Goal: Task Accomplishment & Management: Complete application form

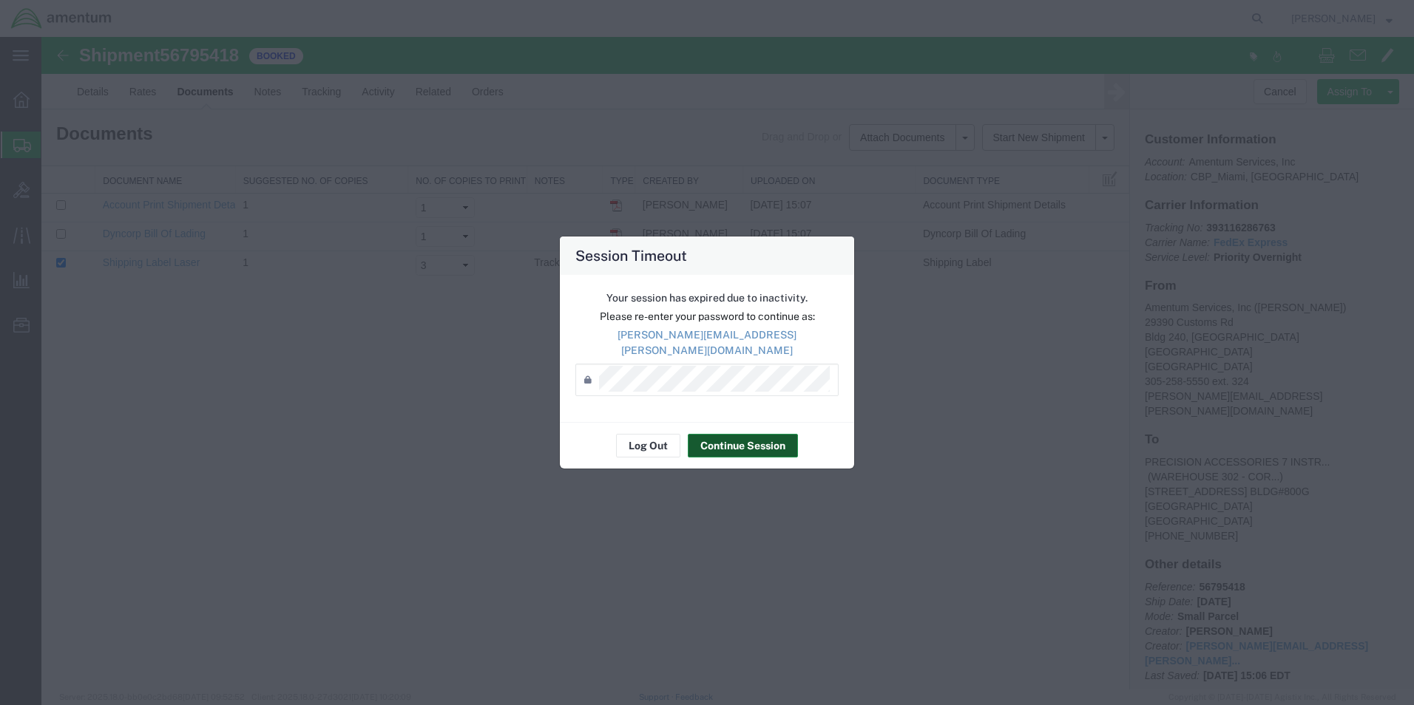
click at [747, 438] on button "Continue Session" at bounding box center [743, 446] width 110 height 24
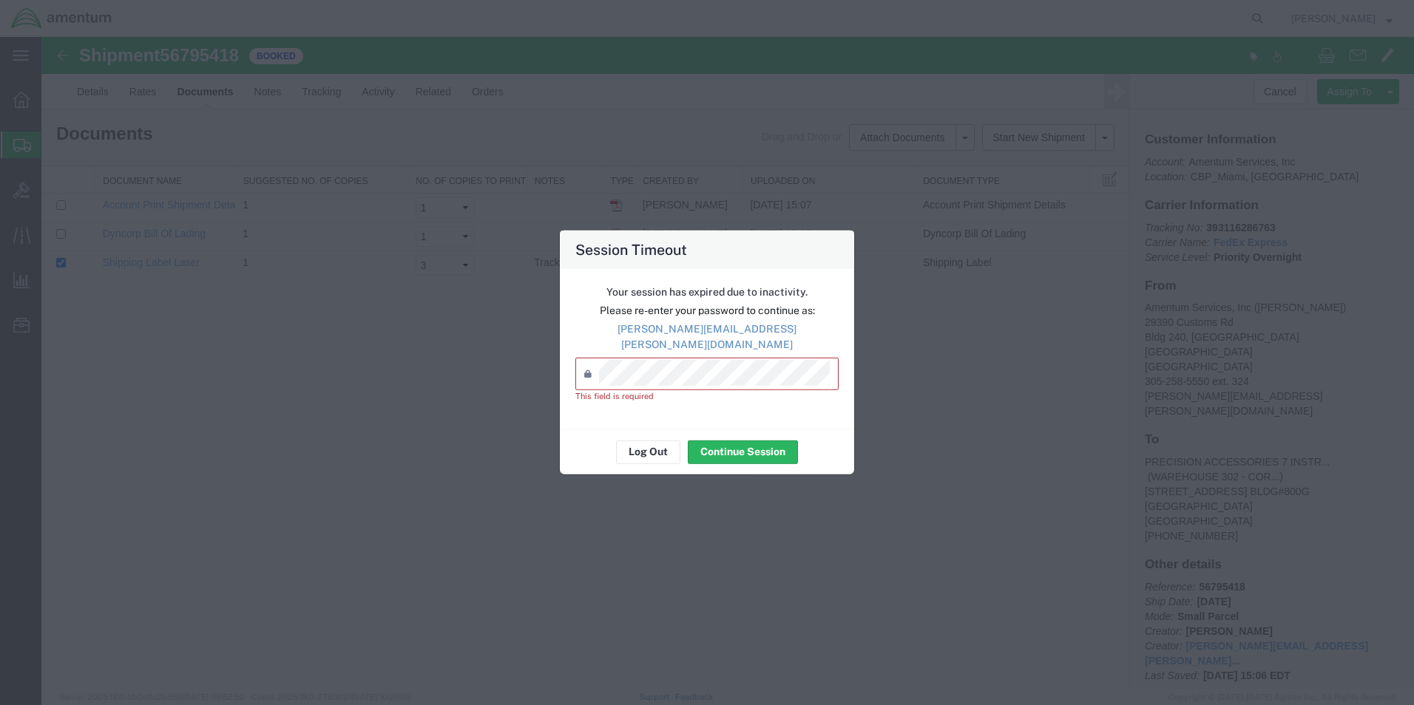
click at [595, 362] on icon at bounding box center [591, 374] width 15 height 24
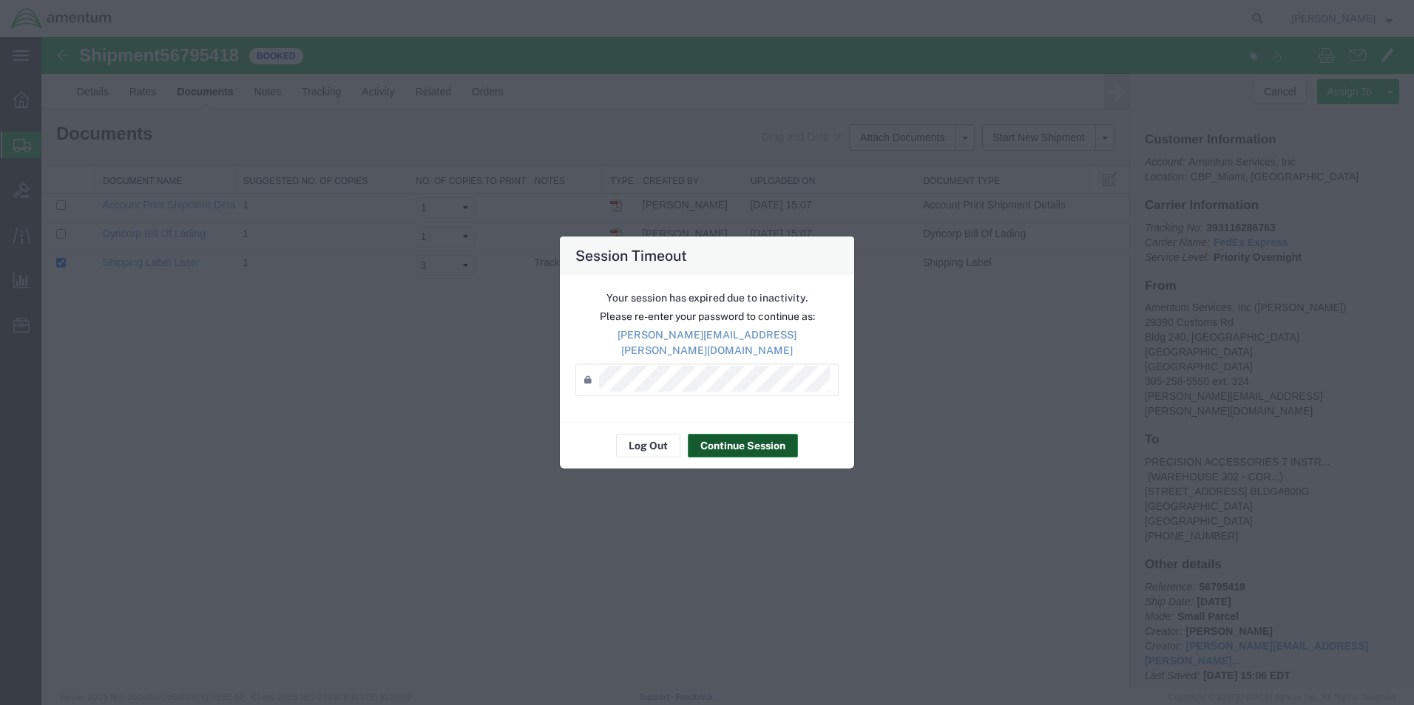
click at [740, 435] on button "Continue Session" at bounding box center [743, 446] width 110 height 24
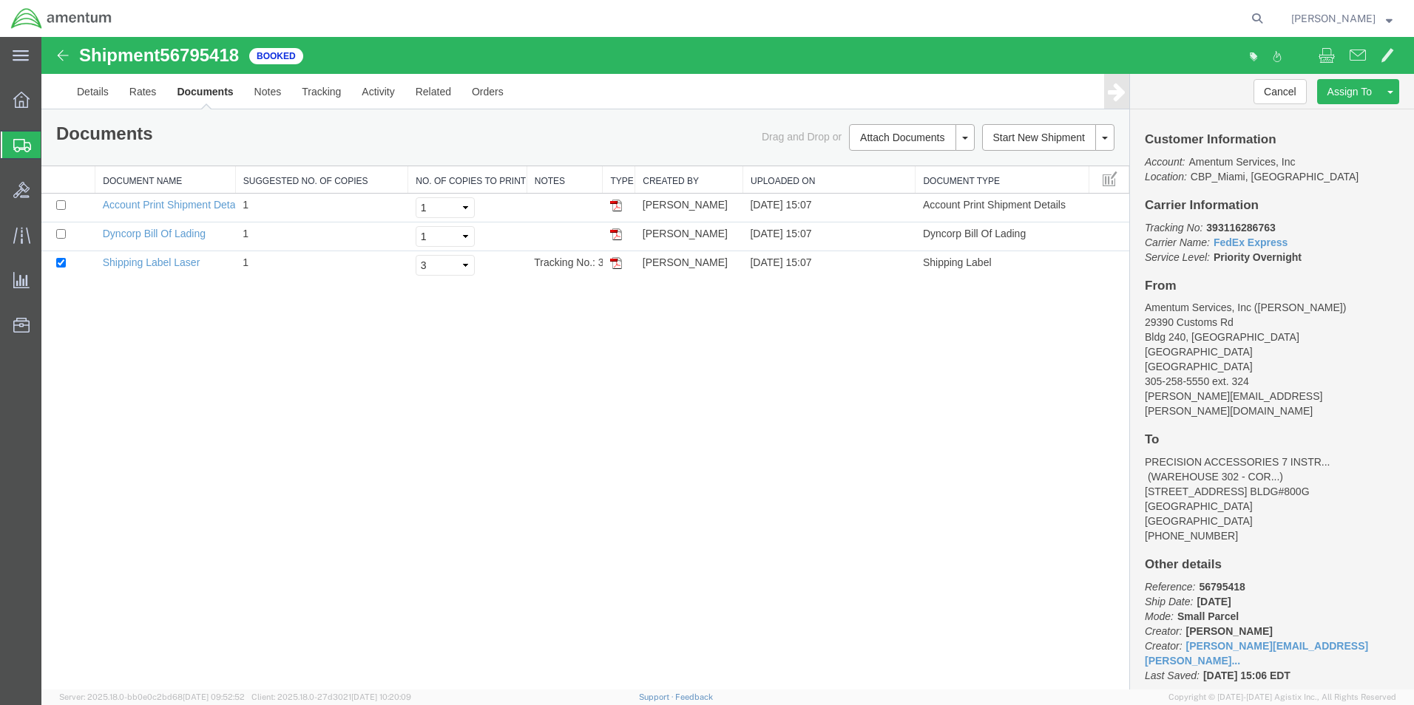
click at [0, 0] on span "Create Shipment" at bounding box center [0, 0] width 0 height 0
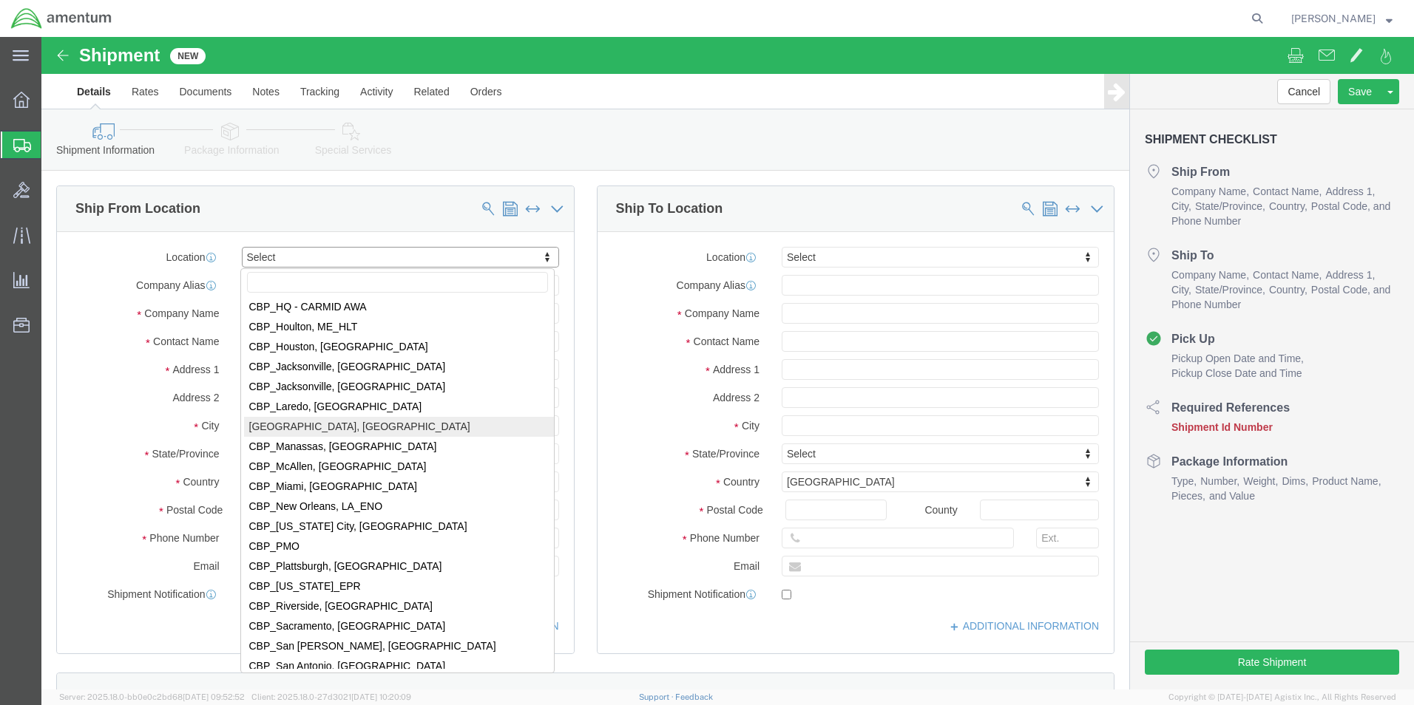
scroll to position [3031, 0]
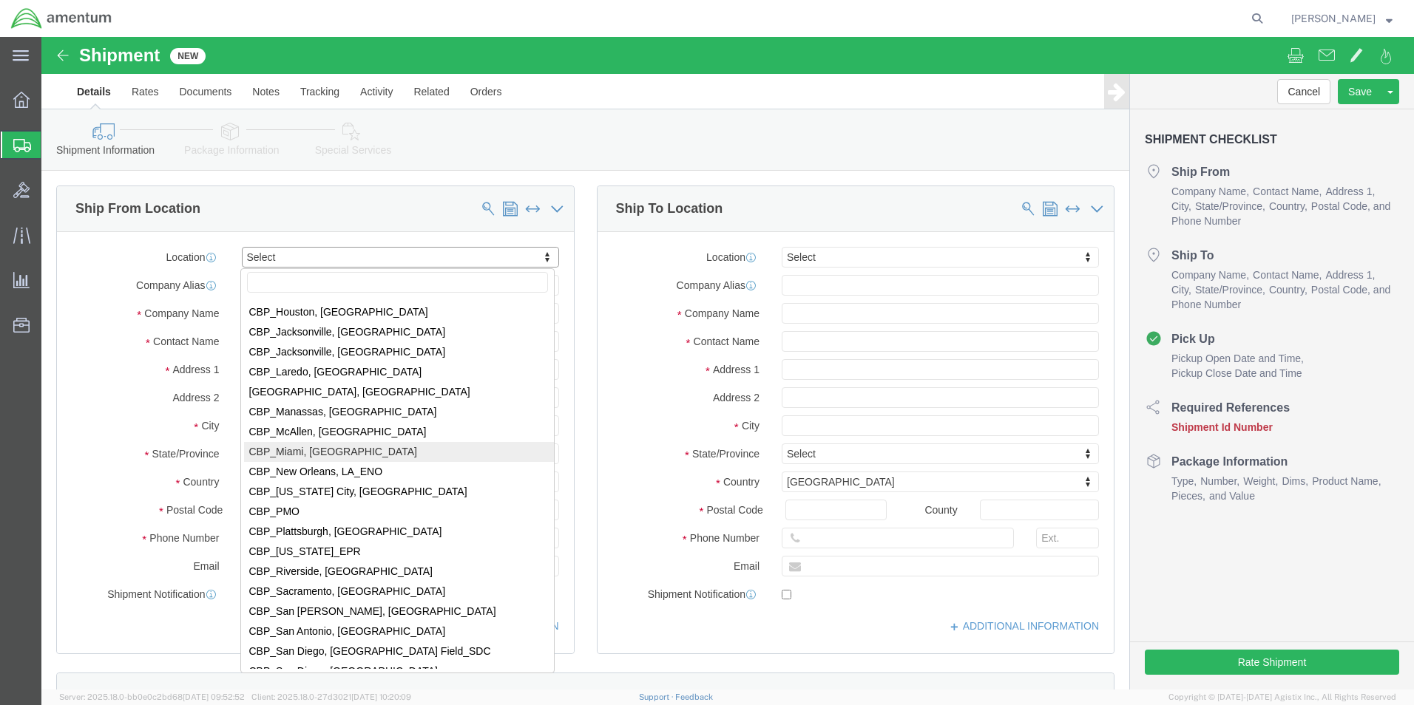
select select "49931"
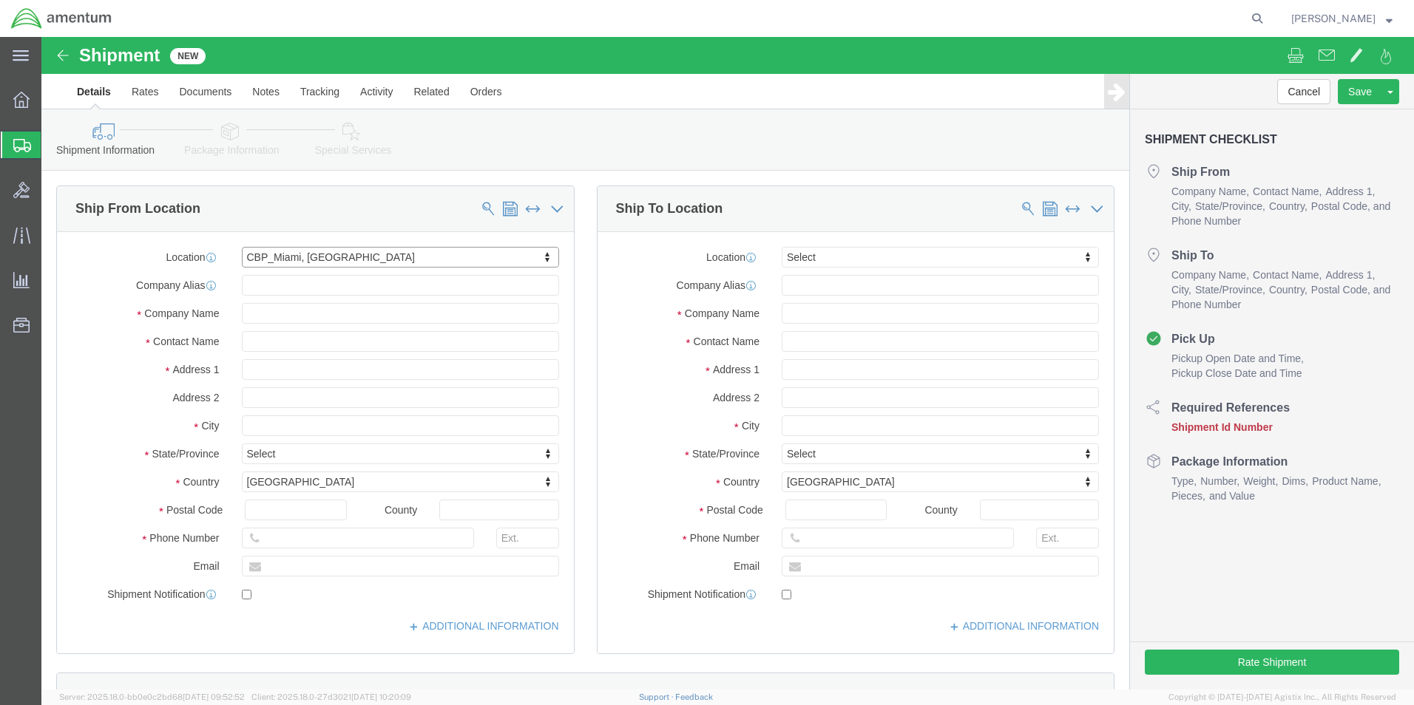
select select "FL"
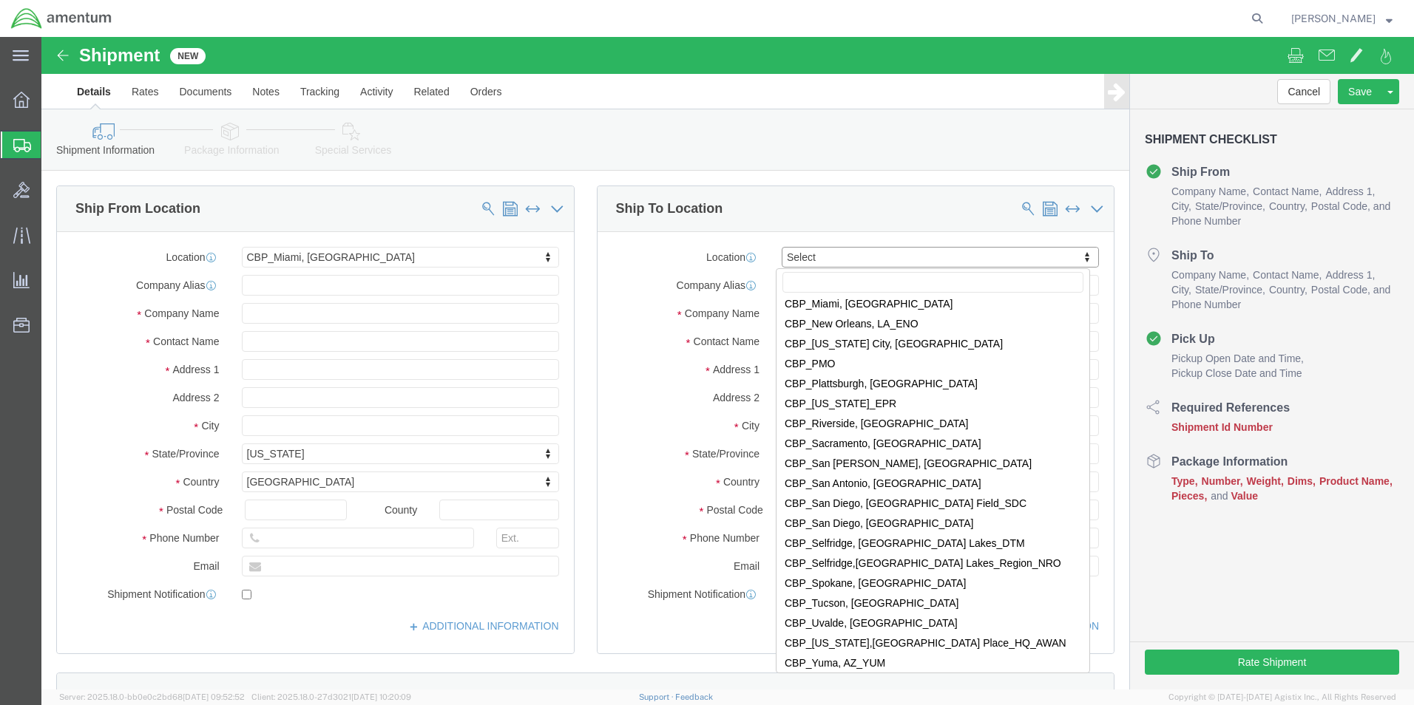
scroll to position [3253, 0]
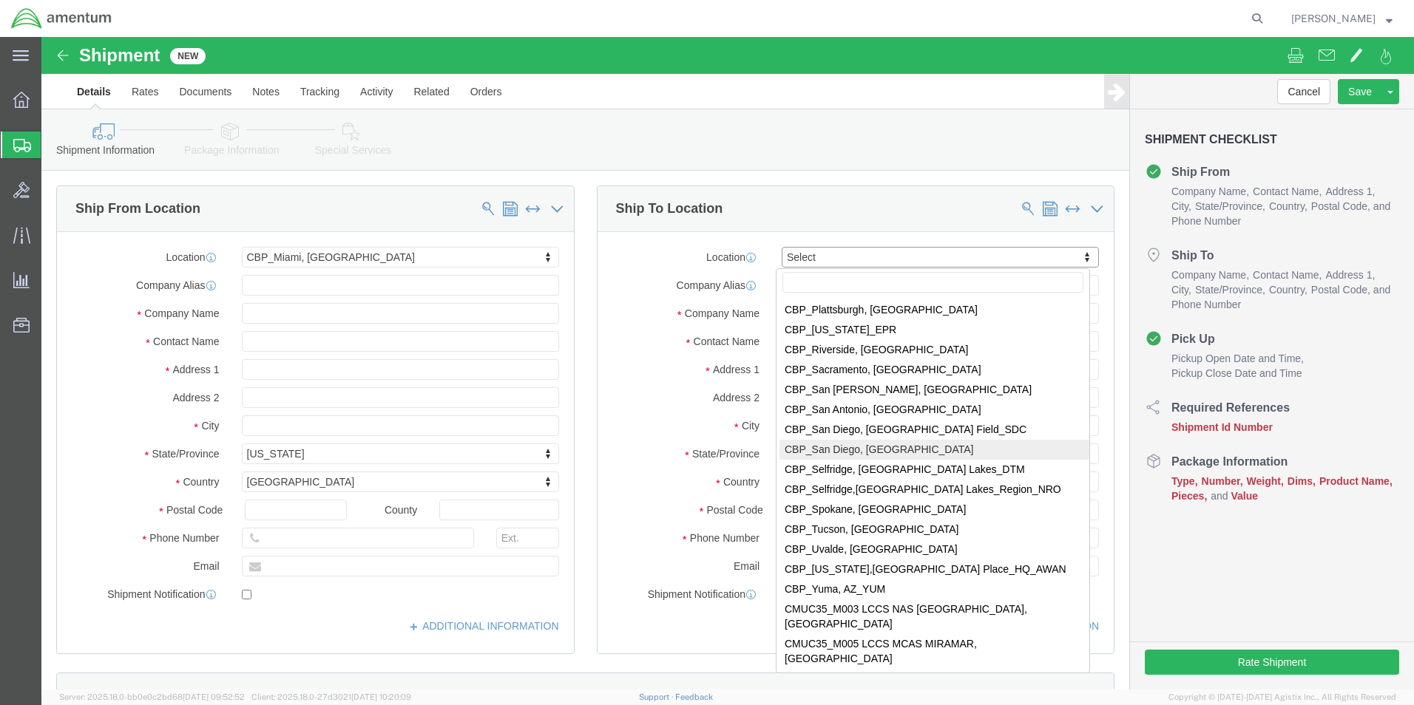
select select "49946"
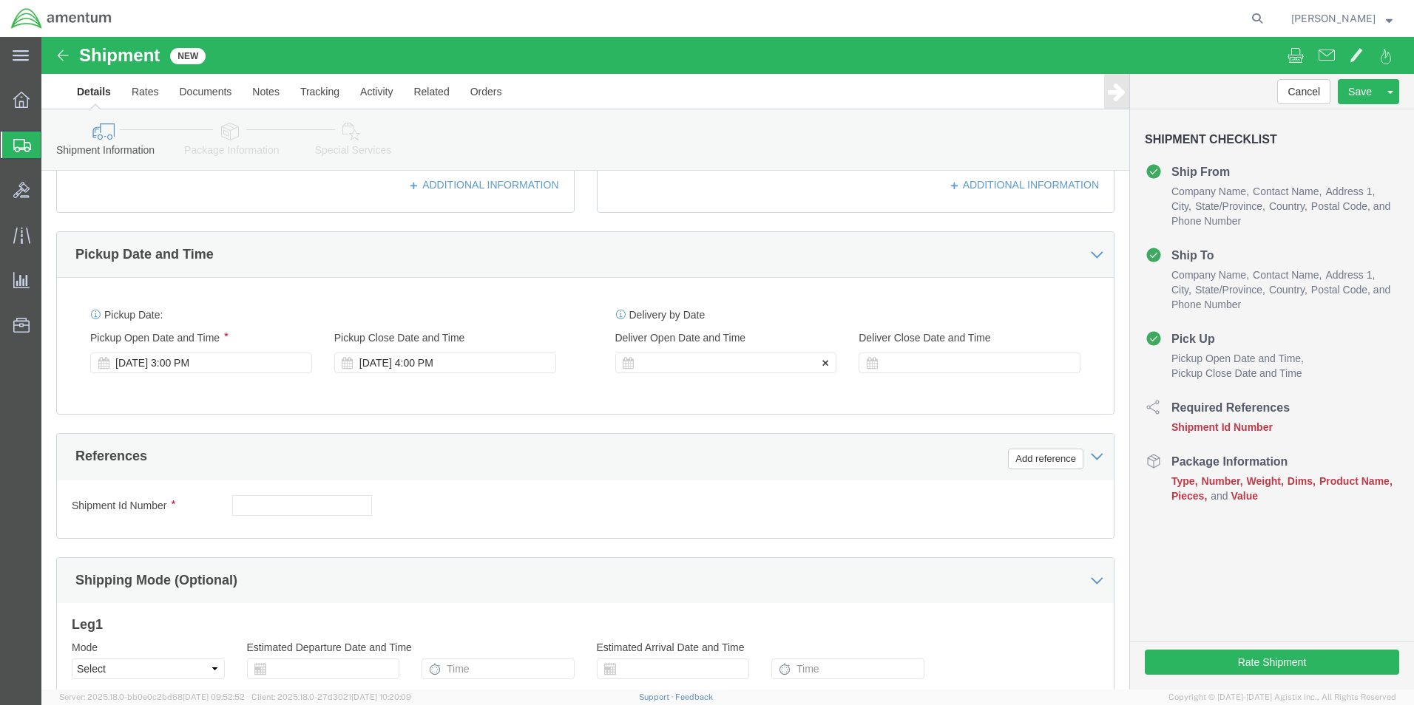
scroll to position [444, 0]
click button "Add reference"
click select "Select Account Type Activity ID Airline Appointment Number ASN Batch Request # …"
select select "DEPT"
click select "Select Account Type Activity ID Airline Appointment Number ASN Batch Request # …"
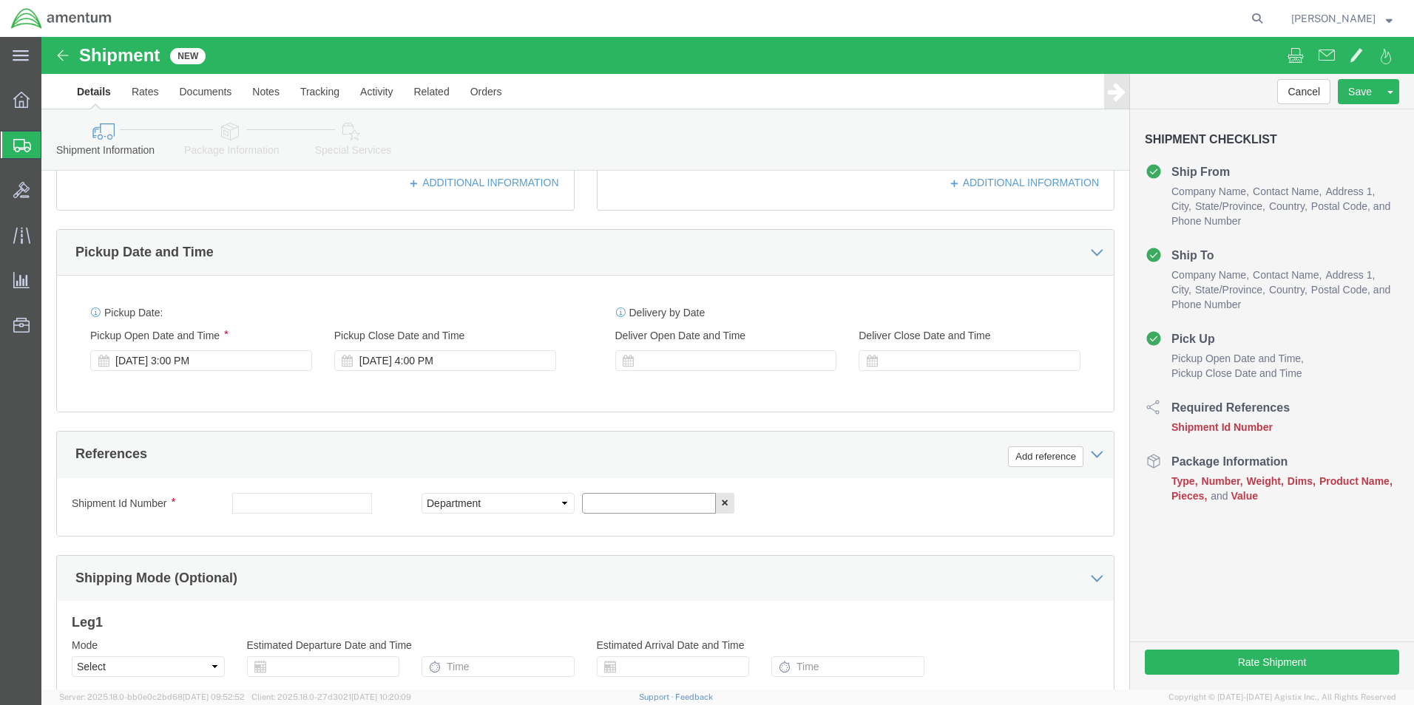
click input "text"
type input "CBP"
click button "Add reference"
click select "Select Account Type Activity ID Airline Appointment Number ASN Batch Request # …"
select select "CUSTREF"
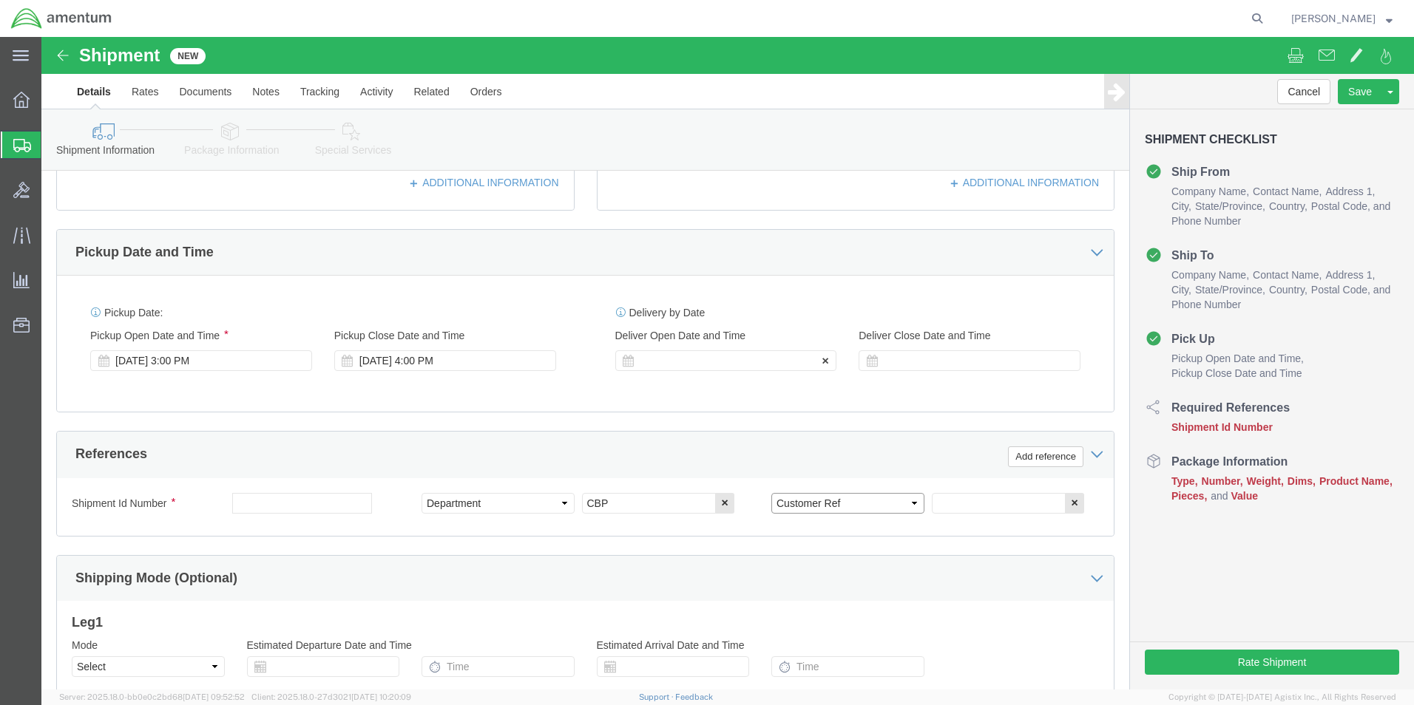
click select "Select Account Type Activity ID Airline Appointment Number ASN Batch Request # …"
drag, startPoint x: 890, startPoint y: 467, endPoint x: 889, endPoint y: 460, distance: 7.5
click input "text"
type input "[PERSON_NAME] PIN"
click button "Add reference"
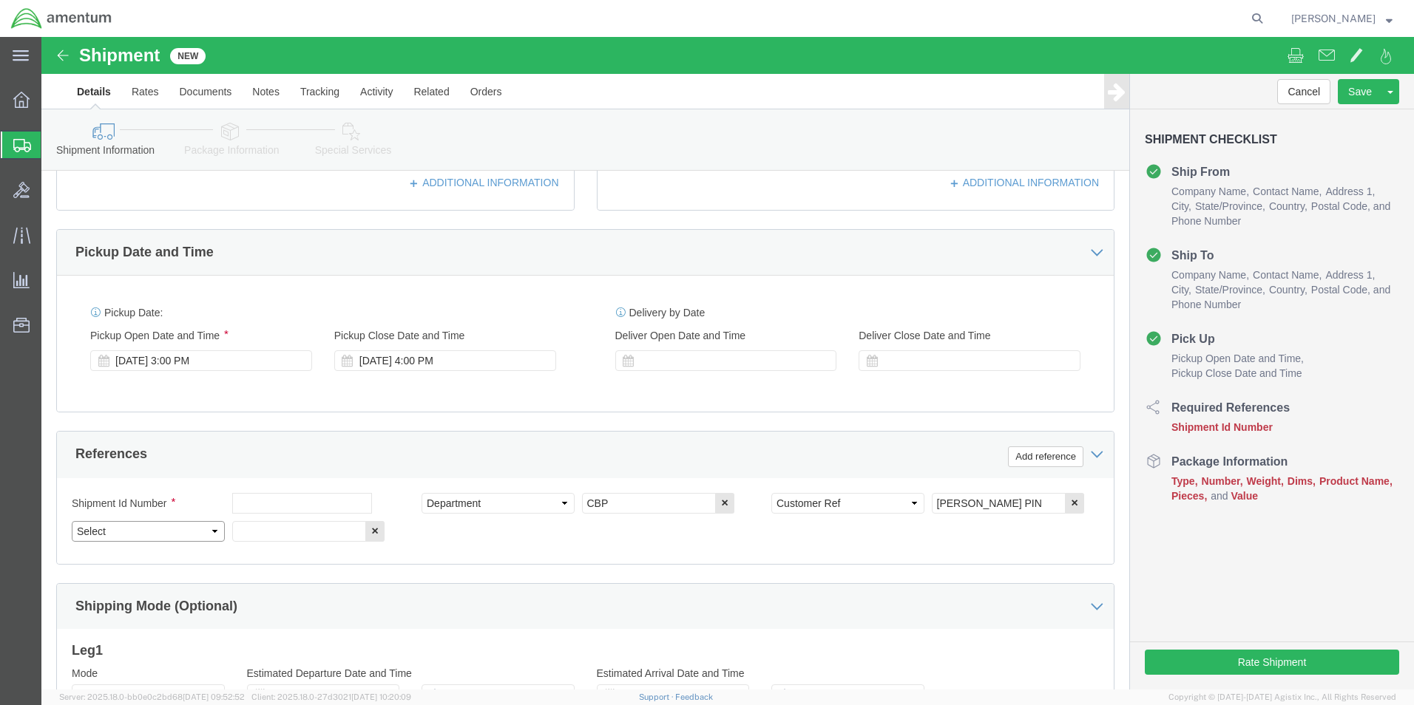
click select "Select Account Type Activity ID Airline Appointment Number ASN Batch Request # …"
select select "PROJNUM"
click select "Select Account Type Activity ID Airline Appointment Number ASN Batch Request # …"
click input "text"
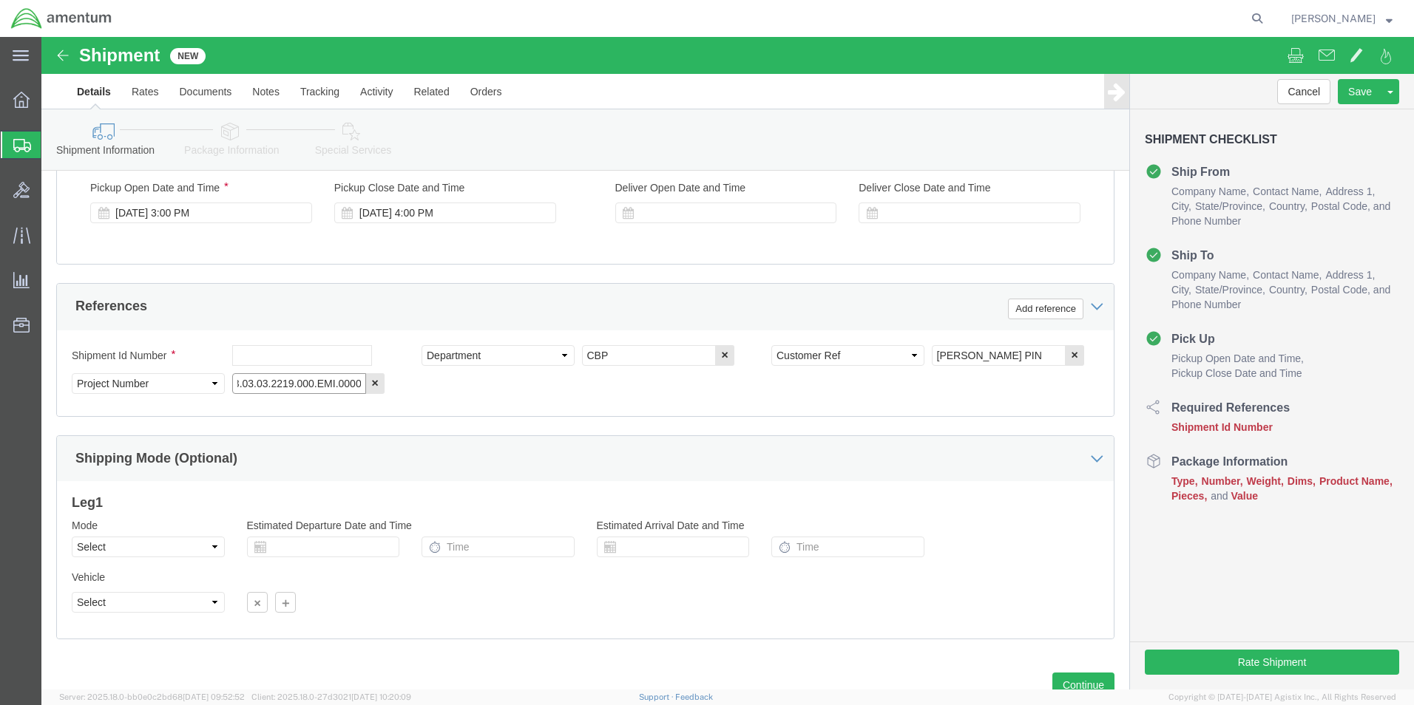
scroll to position [645, 0]
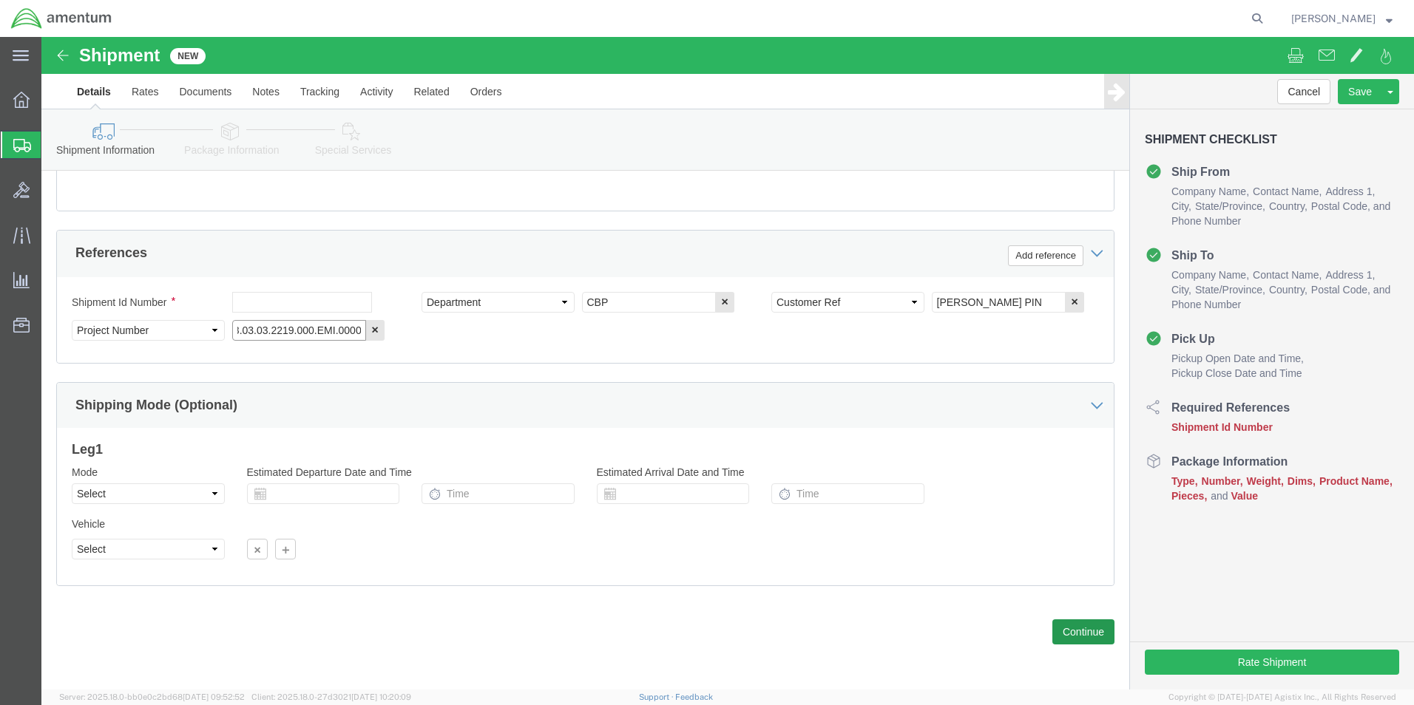
type input "6118.03.03.2219.000.EMI.0000"
click button "Continue"
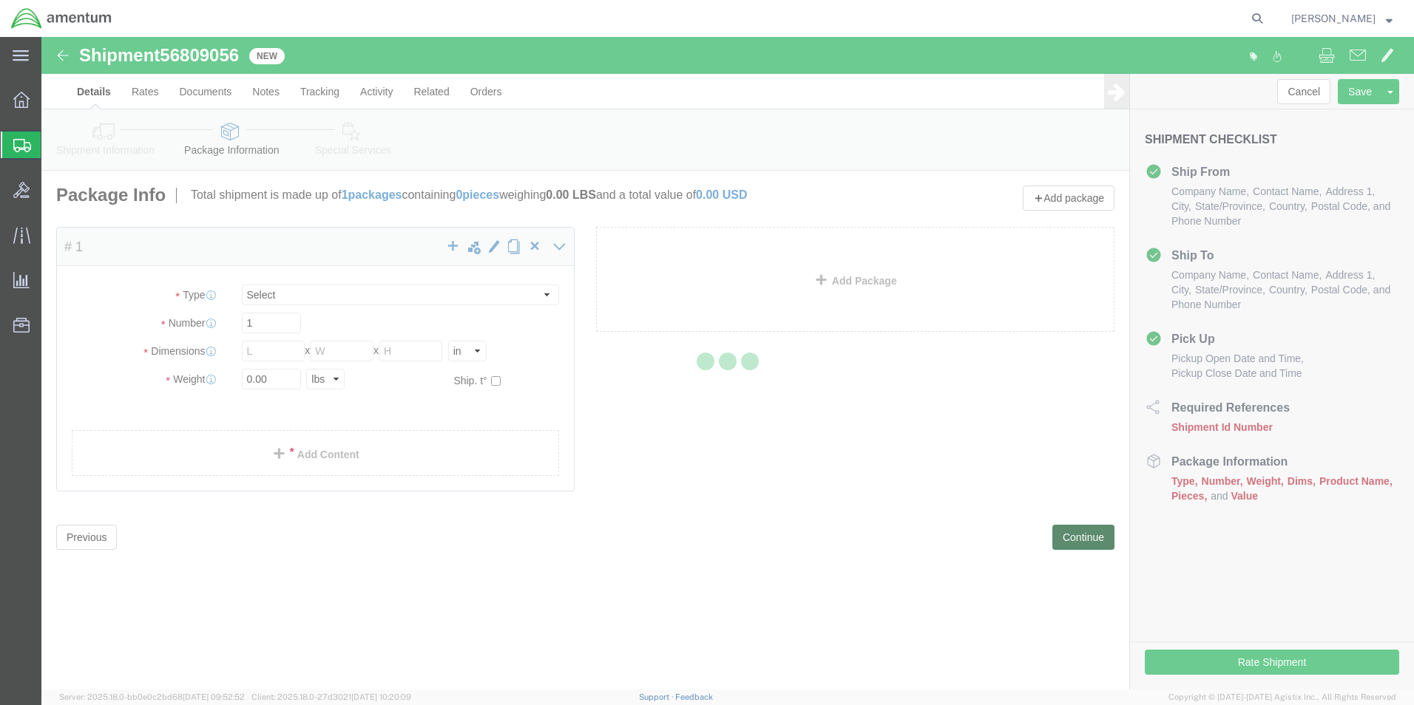
select select "CBOX"
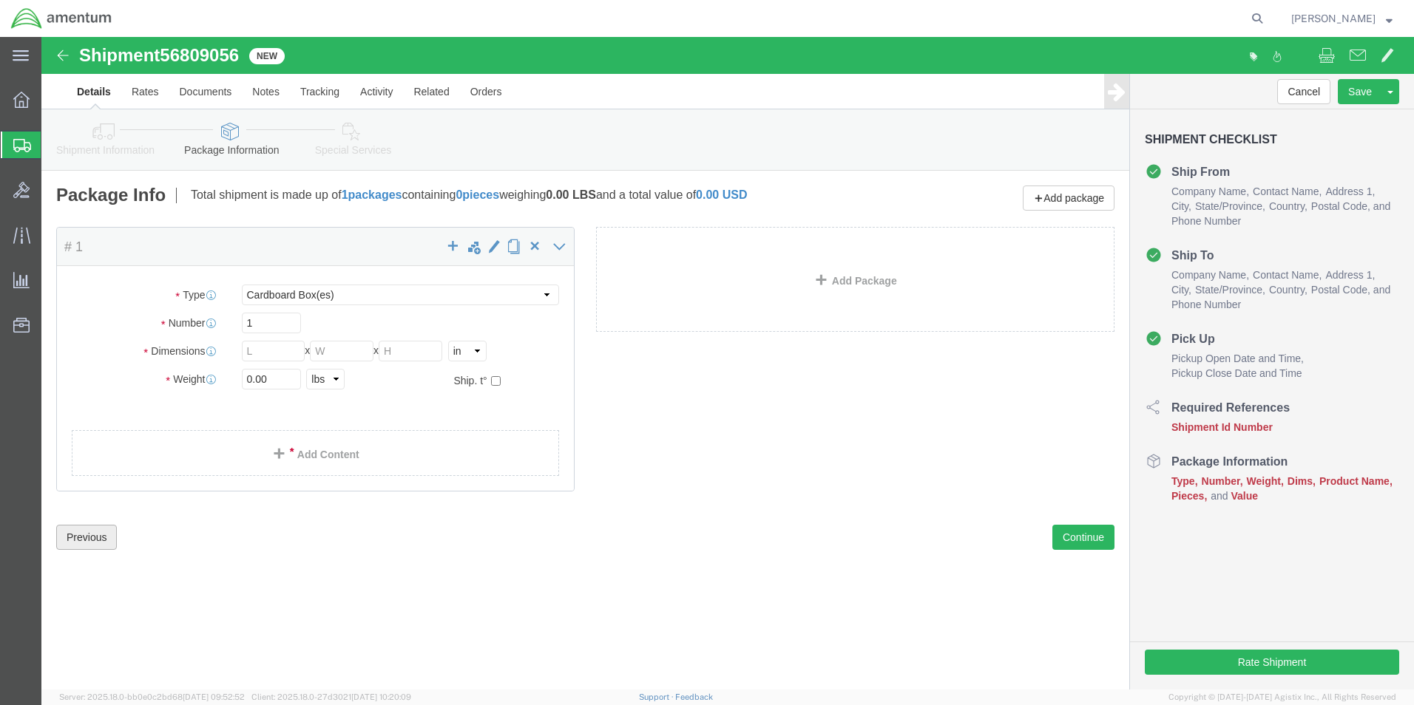
drag, startPoint x: 58, startPoint y: 503, endPoint x: 75, endPoint y: 503, distance: 17.0
click button "Previous"
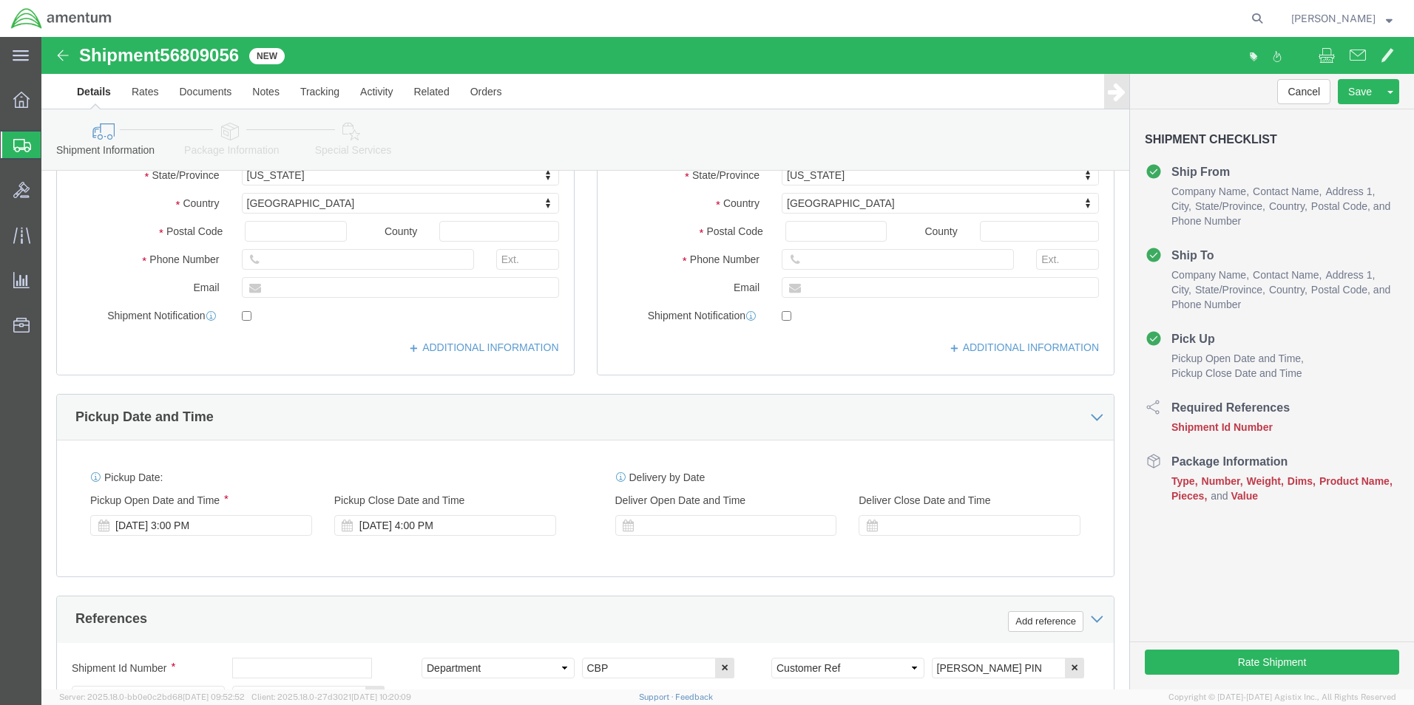
scroll to position [296, 0]
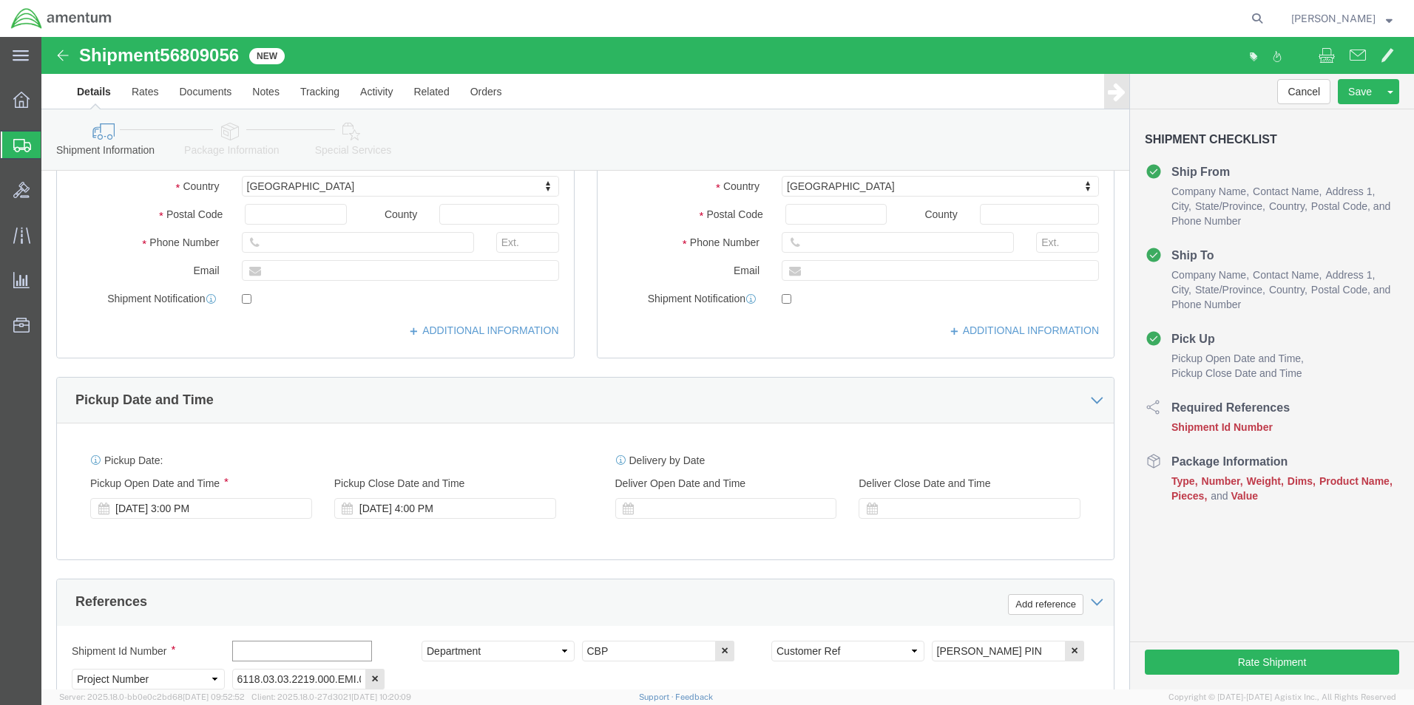
click input "text"
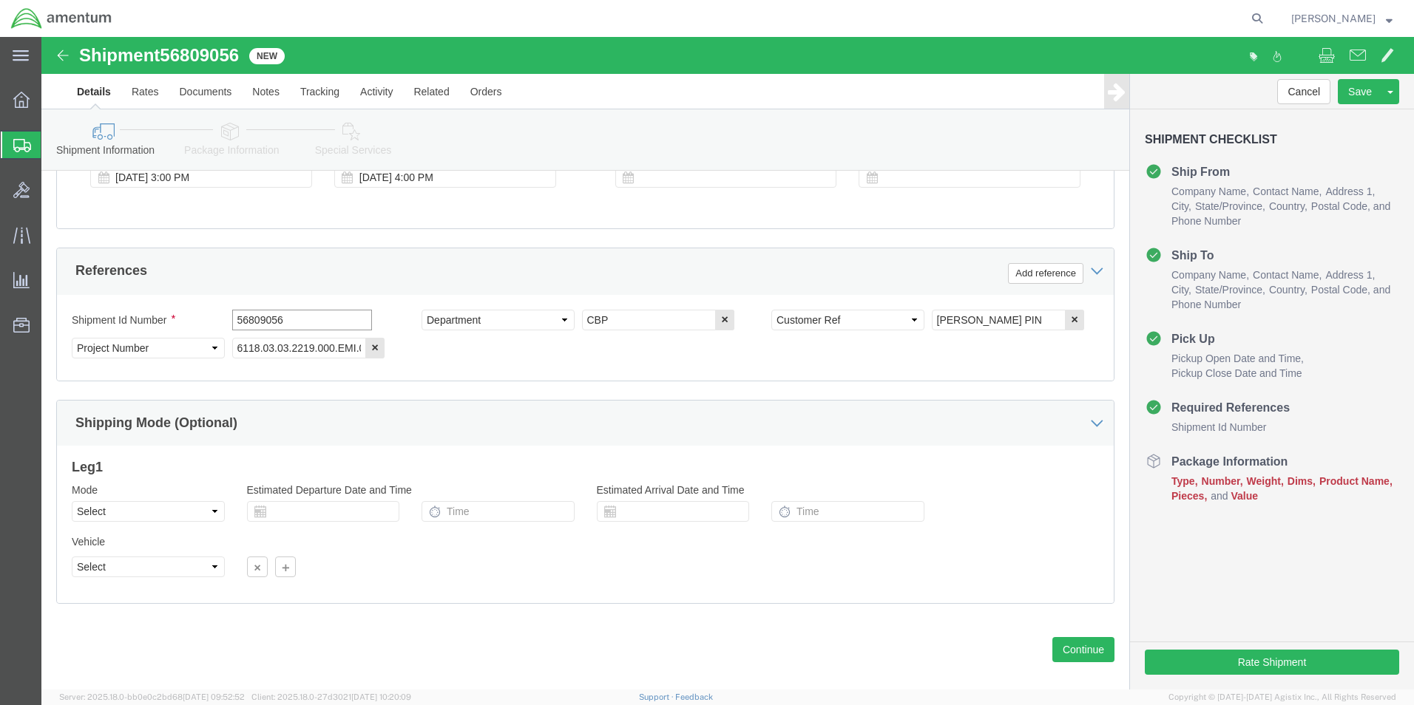
scroll to position [645, 0]
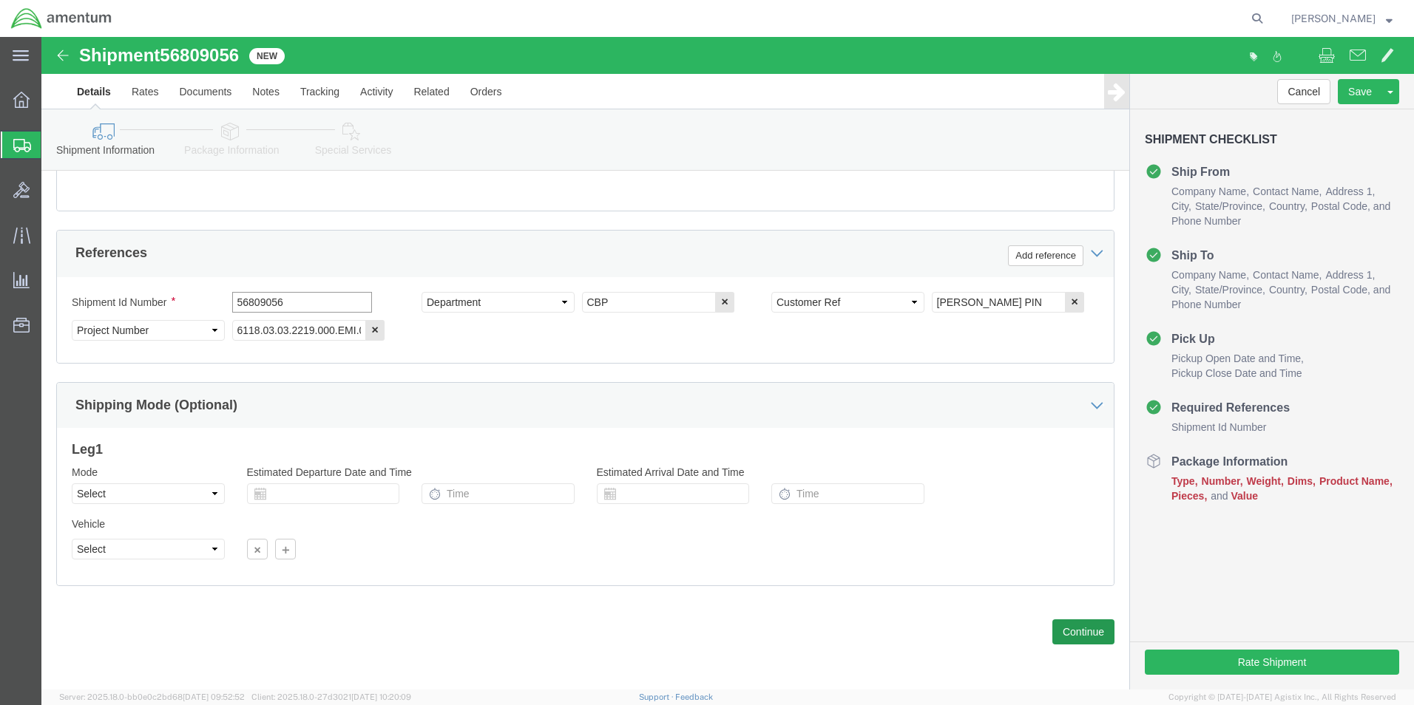
type input "56809056"
click button "Continue"
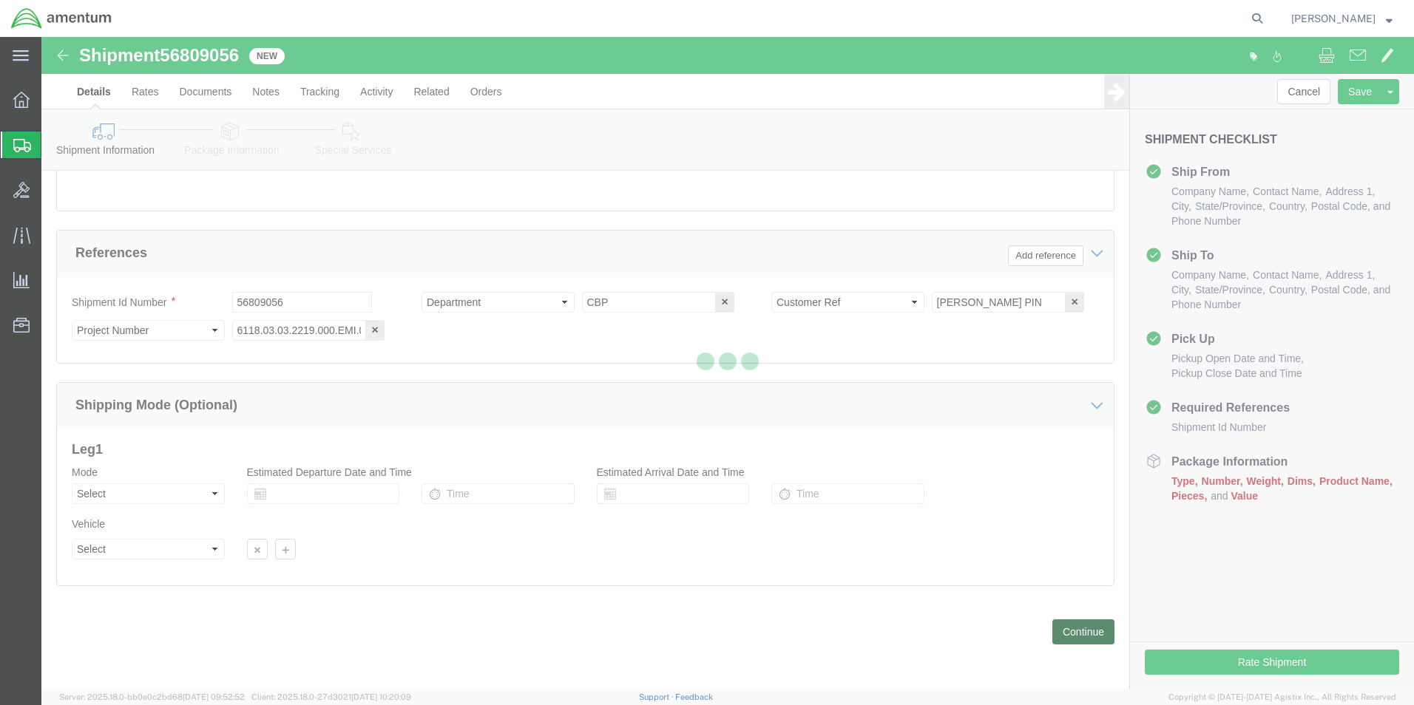
scroll to position [0, 0]
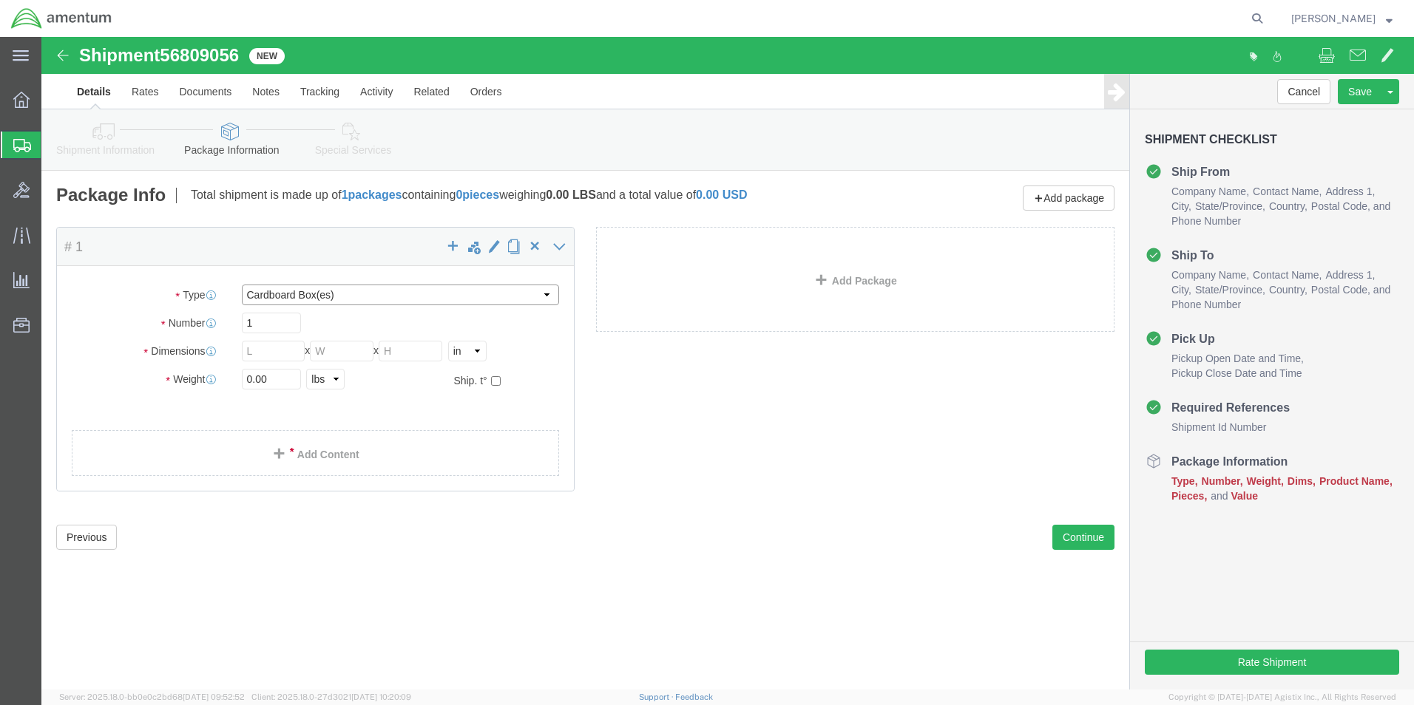
click select "Select BCK Boxes Bale(s) Basket(s) Bolt(s) Bottle(s) Buckets Bulk Bundle(s) Can…"
select select "PAK"
click select "Select BCK Boxes Bale(s) Basket(s) Bolt(s) Bottle(s) Buckets Bulk Bundle(s) Can…"
type input "10.25"
type input "12.75"
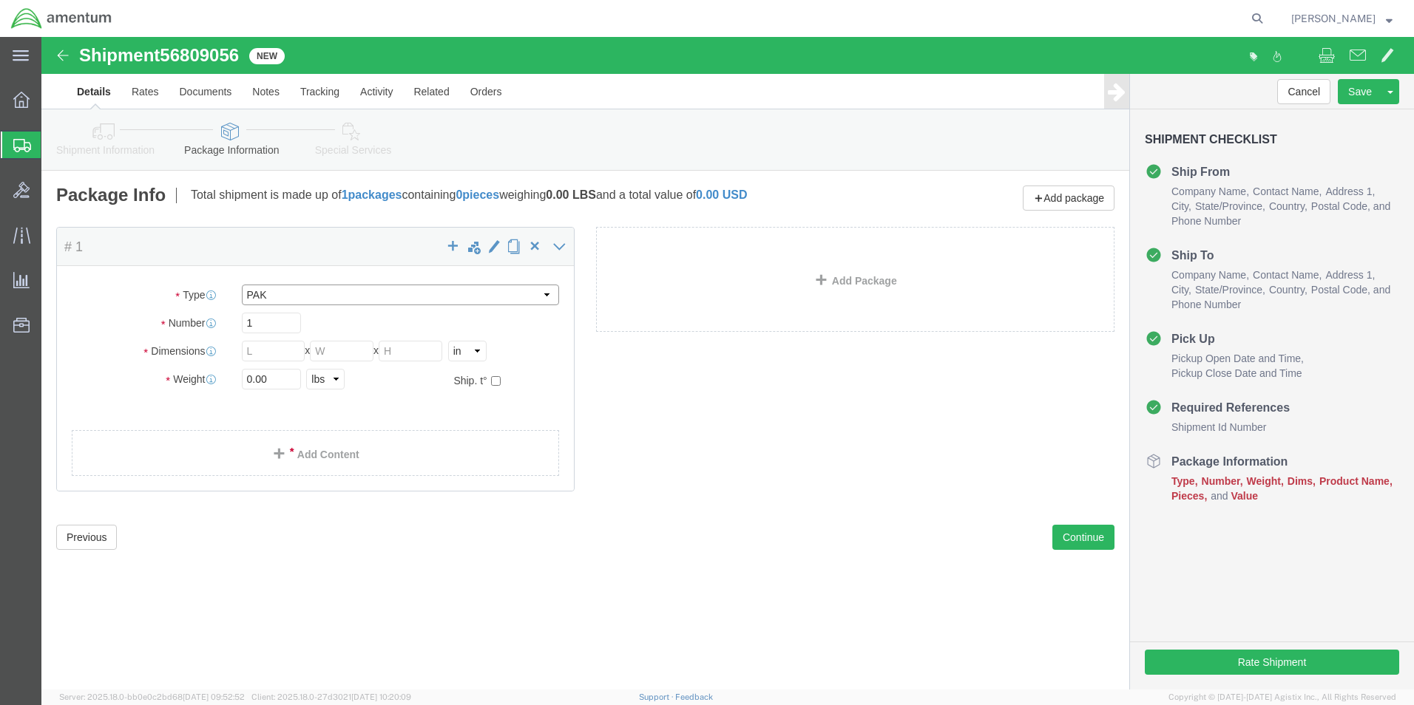
type input "1.00"
click input "0.00"
type input "1.00"
click span
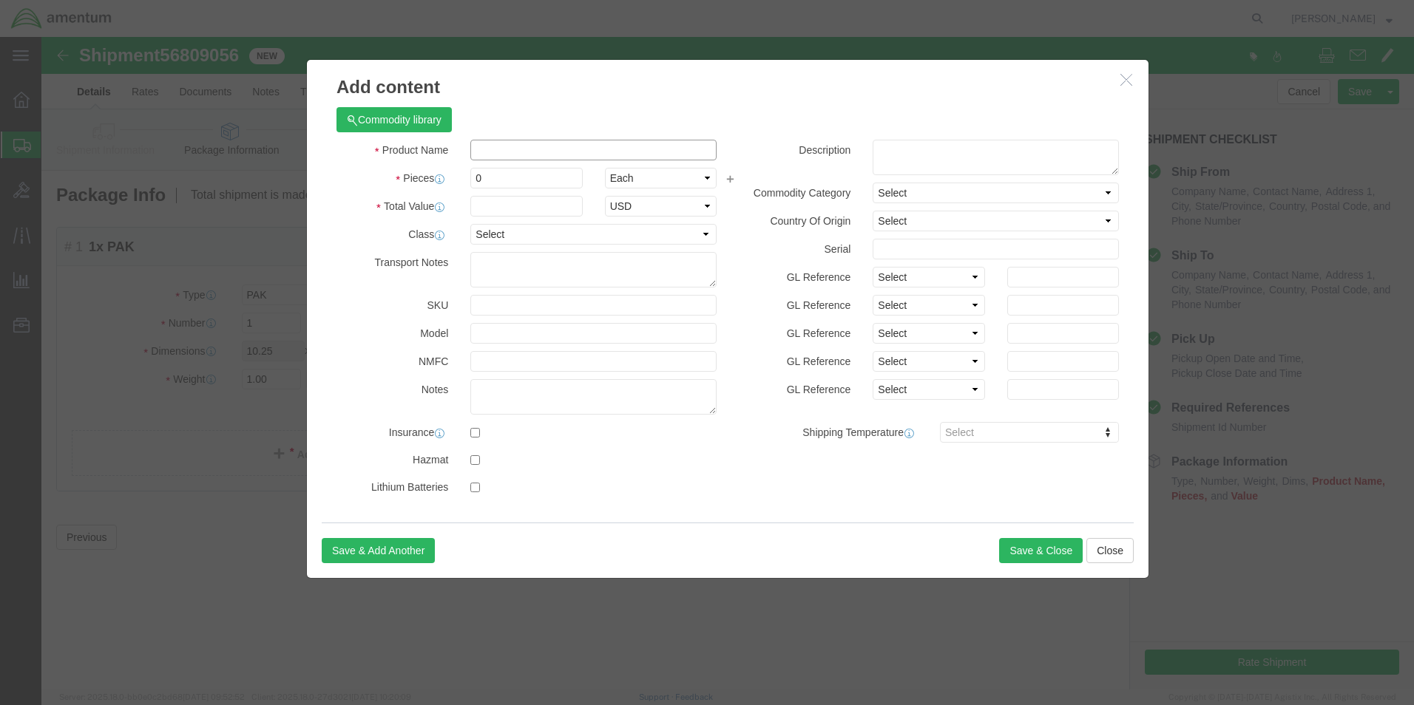
click input "text"
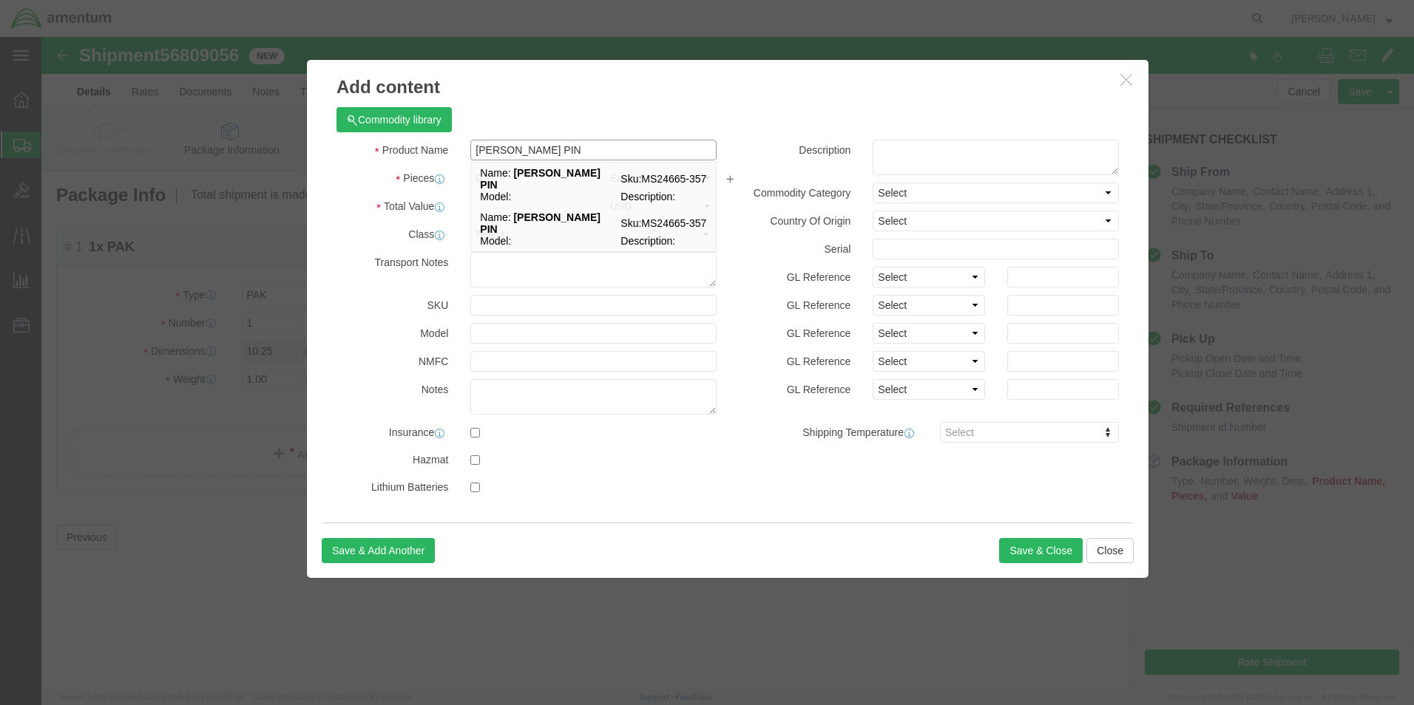
type input "[PERSON_NAME] PIN"
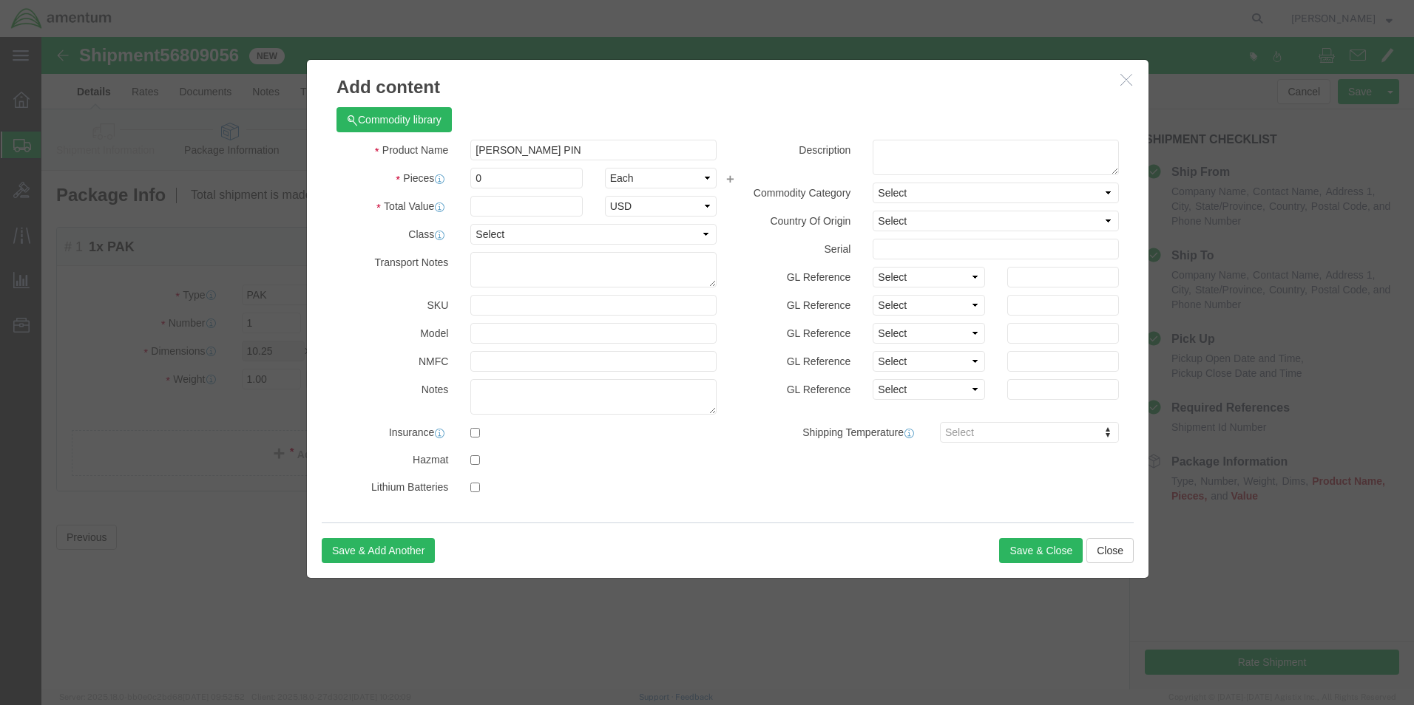
click div "Product Name [PERSON_NAME] PIN [PERSON_NAME] PIN Pieces 0 Select Bag Barrels 10…"
click input "0"
type input "5"
click input "text"
type input "50.00"
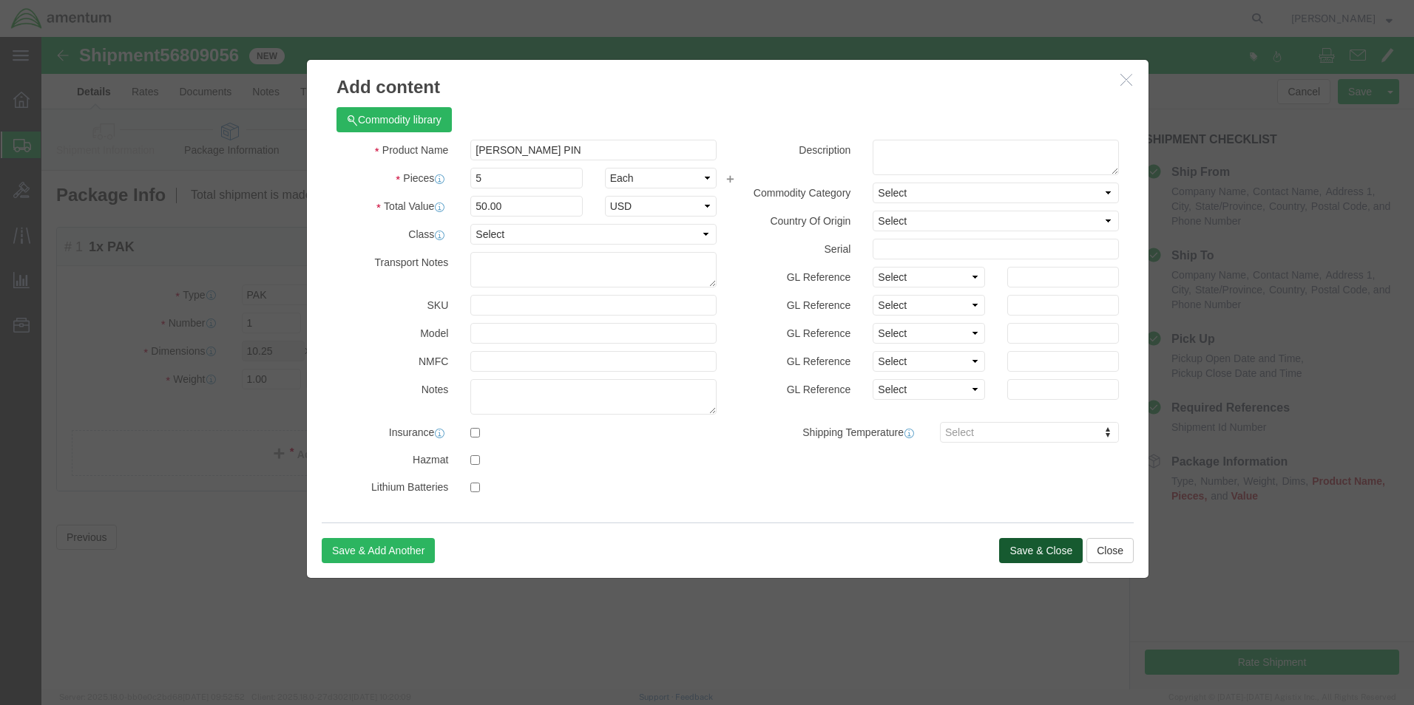
click button "Save & Close"
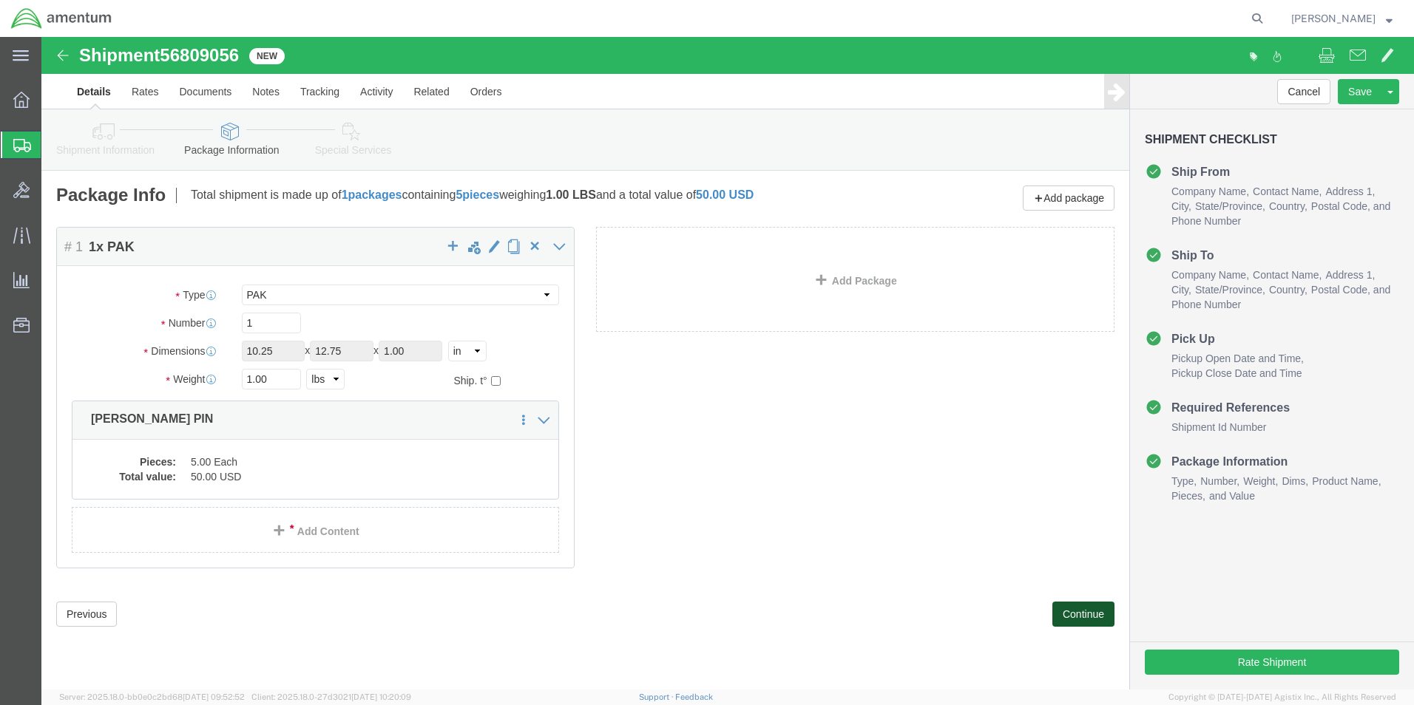
click button "Continue"
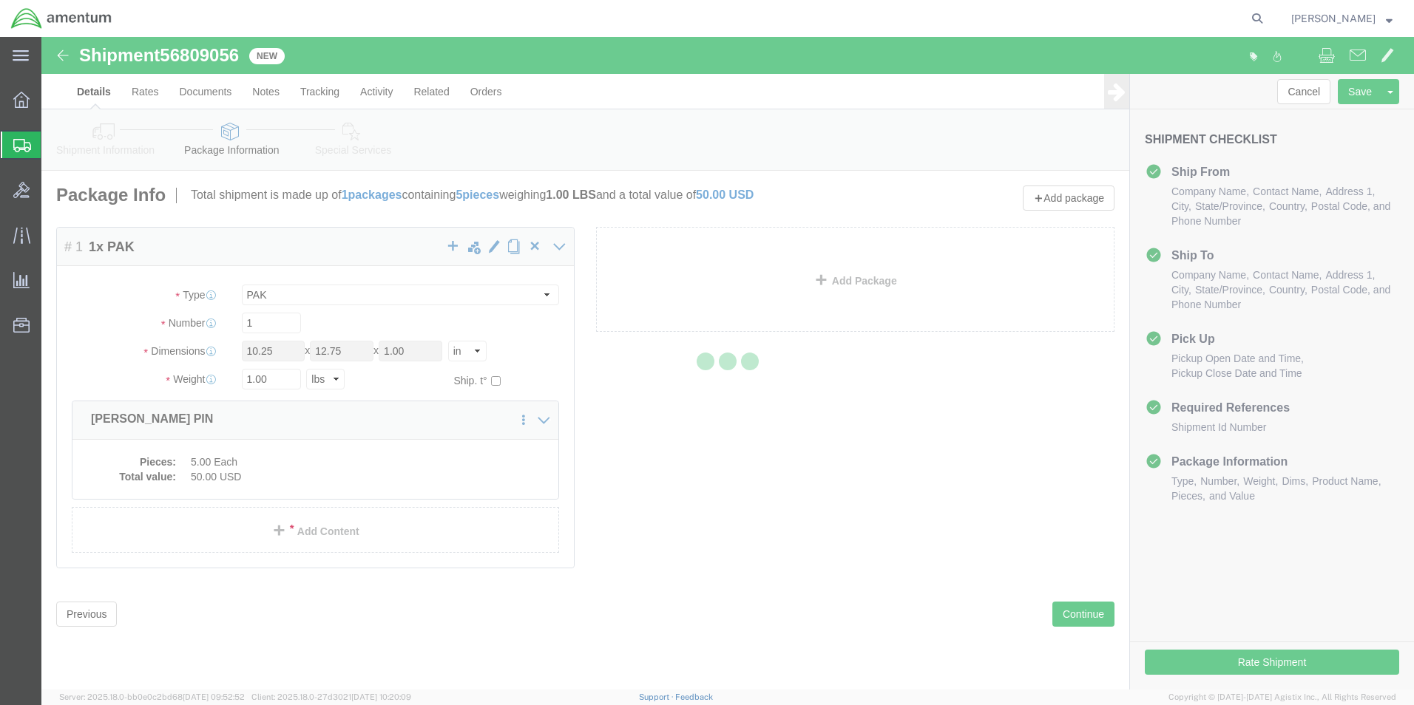
select select
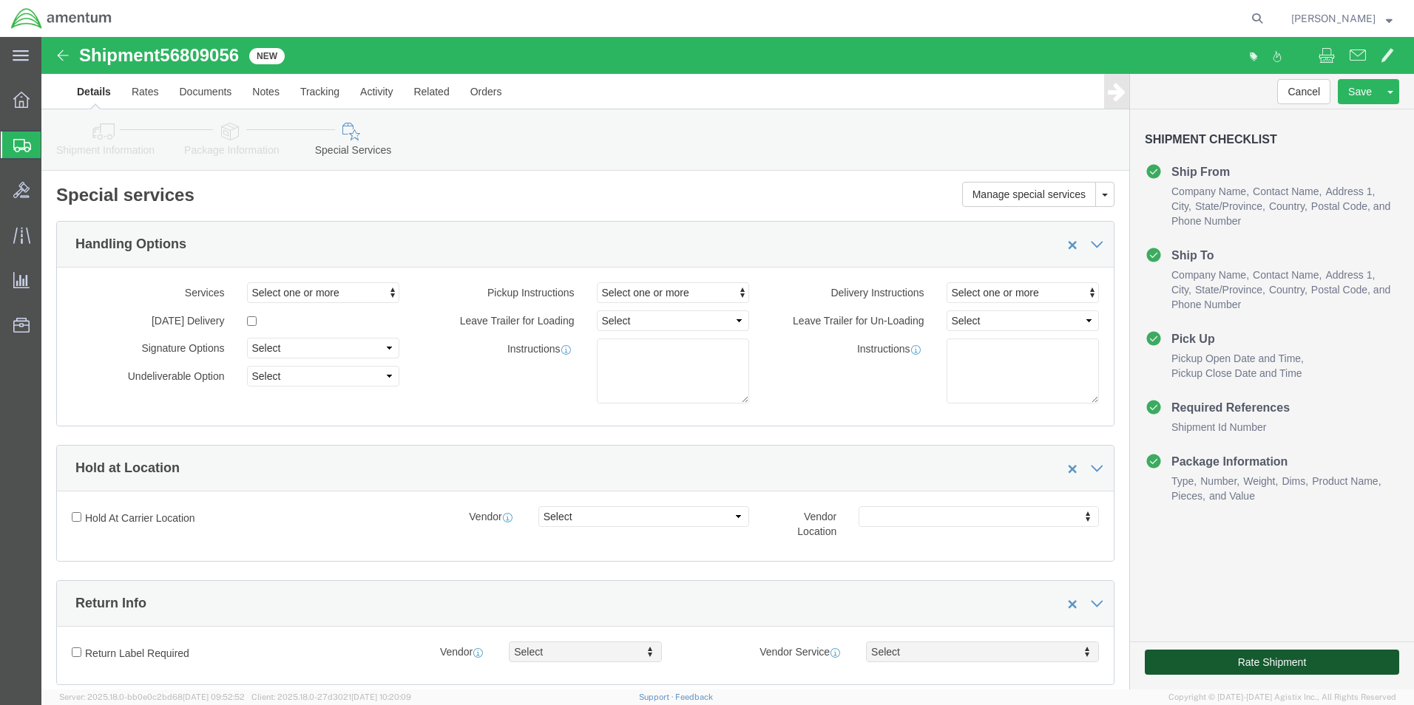
click button "Rate Shipment"
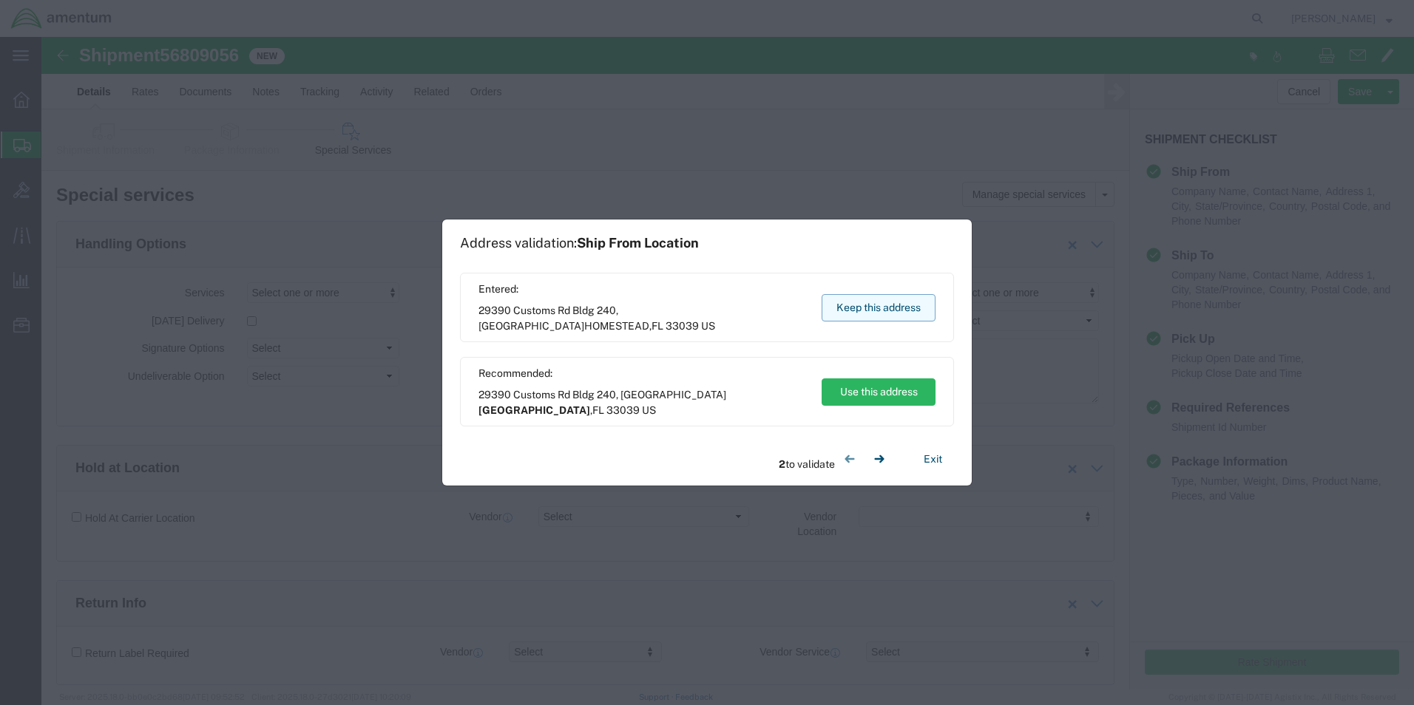
click at [842, 305] on button "Keep this address" at bounding box center [878, 307] width 114 height 27
click at [881, 311] on button "Keep this address" at bounding box center [878, 307] width 114 height 27
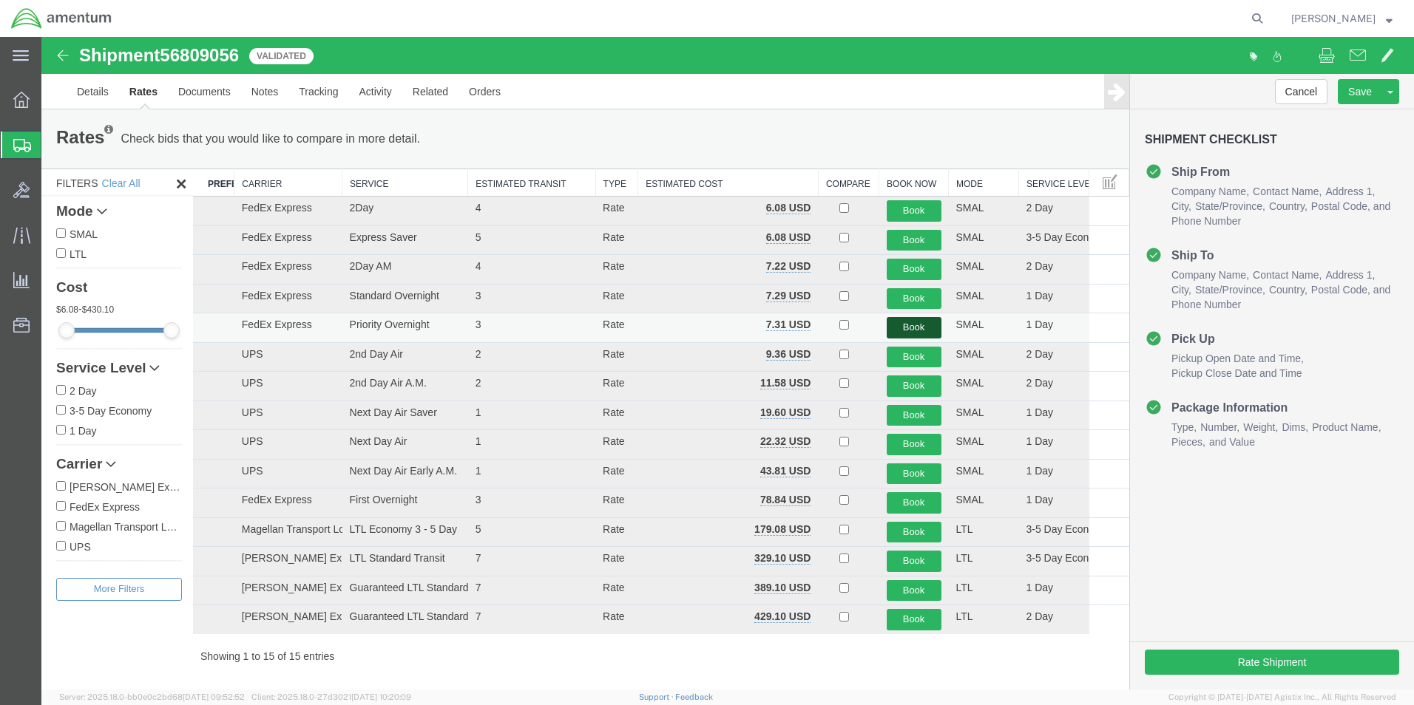
click at [891, 329] on button "Book" at bounding box center [913, 327] width 55 height 21
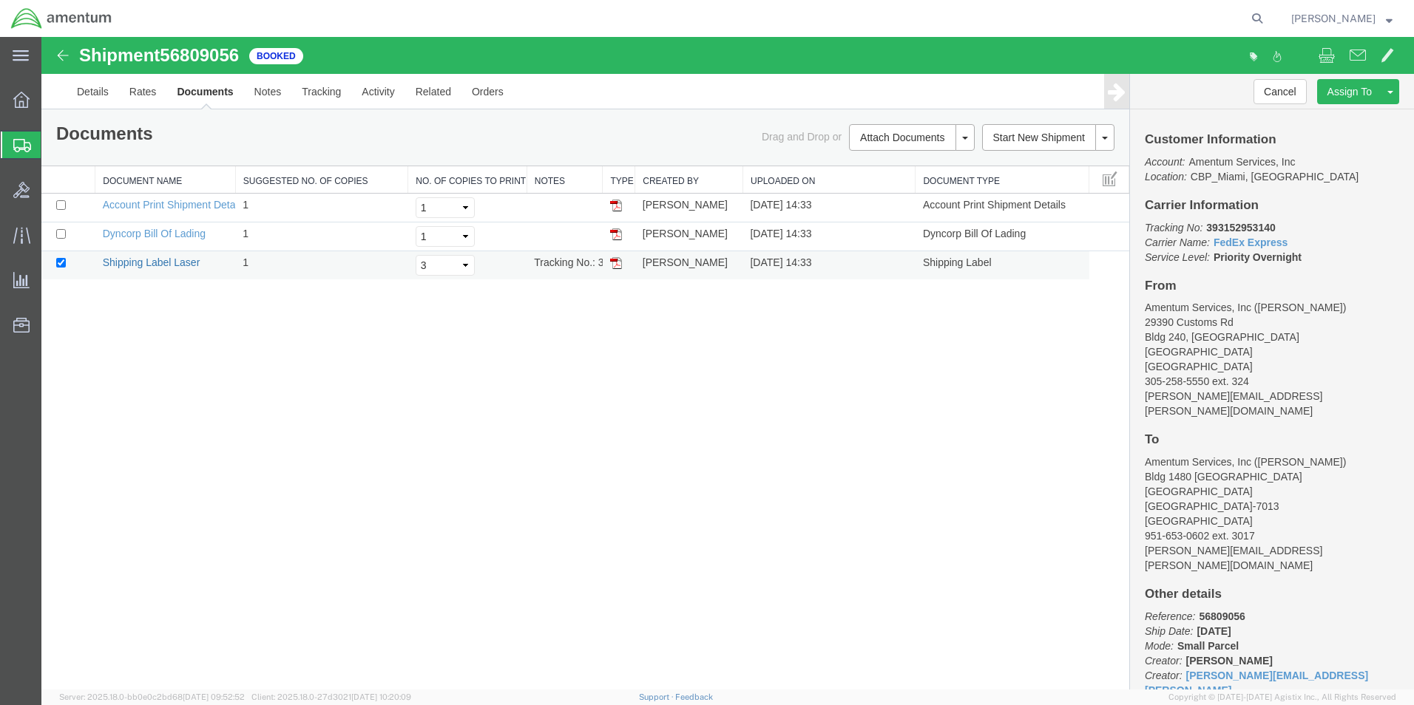
click at [149, 262] on link "Shipping Label Laser" at bounding box center [152, 263] width 98 height 12
click at [0, 0] on span "Create Shipment" at bounding box center [0, 0] width 0 height 0
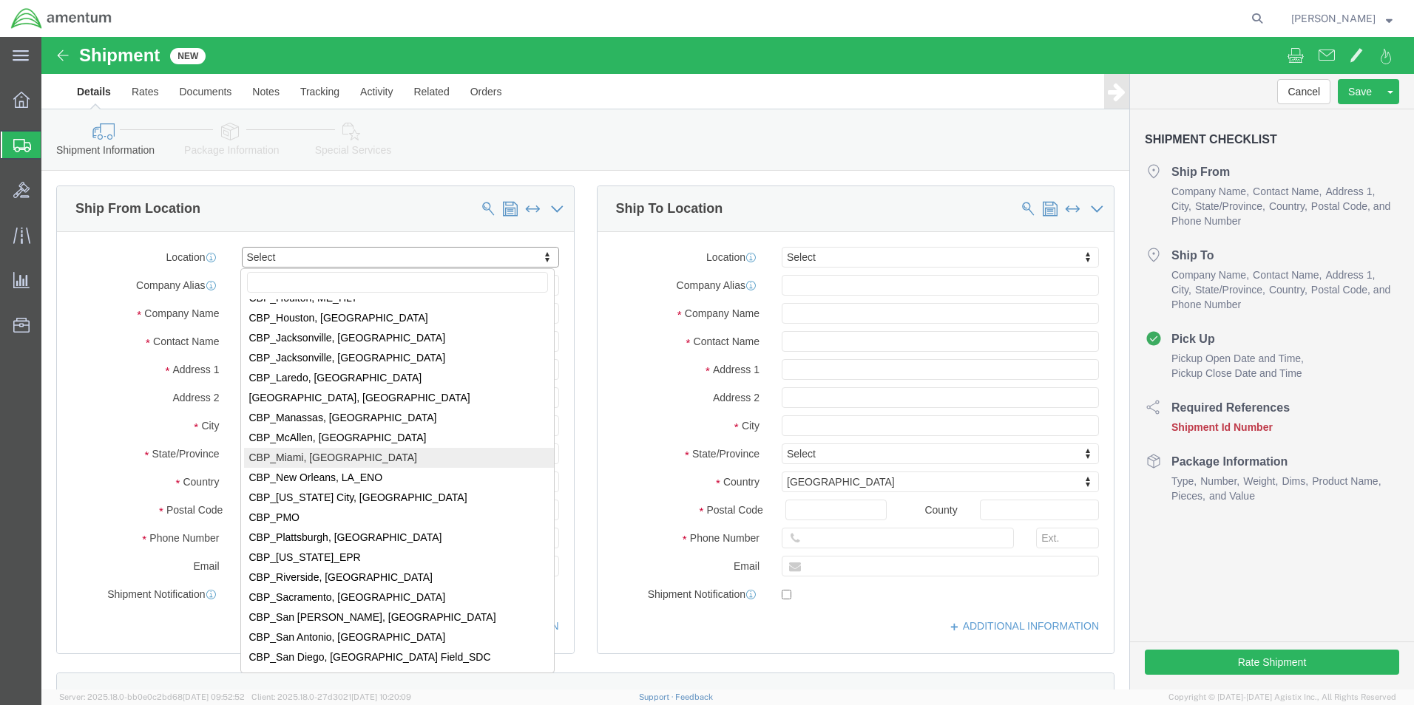
scroll to position [3031, 0]
select select "49931"
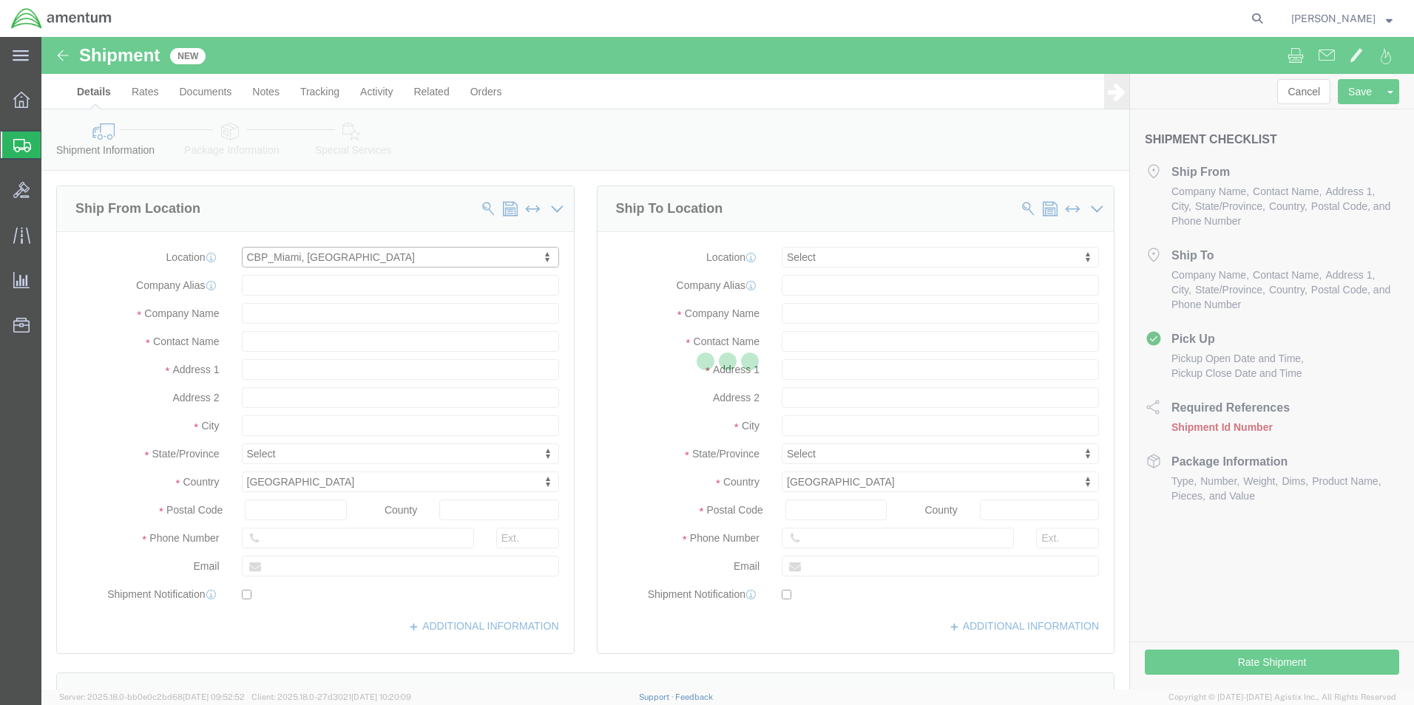
select select "FL"
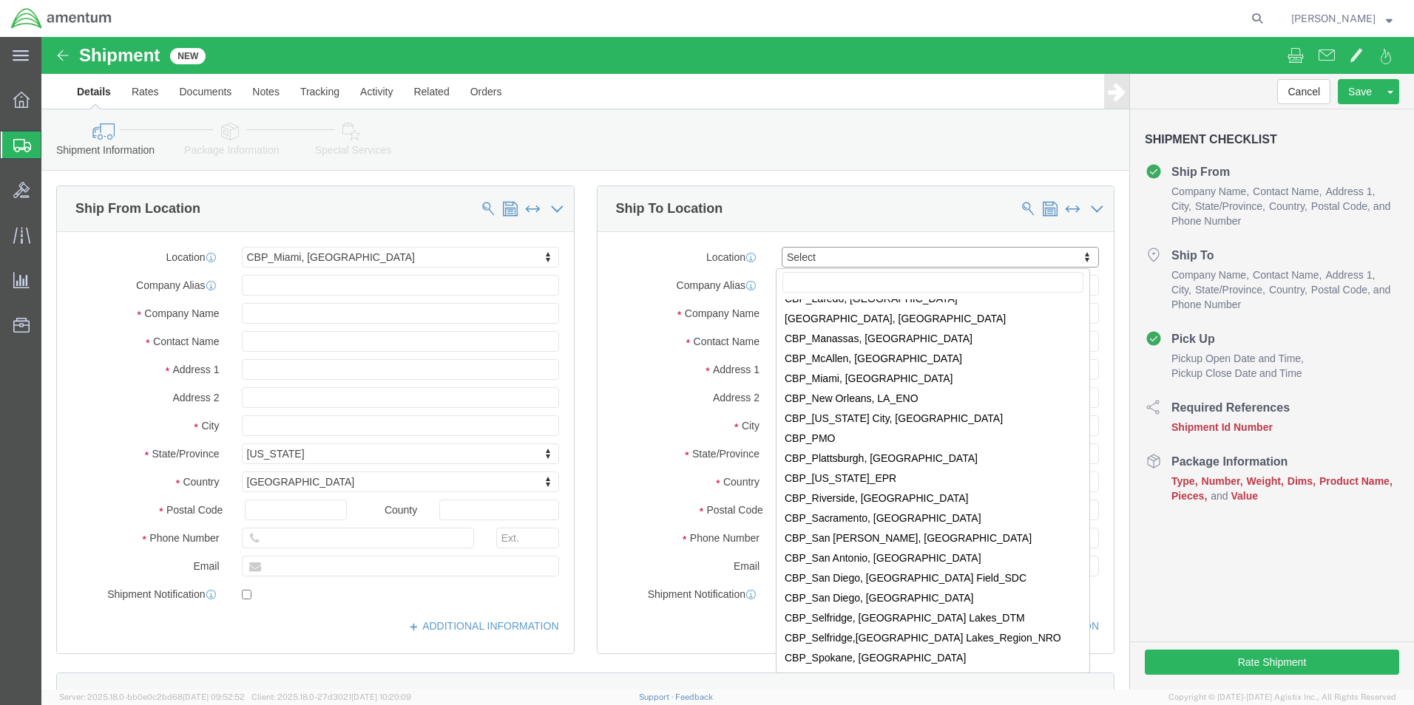
scroll to position [3105, 0]
select select "49932"
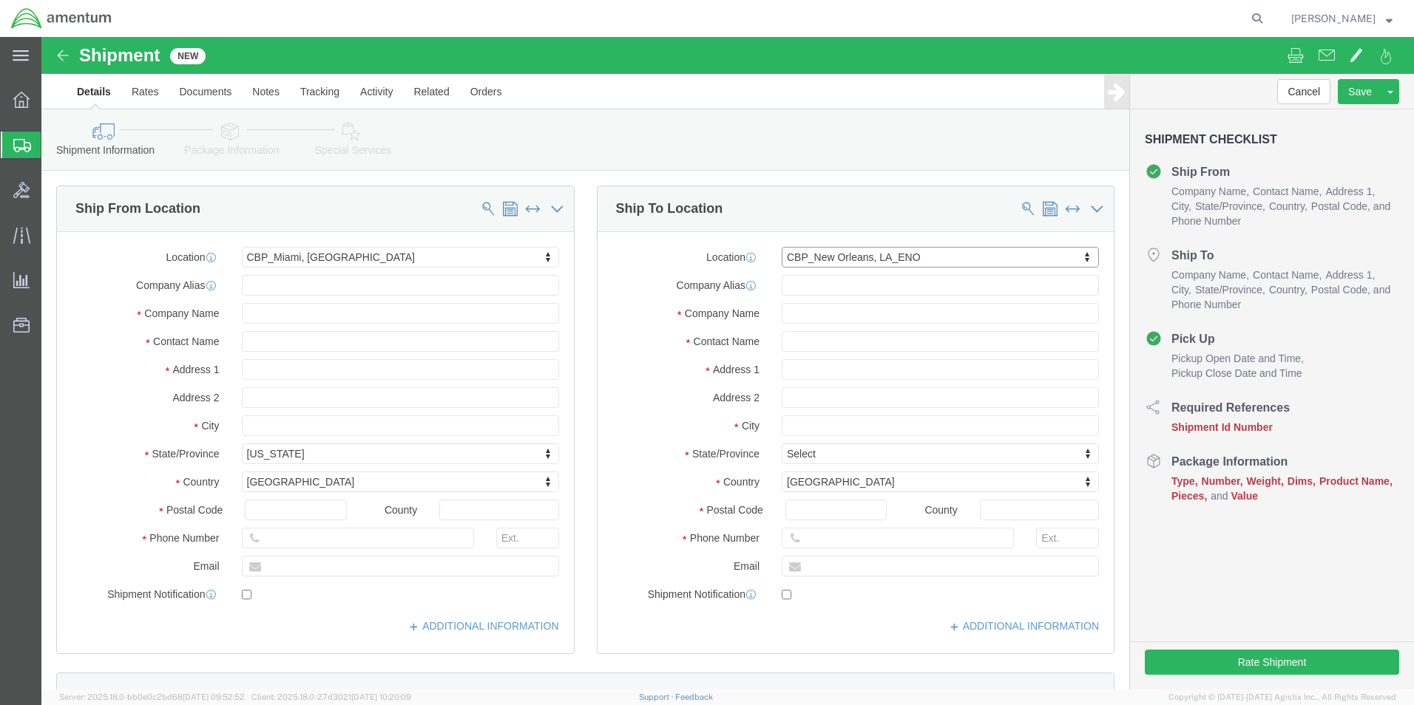
select select "LA"
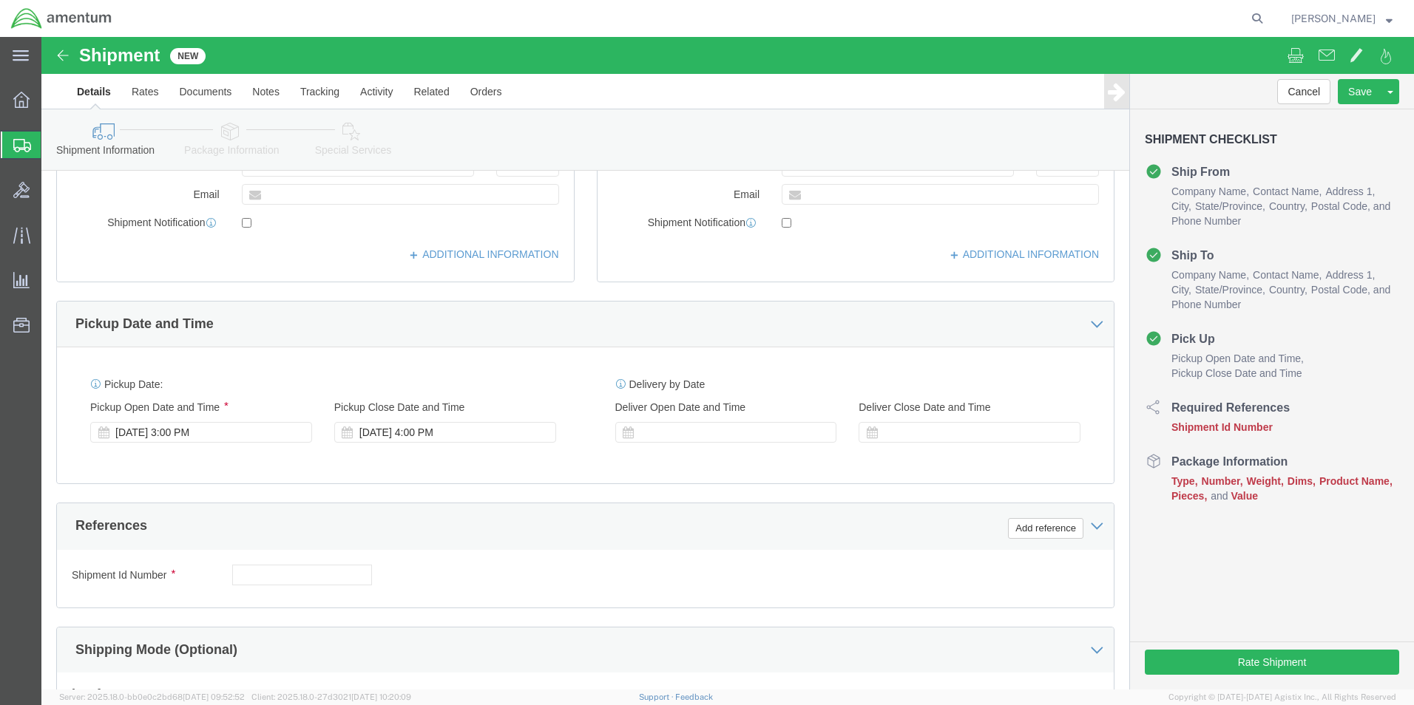
scroll to position [444, 0]
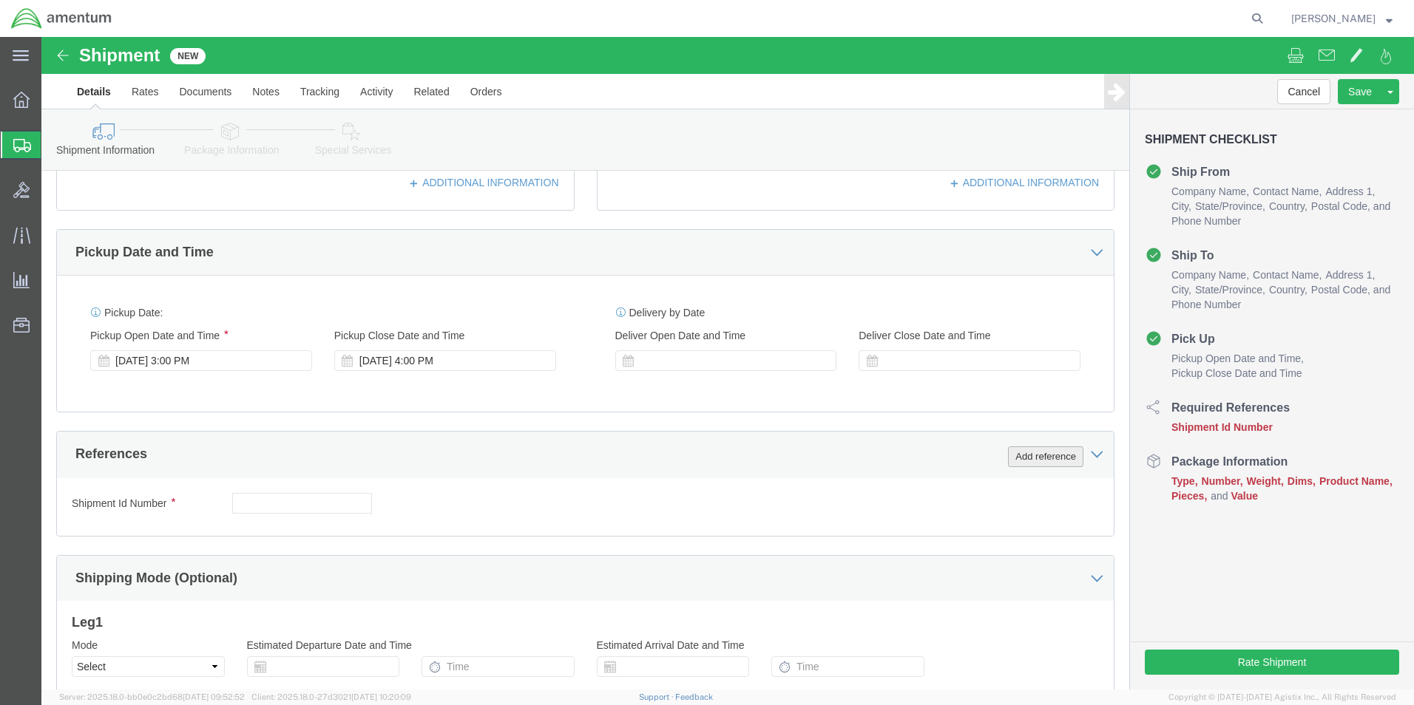
click button "Add reference"
click select "Select Account Type Activity ID Airline Appointment Number ASN Batch Request # …"
select select "DEPT"
click select "Select Account Type Activity ID Airline Appointment Number ASN Batch Request # …"
click input "text"
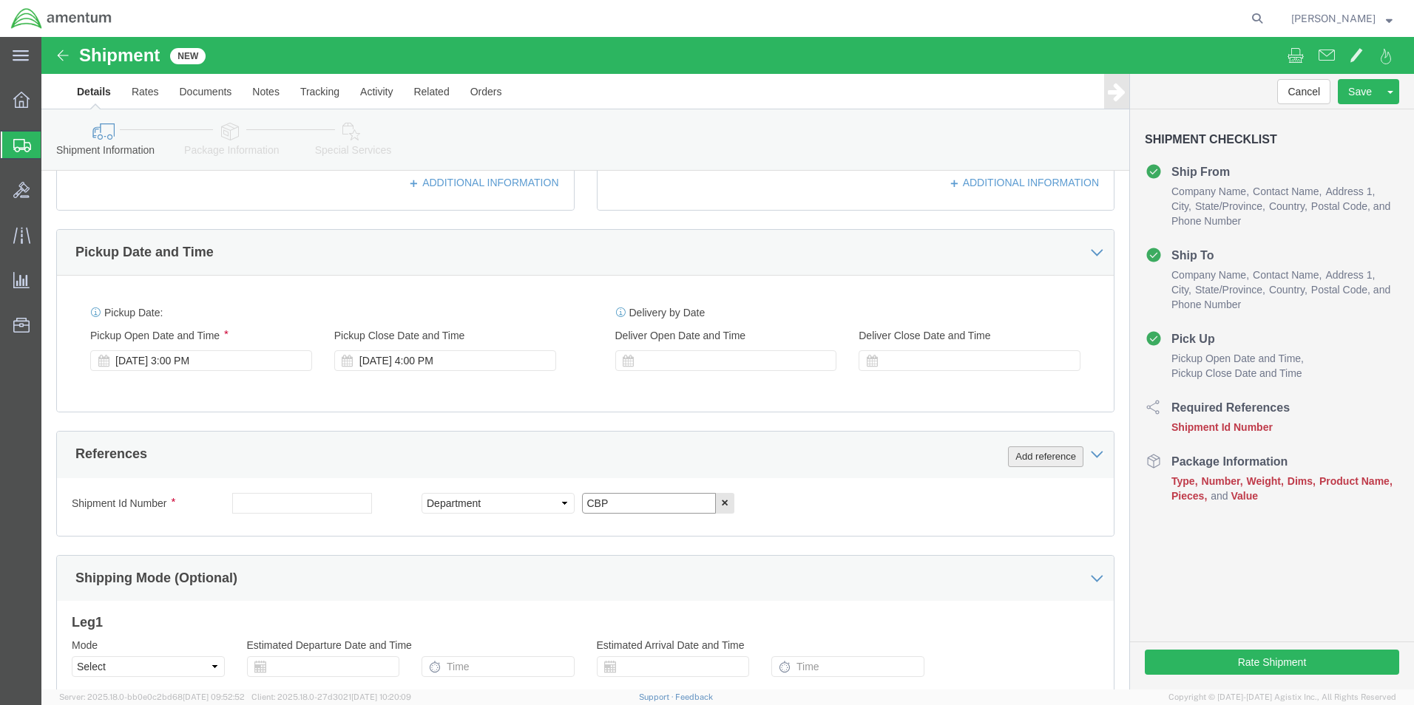
type input "CBP"
click button "Add reference"
click select "Select Account Type Activity ID Airline Appointment Number ASN Batch Request # …"
select select "CUSTREF"
click select "Select Account Type Activity ID Airline Appointment Number ASN Batch Request # …"
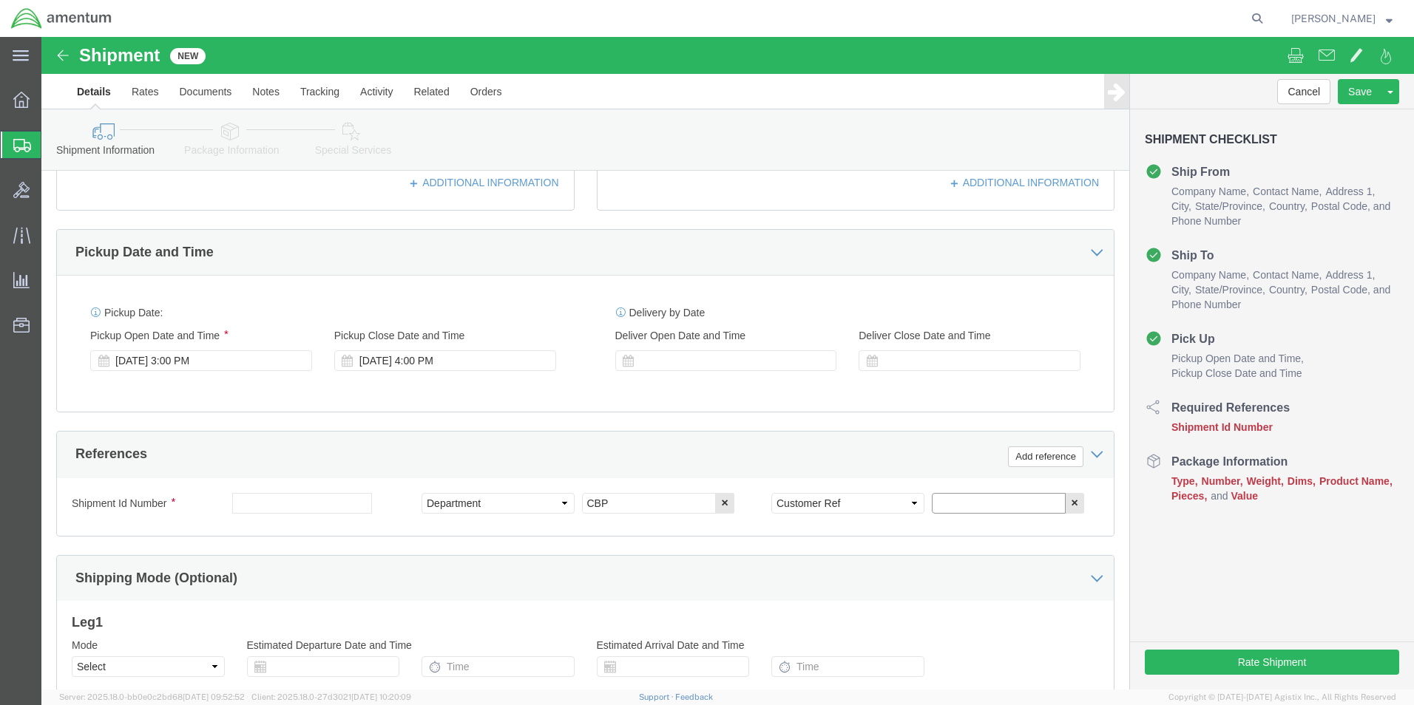
click input "text"
type input "MEA MAGNETIC LOCK SWITCH"
click button "Add reference"
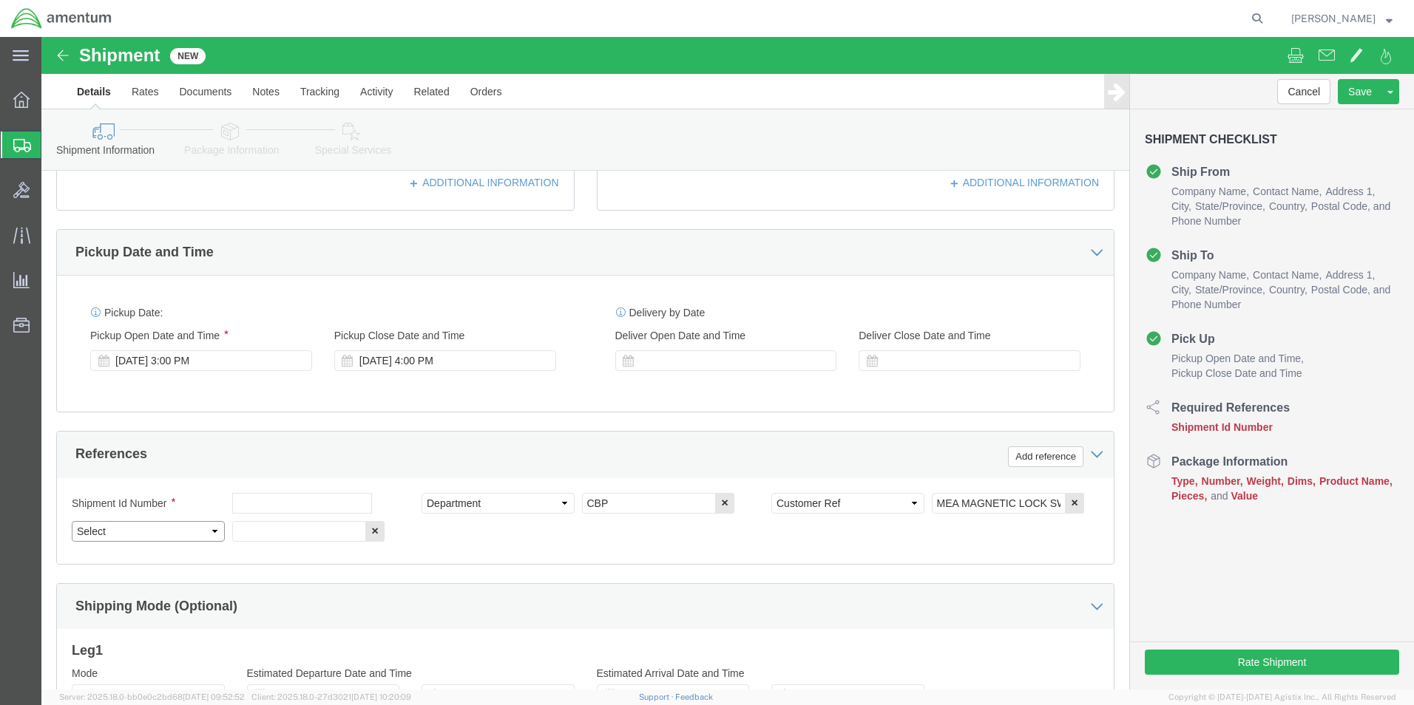
click select "Select Account Type Activity ID Airline Appointment Number ASN Batch Request # …"
select select "PROJNUM"
click select "Select Account Type Activity ID Airline Appointment Number ASN Batch Request # …"
click input "text"
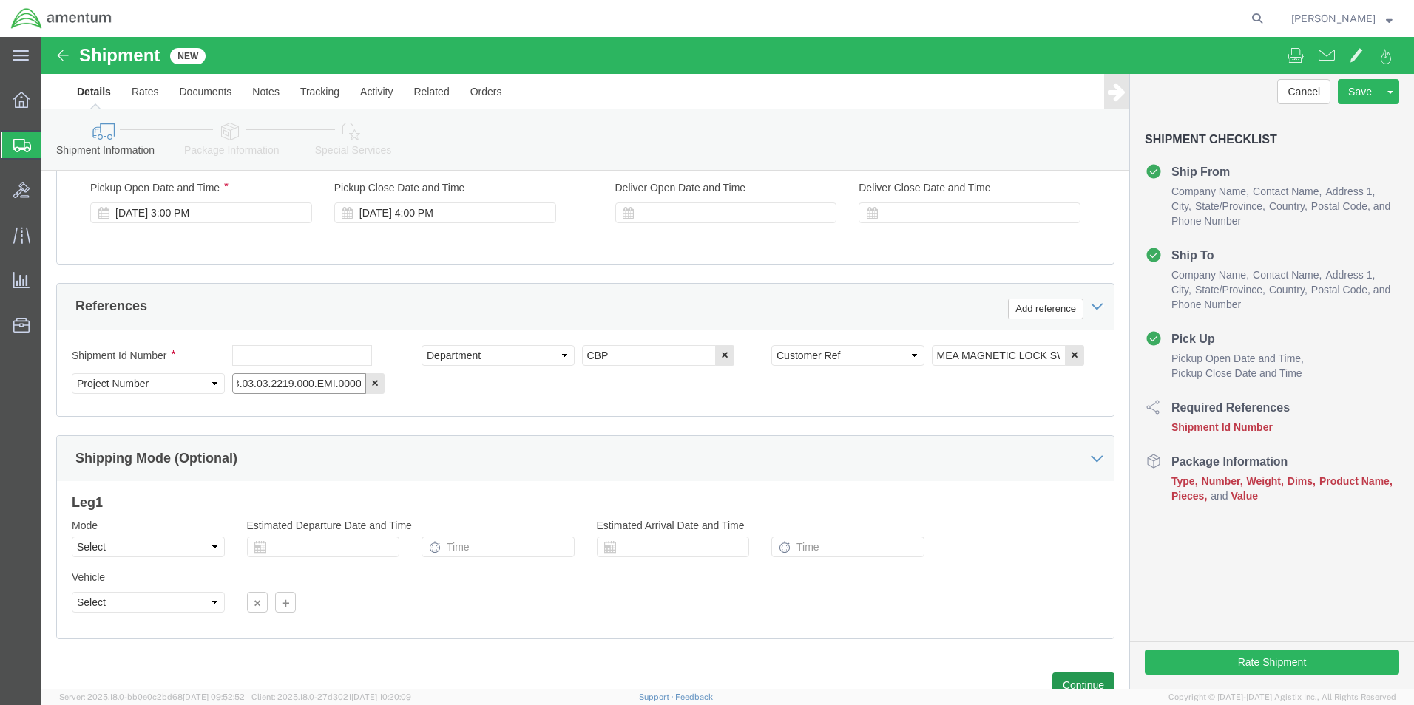
type input "6118.03.03.2219.000.EMI.0000"
click button "Continue"
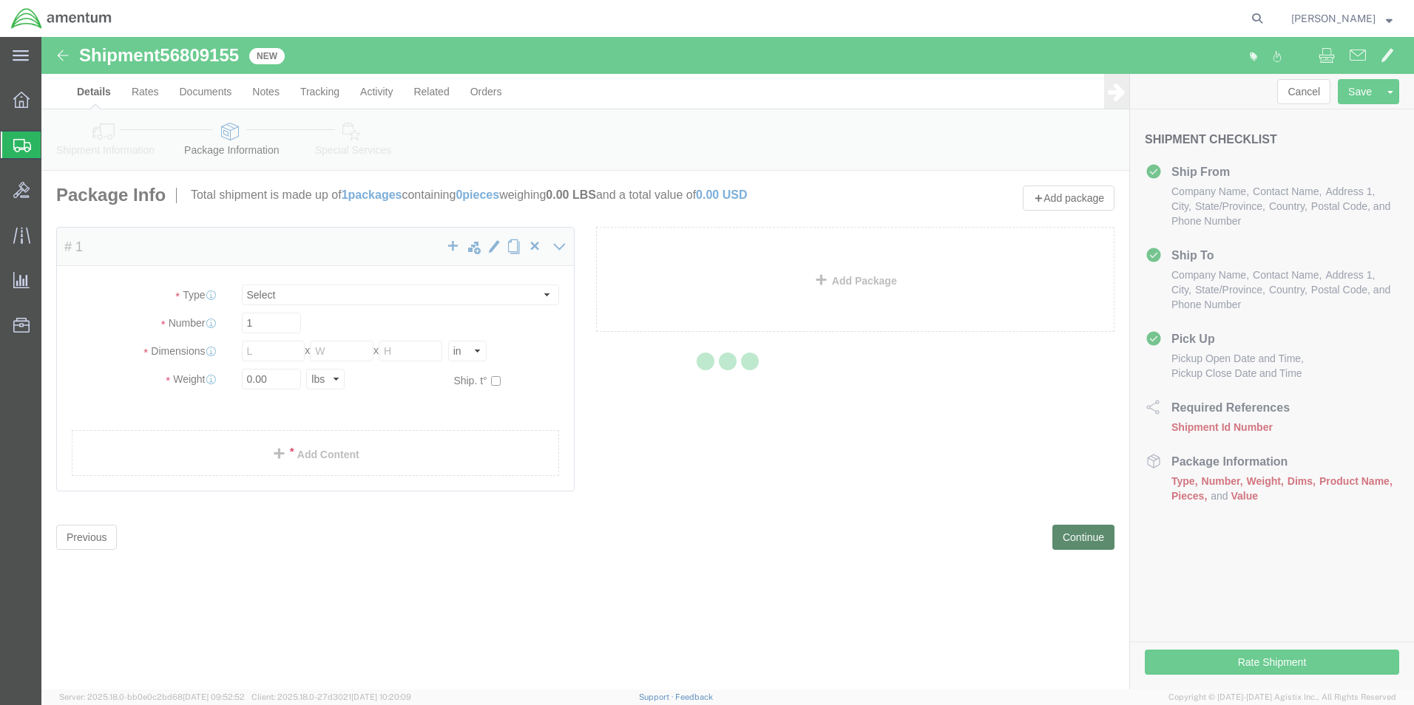
select select "CBOX"
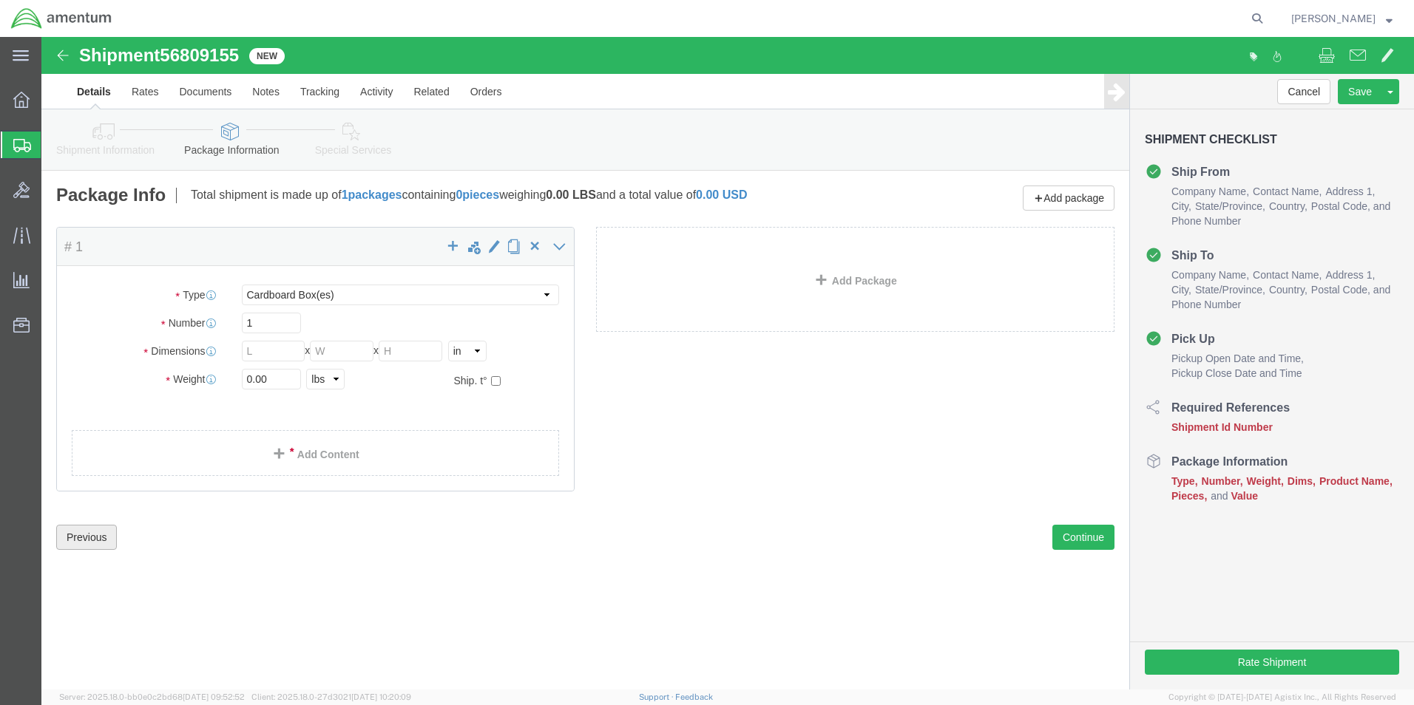
click button "Previous"
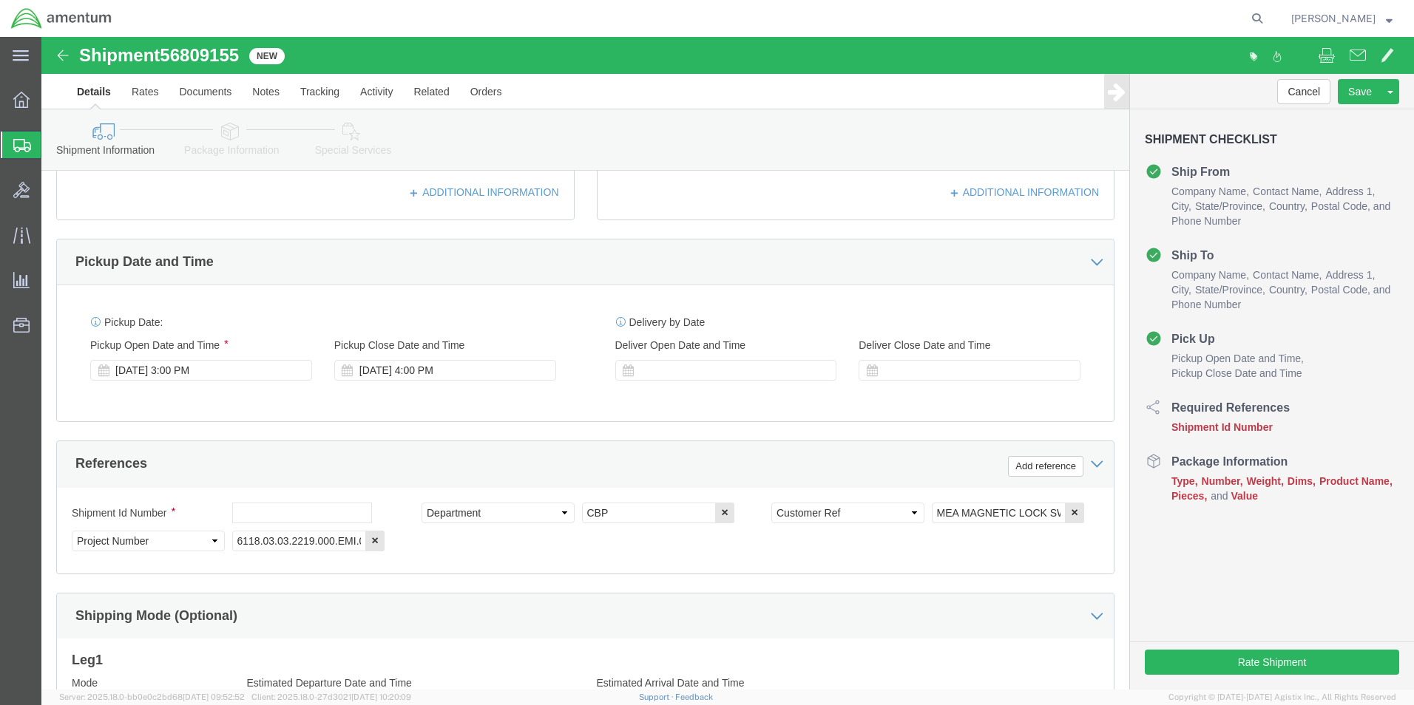
scroll to position [518, 0]
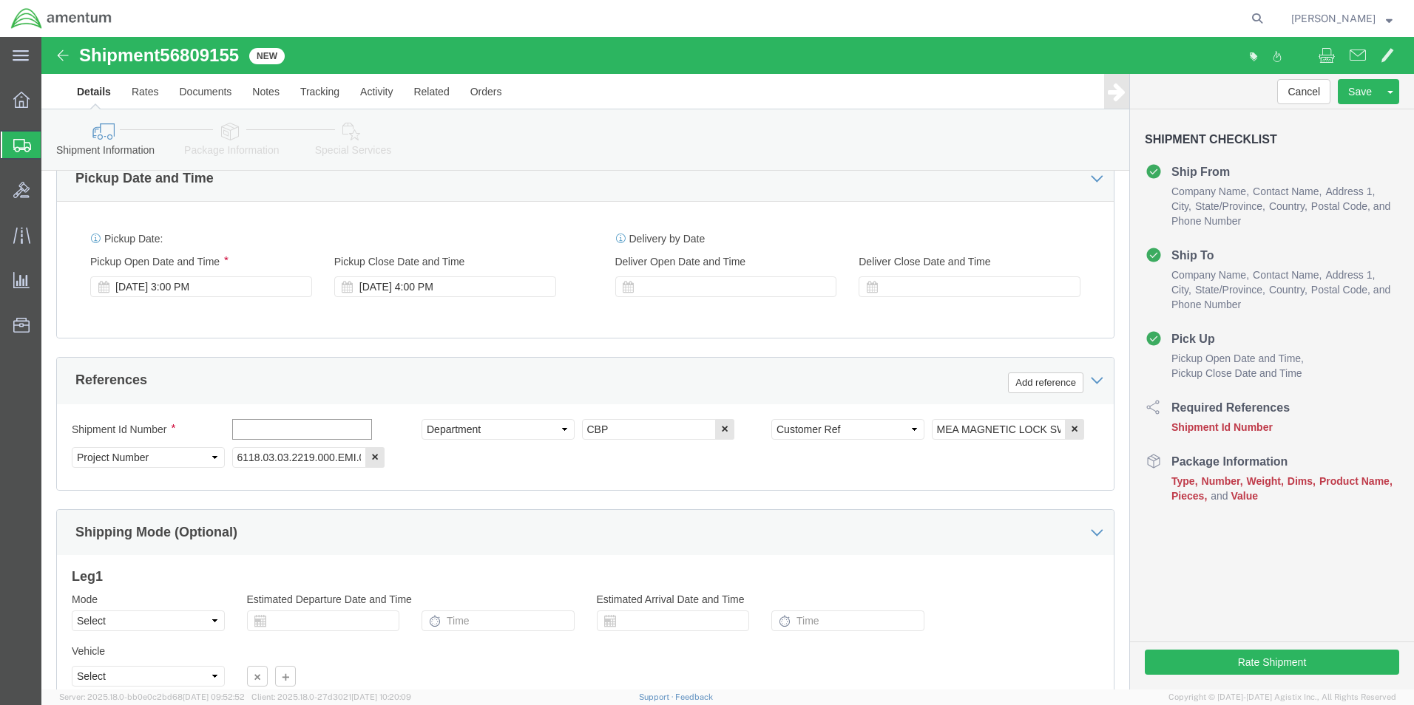
click input "text"
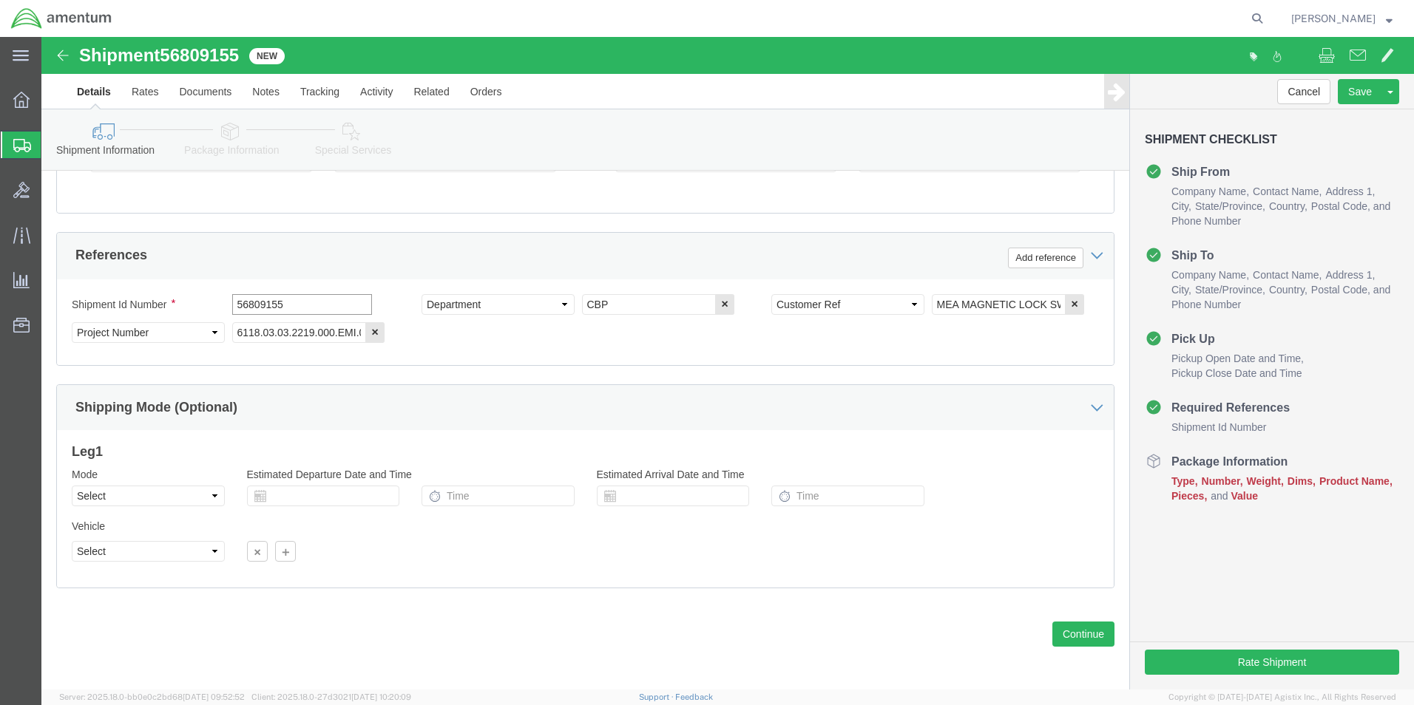
scroll to position [645, 0]
type input "56809155"
click button "Continue"
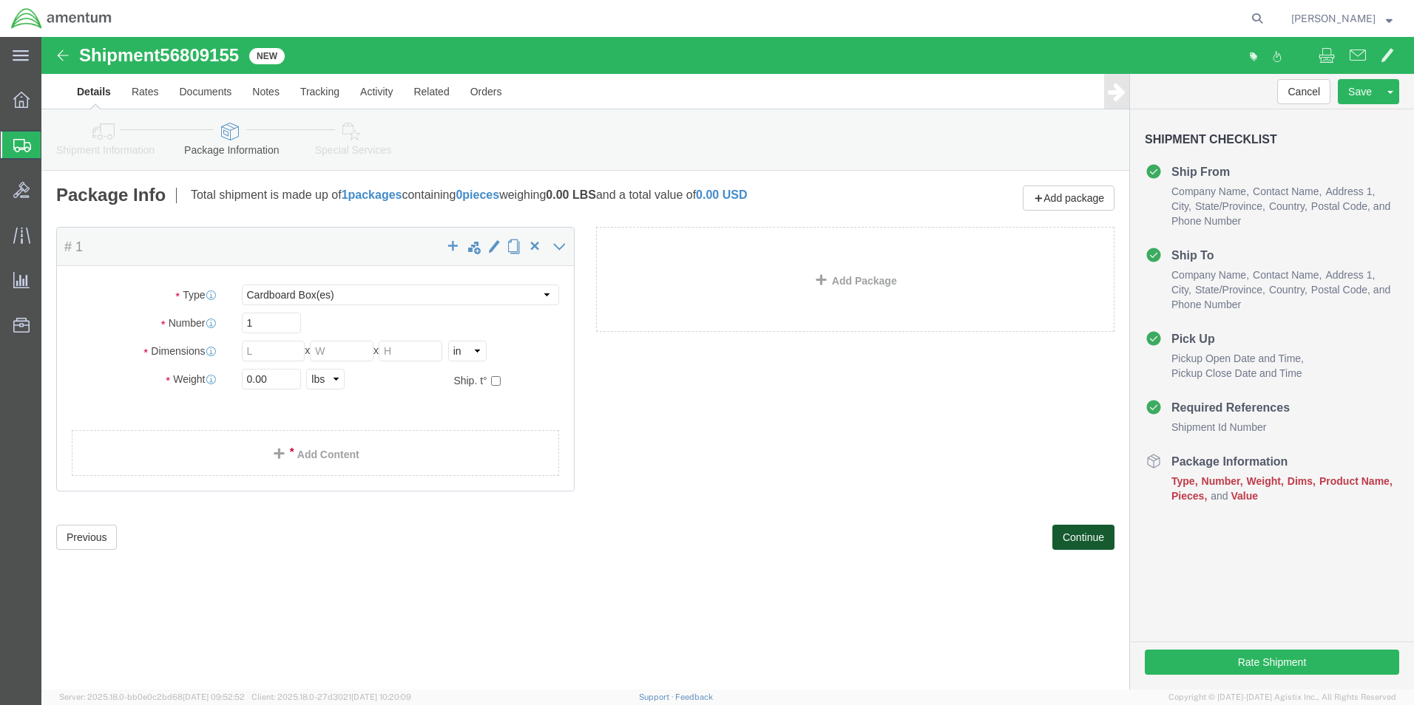
scroll to position [0, 0]
click select "Select BCK Boxes Bale(s) Basket(s) Bolt(s) Bottle(s) Buckets Bulk Bundle(s) Can…"
select select "PAK"
click select "Select BCK Boxes Bale(s) Basket(s) Bolt(s) Bottle(s) Buckets Bulk Bundle(s) Can…"
type input "10.25"
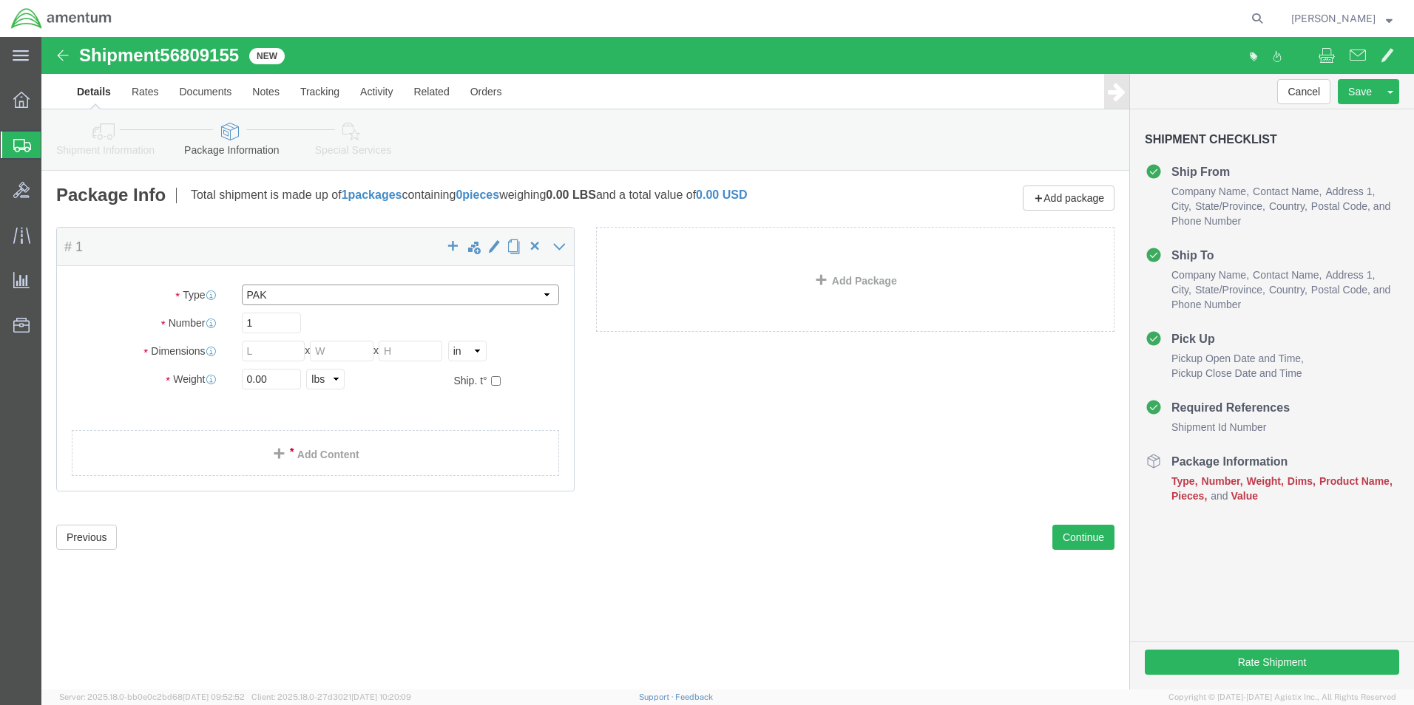
type input "12.75"
type input "1.00"
click input "0.00"
type input "1.00"
click span
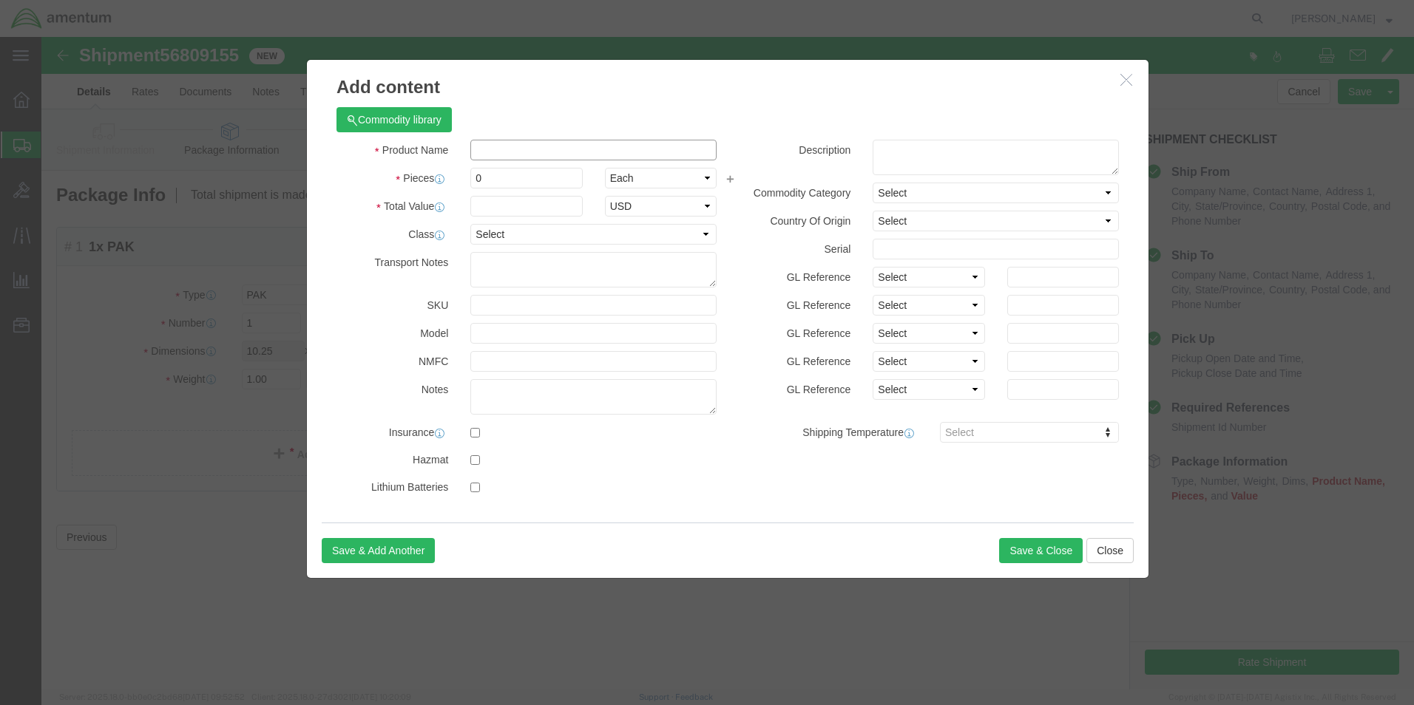
click input "text"
type input "MEA MAGNETIC LOCK SWITCH"
click input "0"
type input "25"
click input "text"
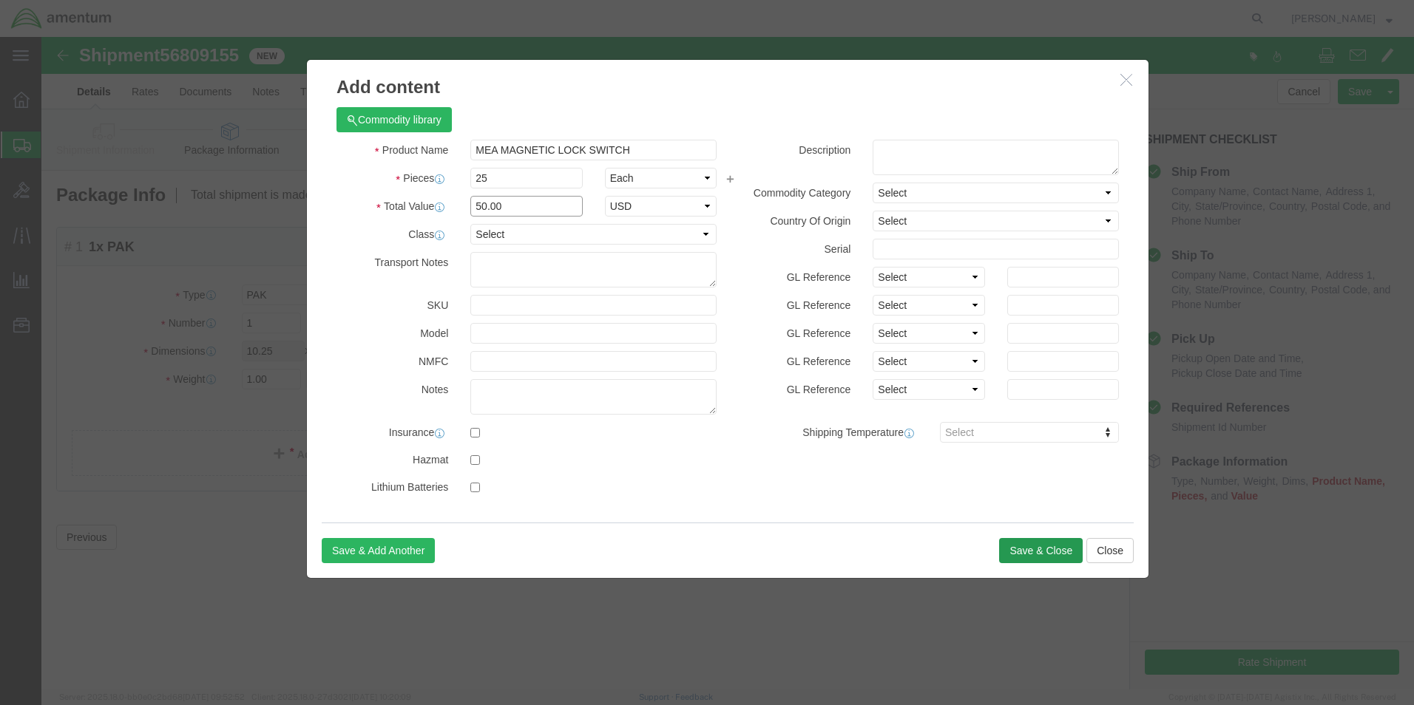
type input "50.00"
click button "Save & Close"
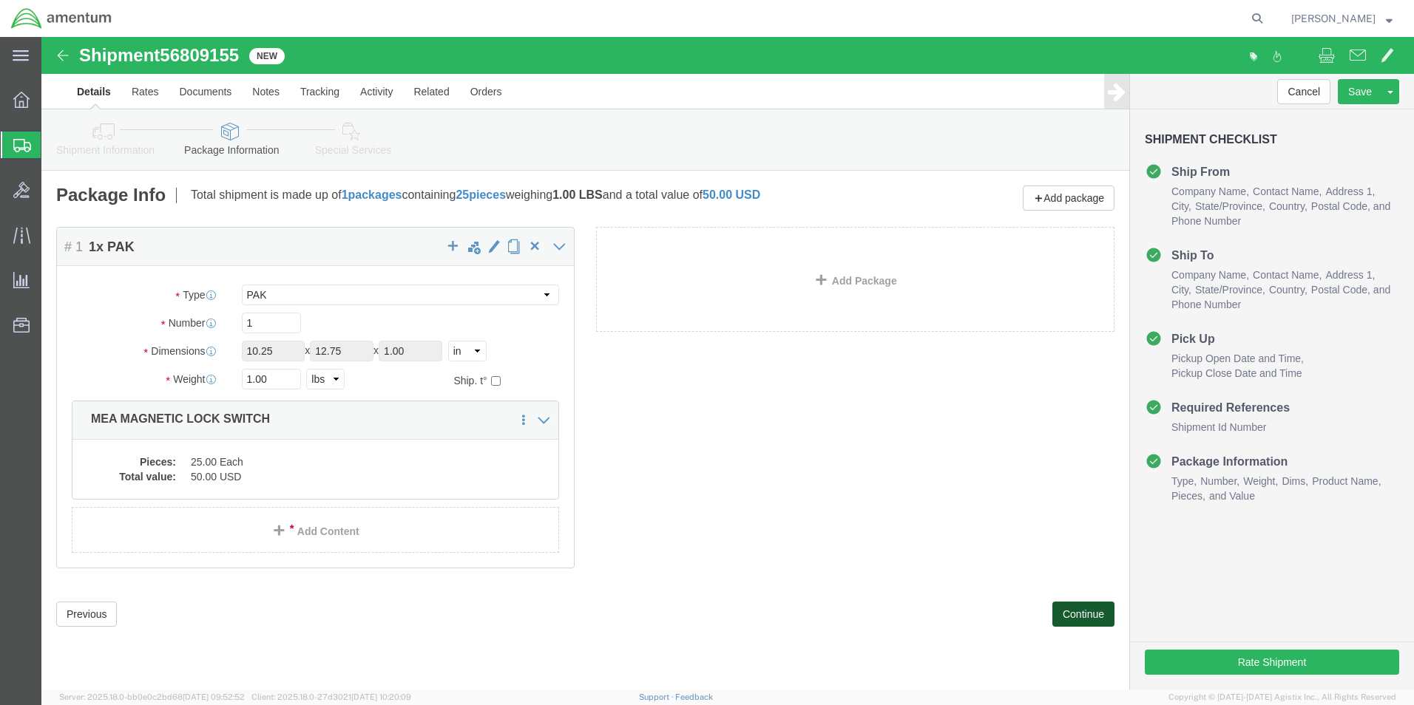
click button "Continue"
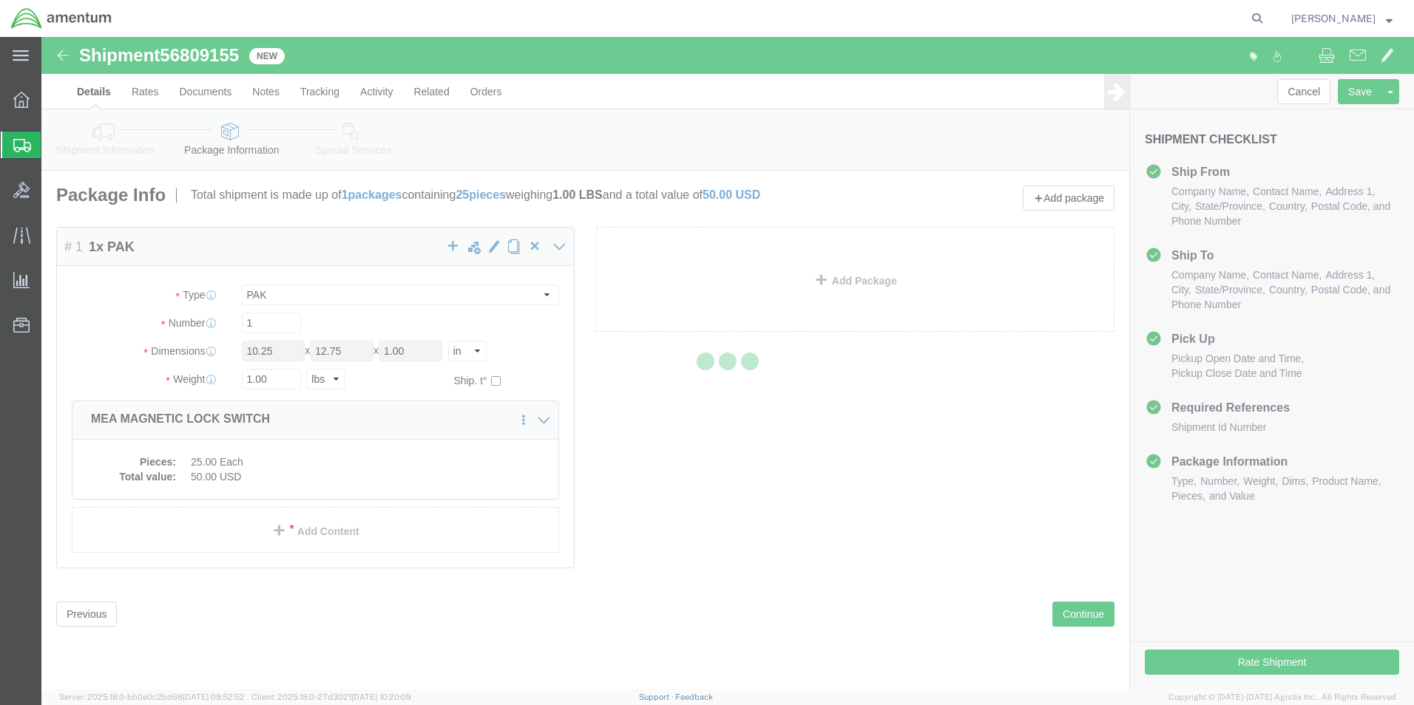
select select
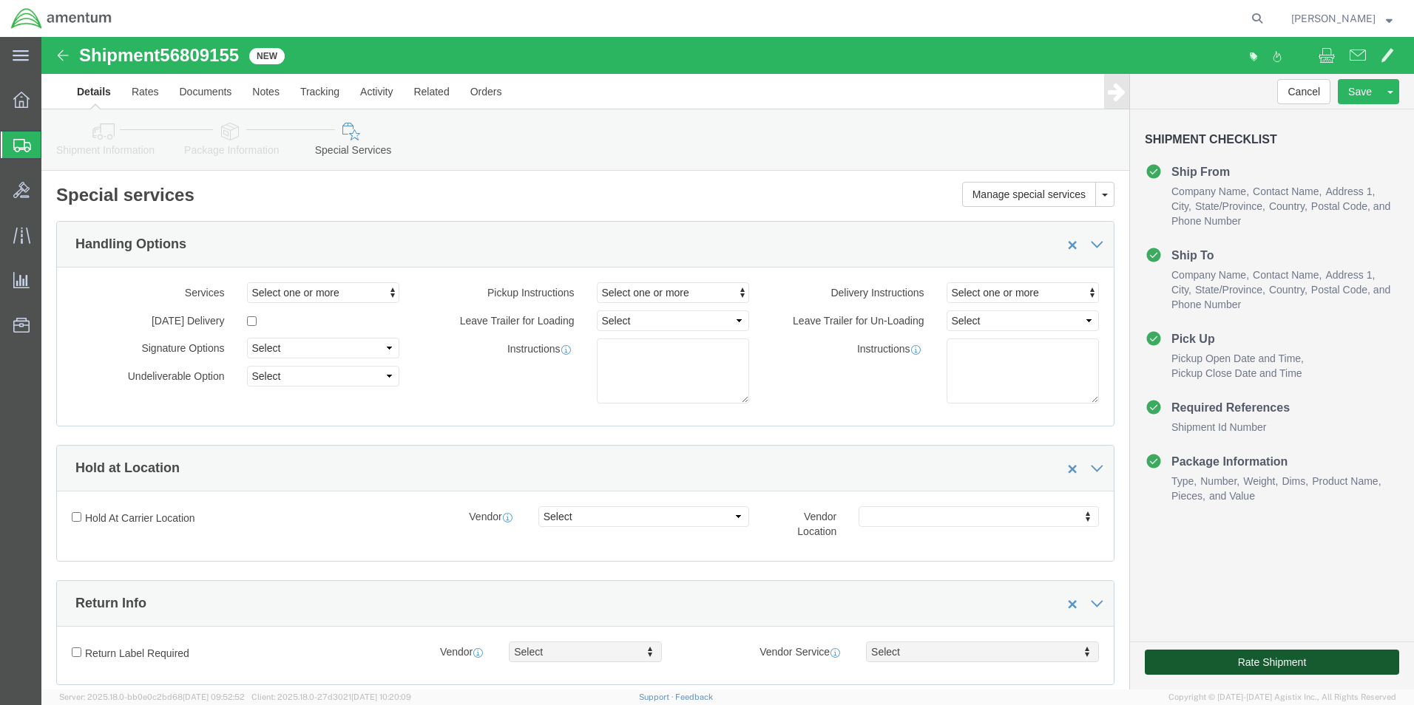
click button "Rate Shipment"
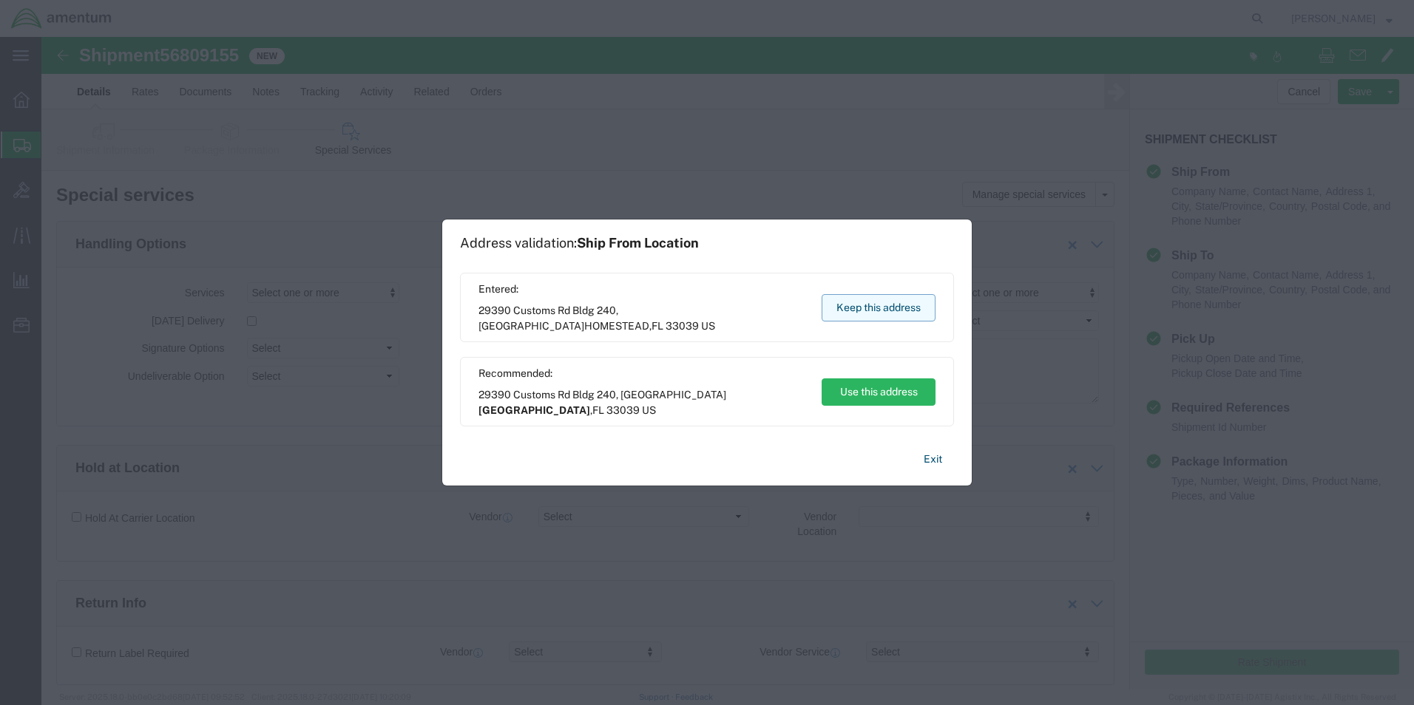
click at [847, 309] on button "Keep this address" at bounding box center [878, 307] width 114 height 27
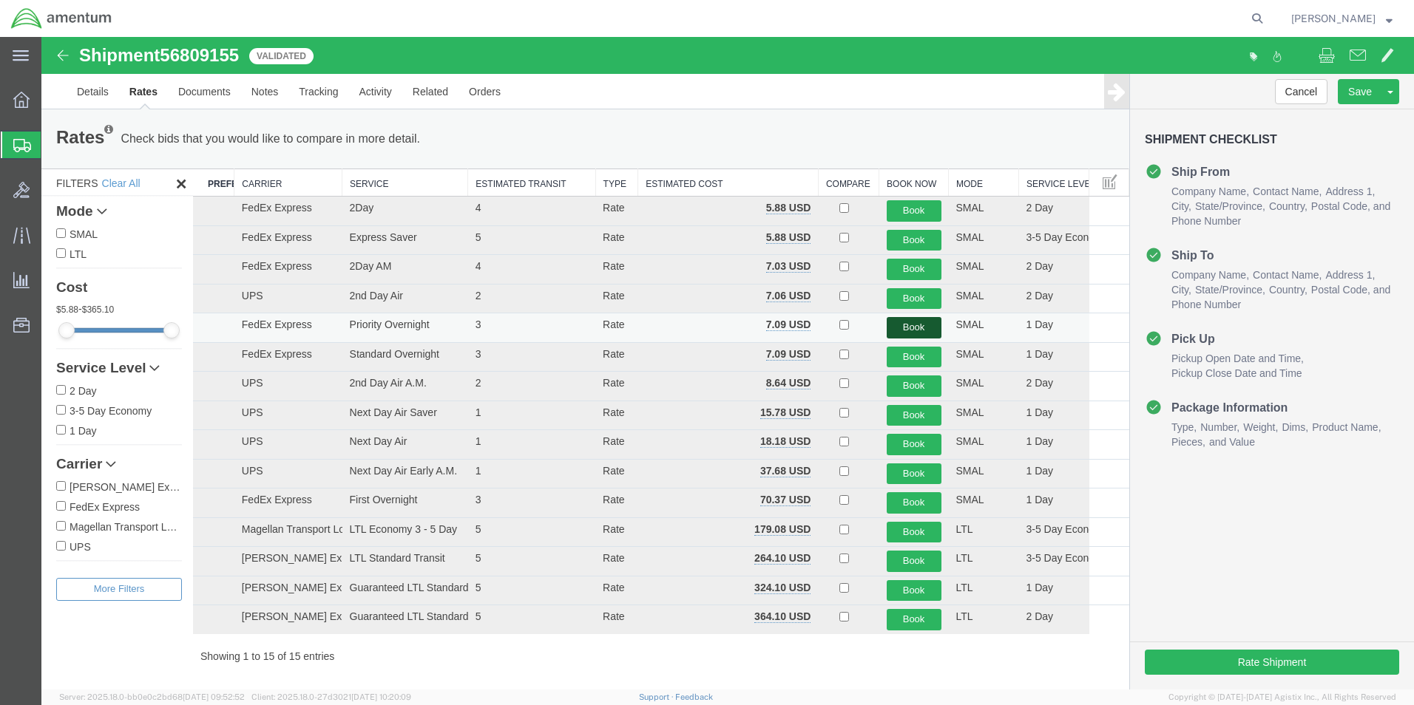
click at [899, 325] on button "Book" at bounding box center [913, 327] width 55 height 21
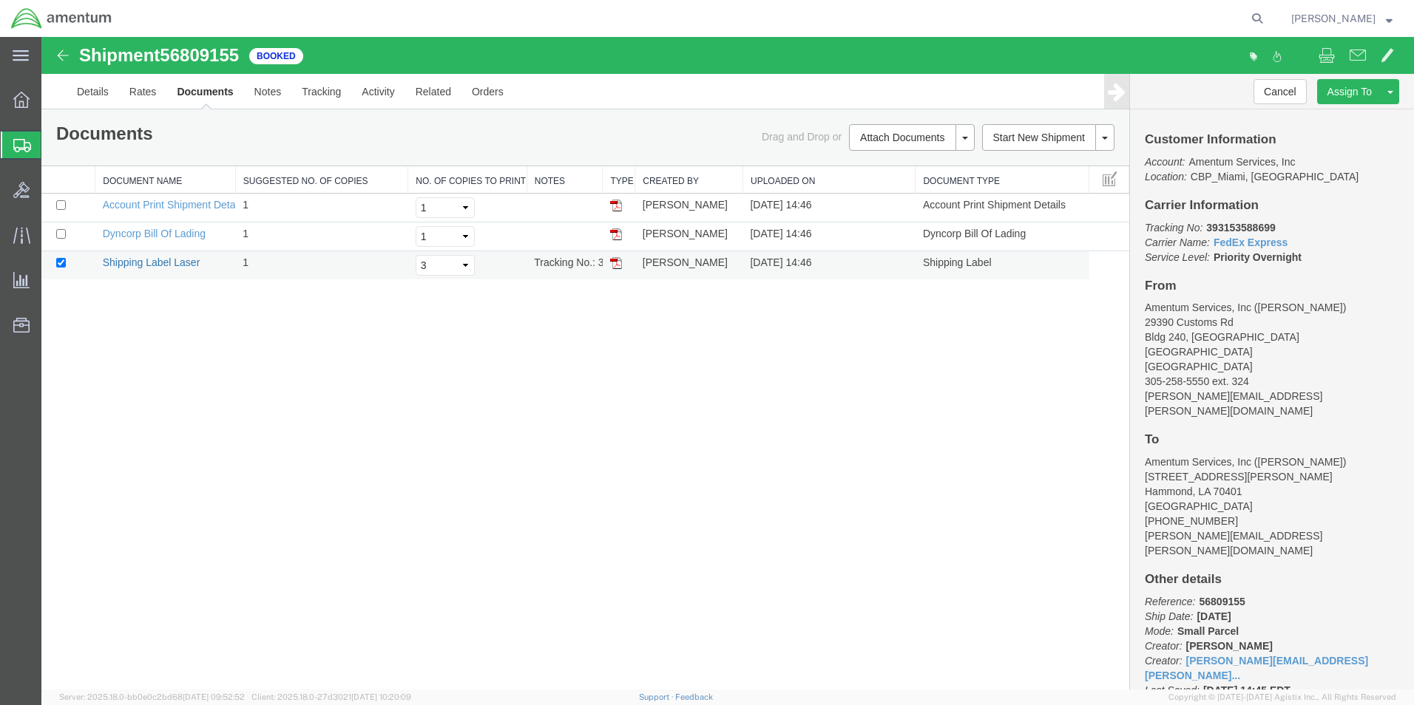
click at [177, 263] on link "Shipping Label Laser" at bounding box center [152, 263] width 98 height 12
click at [0, 0] on span "Create Shipment" at bounding box center [0, 0] width 0 height 0
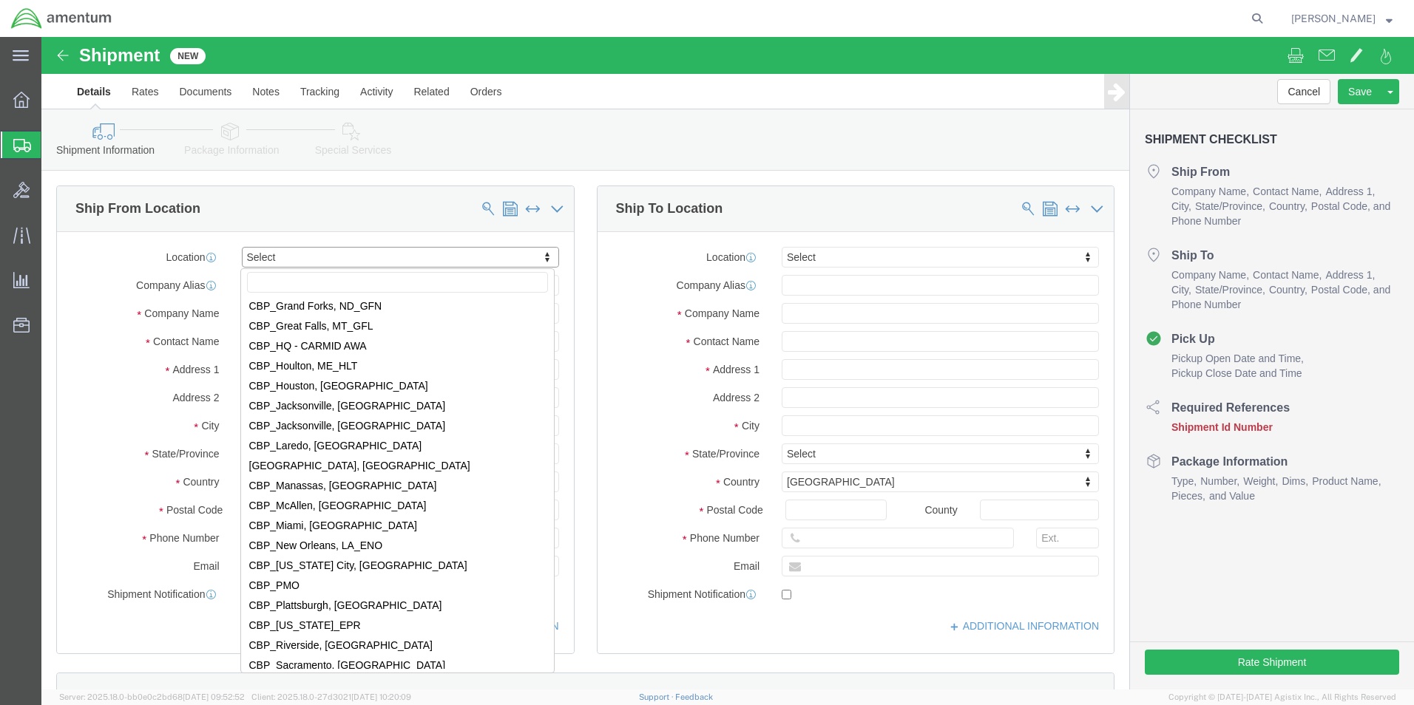
scroll to position [3031, 0]
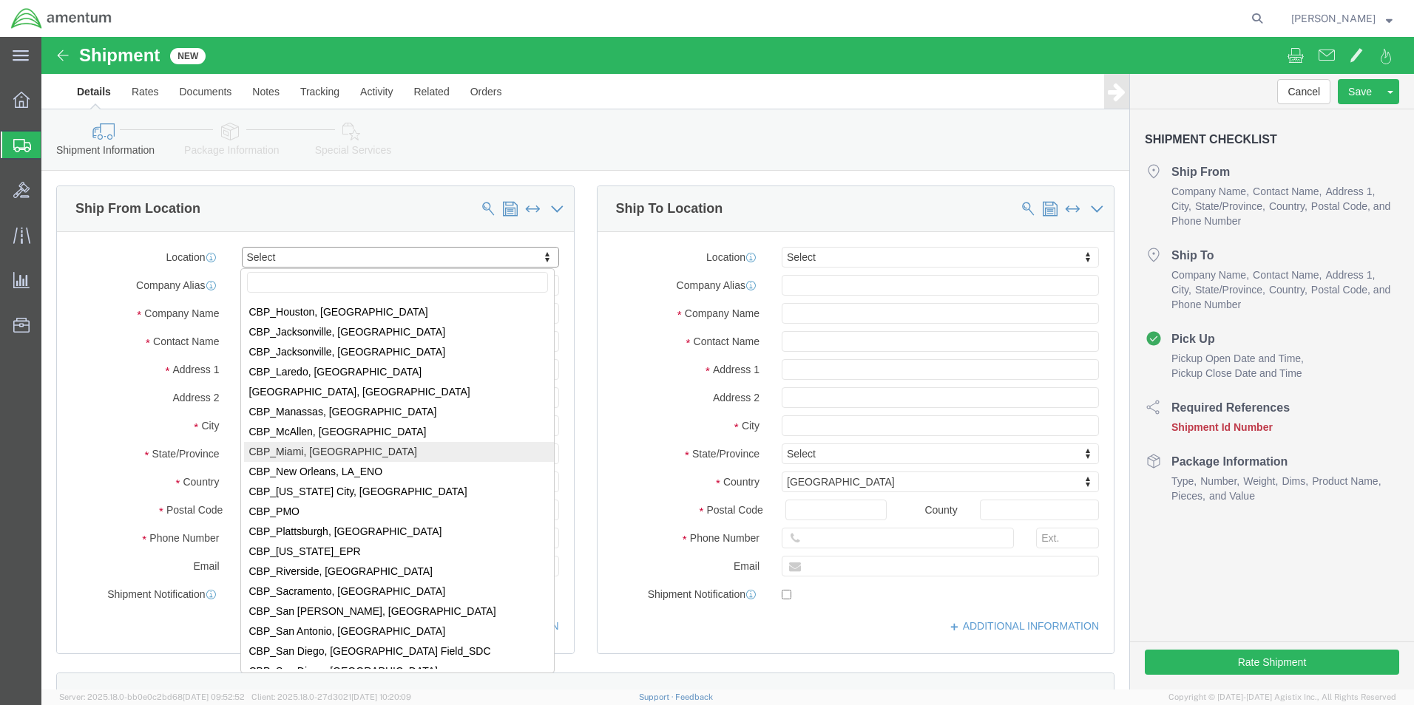
select select "49931"
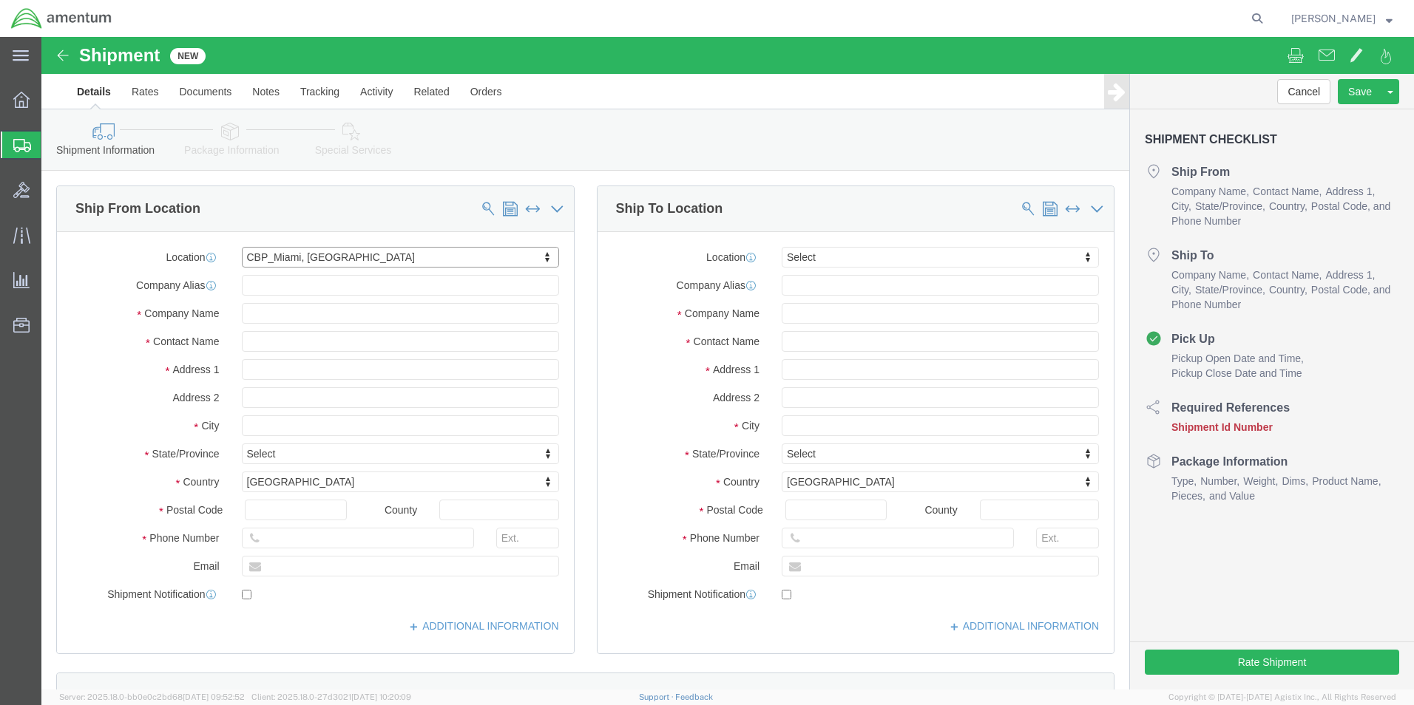
select select "FL"
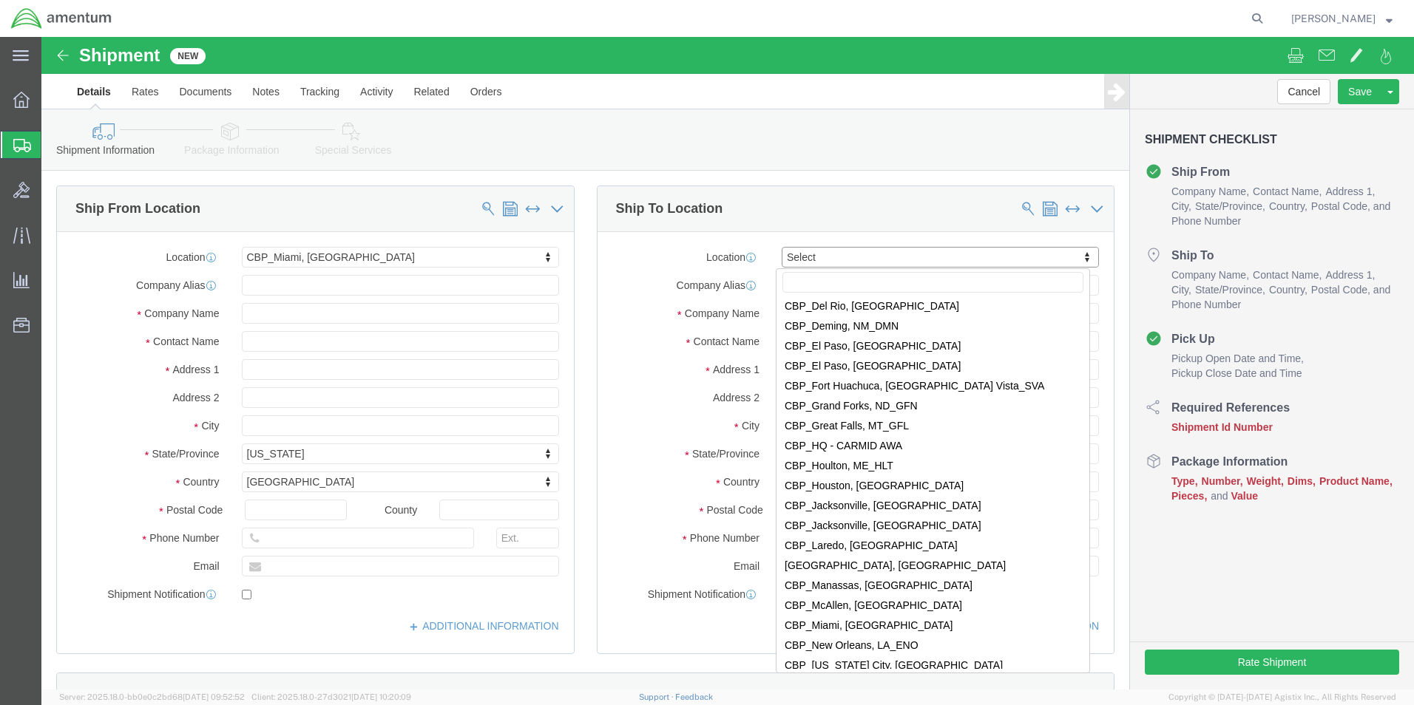
scroll to position [2883, 0]
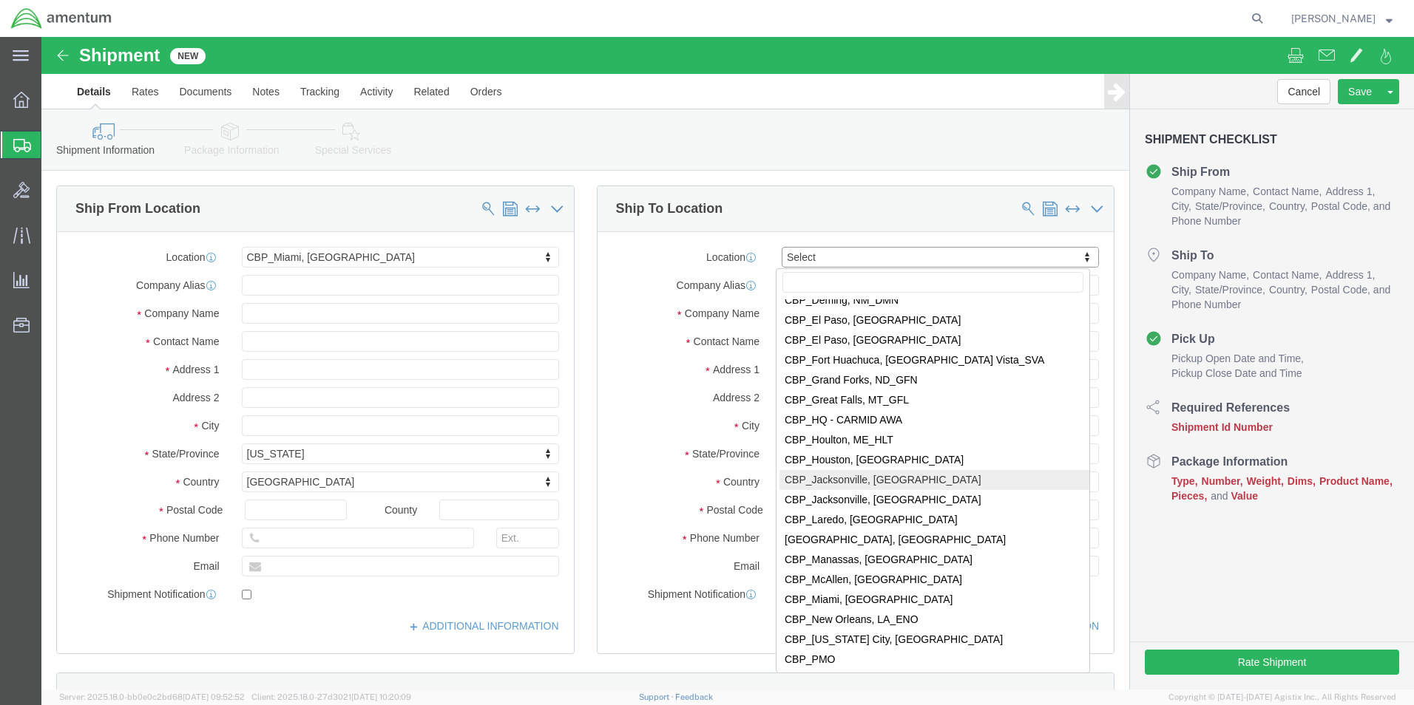
select select "49930"
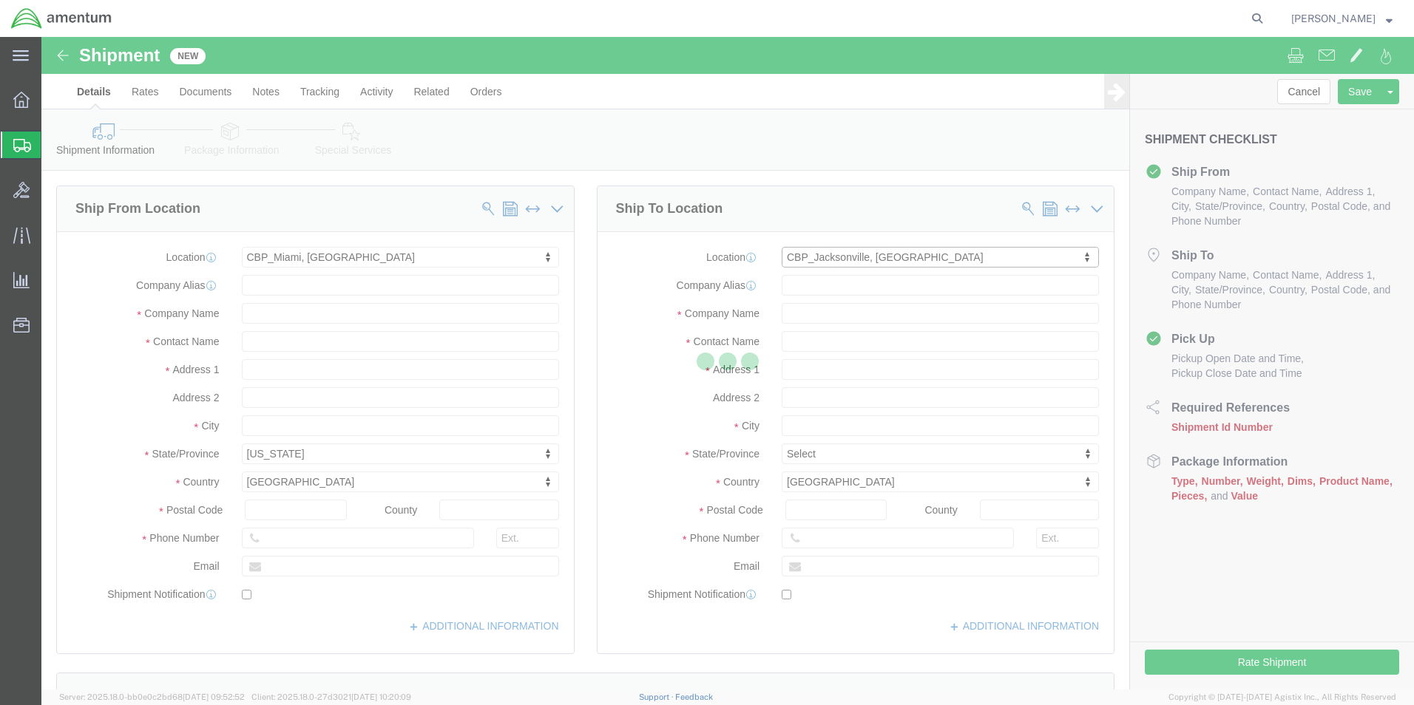
select select "FL"
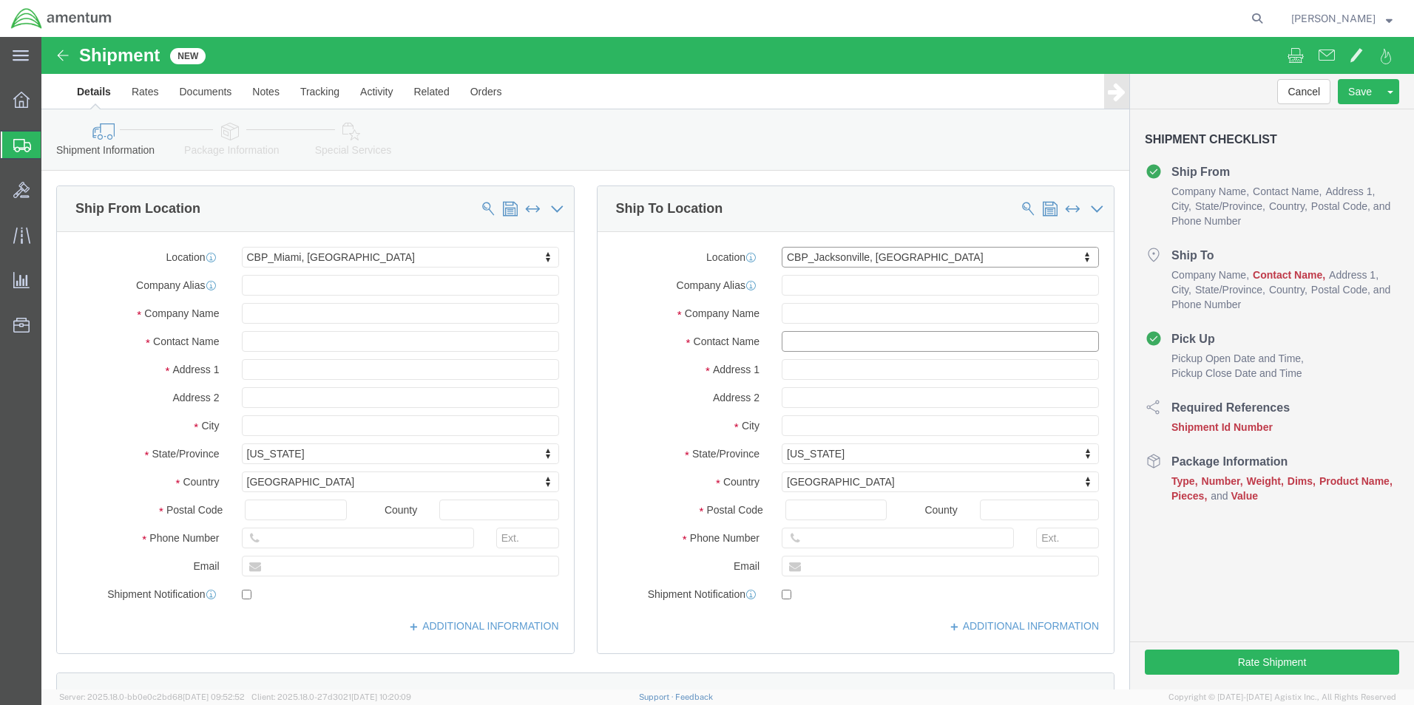
click input "text"
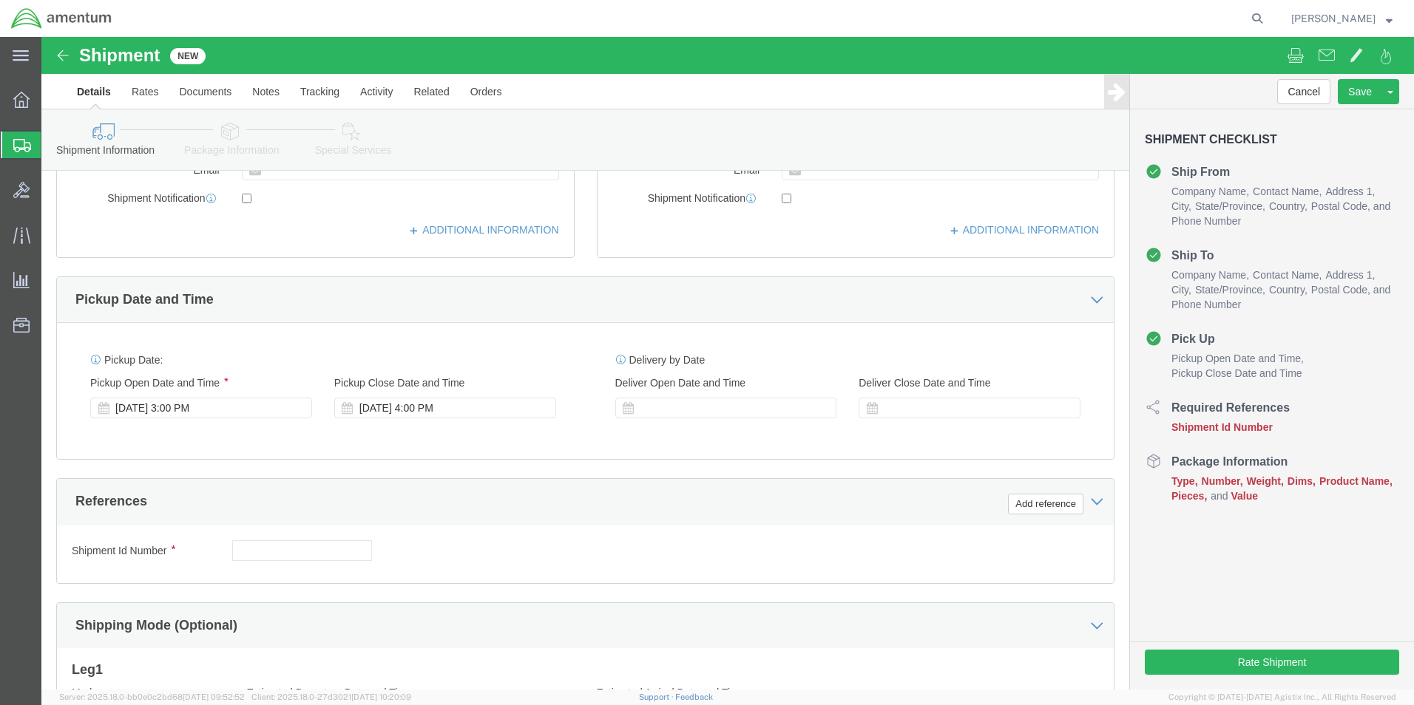
scroll to position [444, 0]
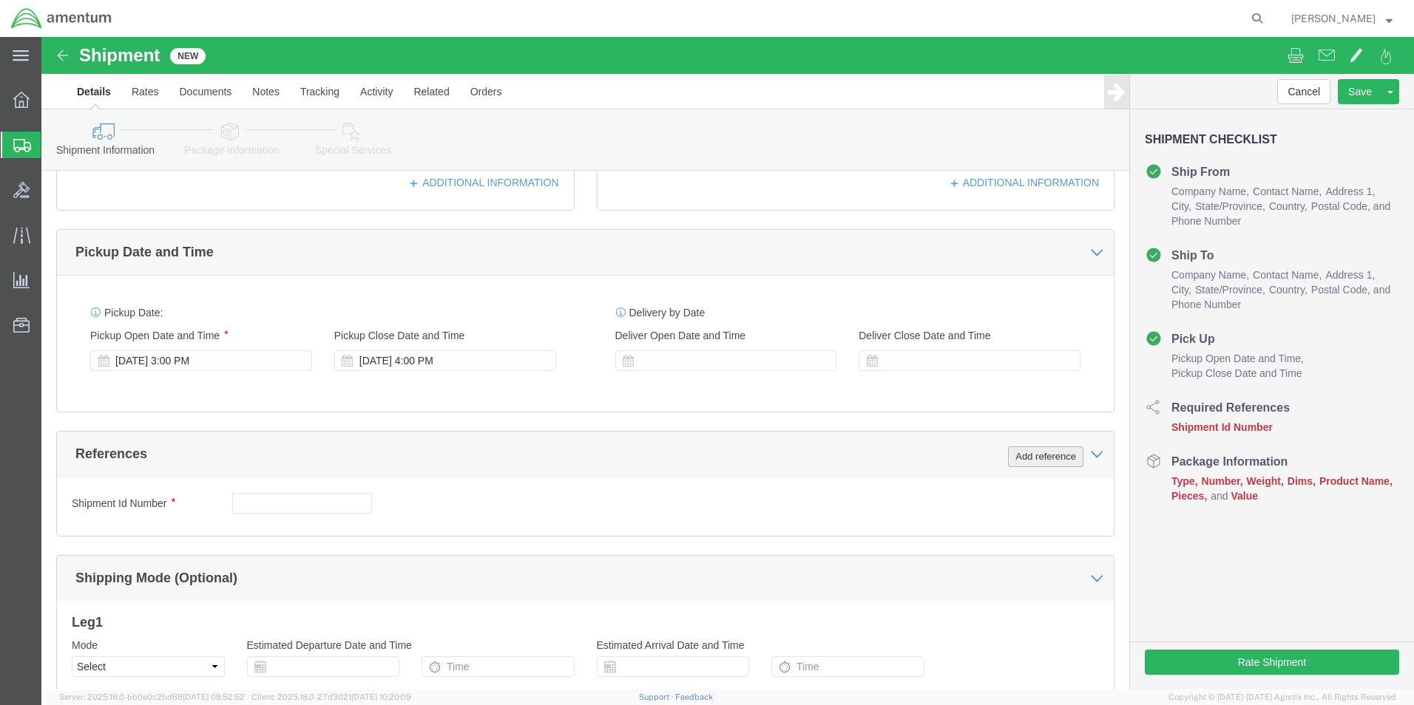
type input "[PERSON_NAME]"
click button "Add reference"
drag, startPoint x: 520, startPoint y: 467, endPoint x: 475, endPoint y: 467, distance: 45.1
click select "Select Account Type Activity ID Airline Appointment Number ASN Batch Request # …"
select select "DEPT"
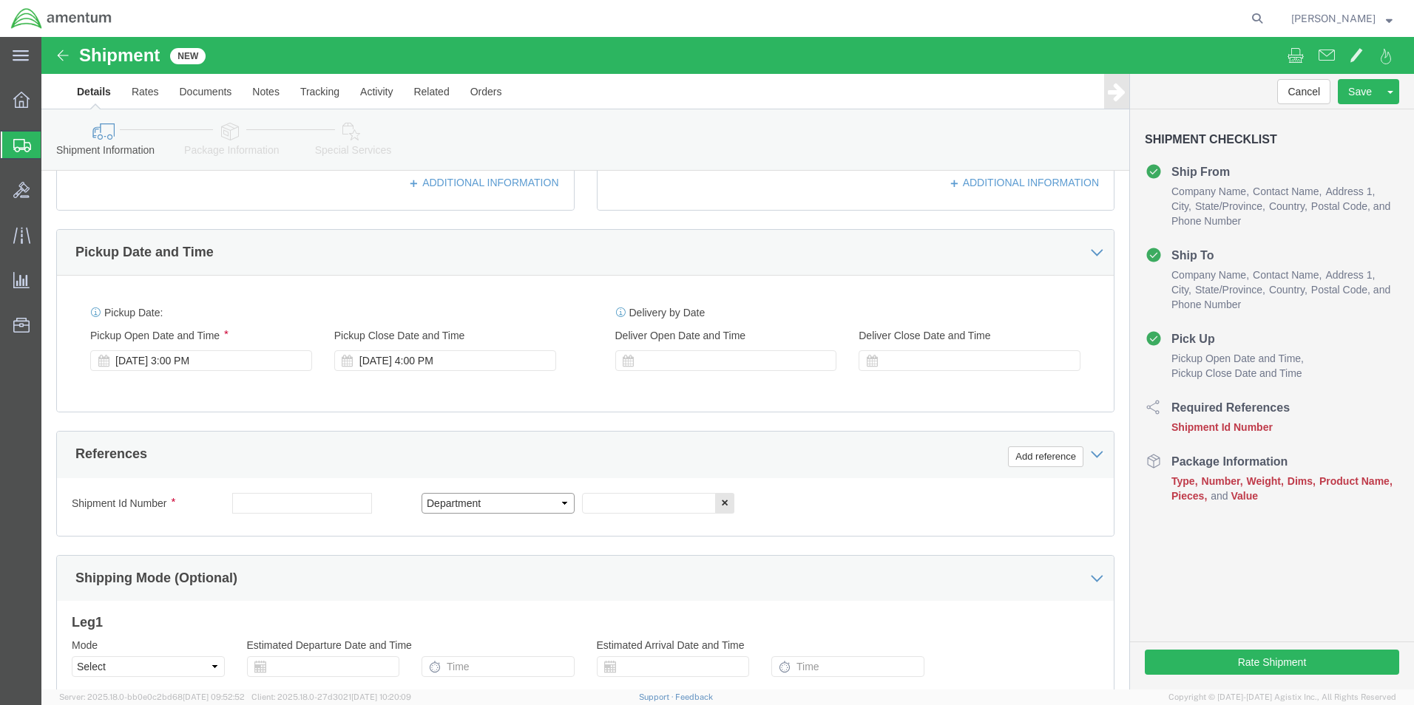
click select "Select Account Type Activity ID Airline Appointment Number ASN Batch Request # …"
click input "text"
type input "CBP"
click button "Add reference"
click select "Select Account Type Activity ID Airline Appointment Number ASN Batch Request # …"
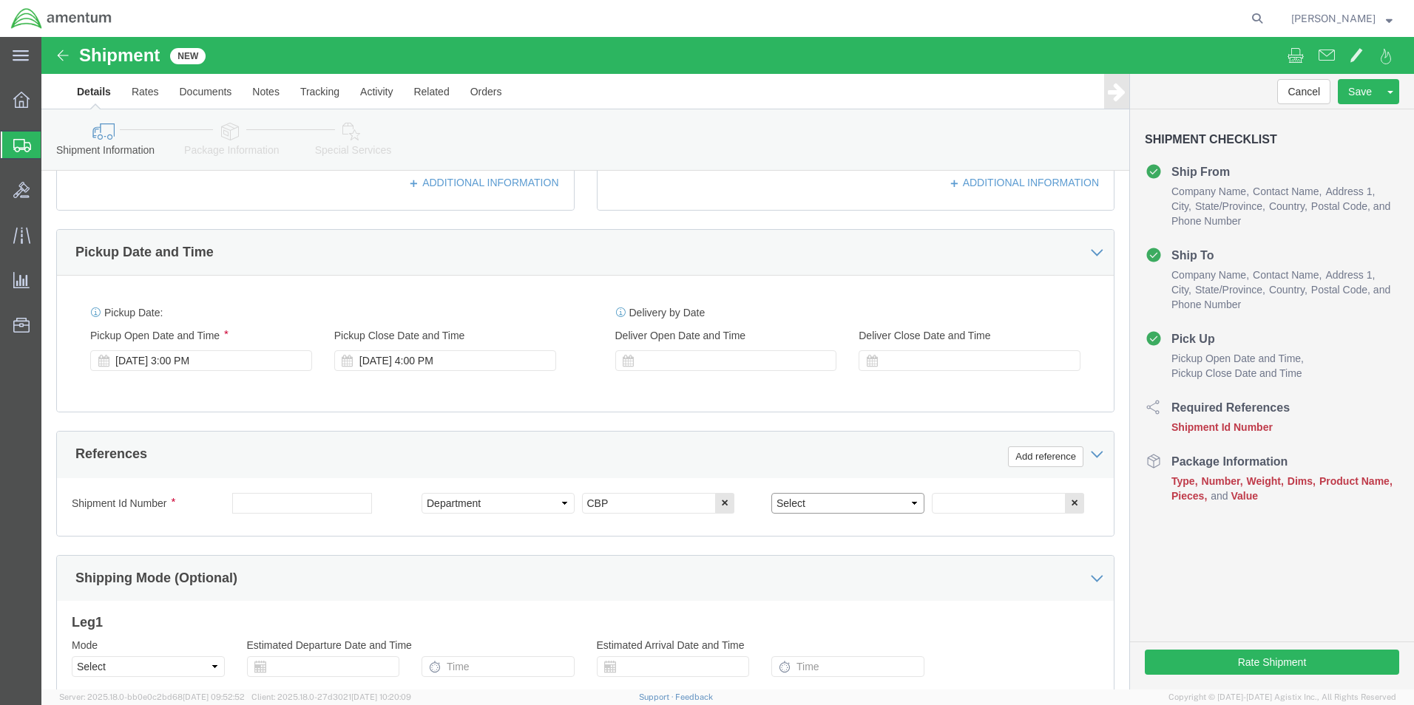
select select "CUSTREF"
click select "Select Account Type Activity ID Airline Appointment Number ASN Batch Request # …"
click input "text"
type input "MEA MAGNETIC LOCK SWITCH"
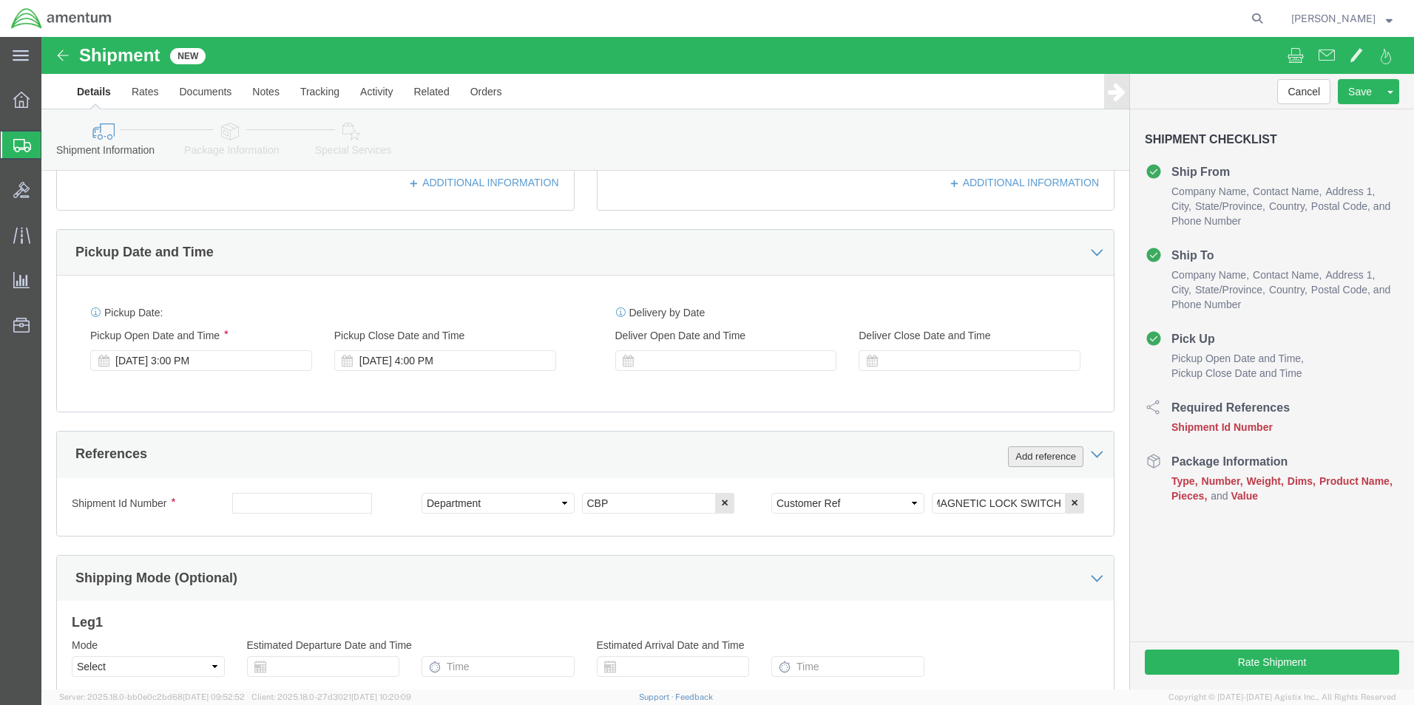
scroll to position [0, 0]
click button "Add reference"
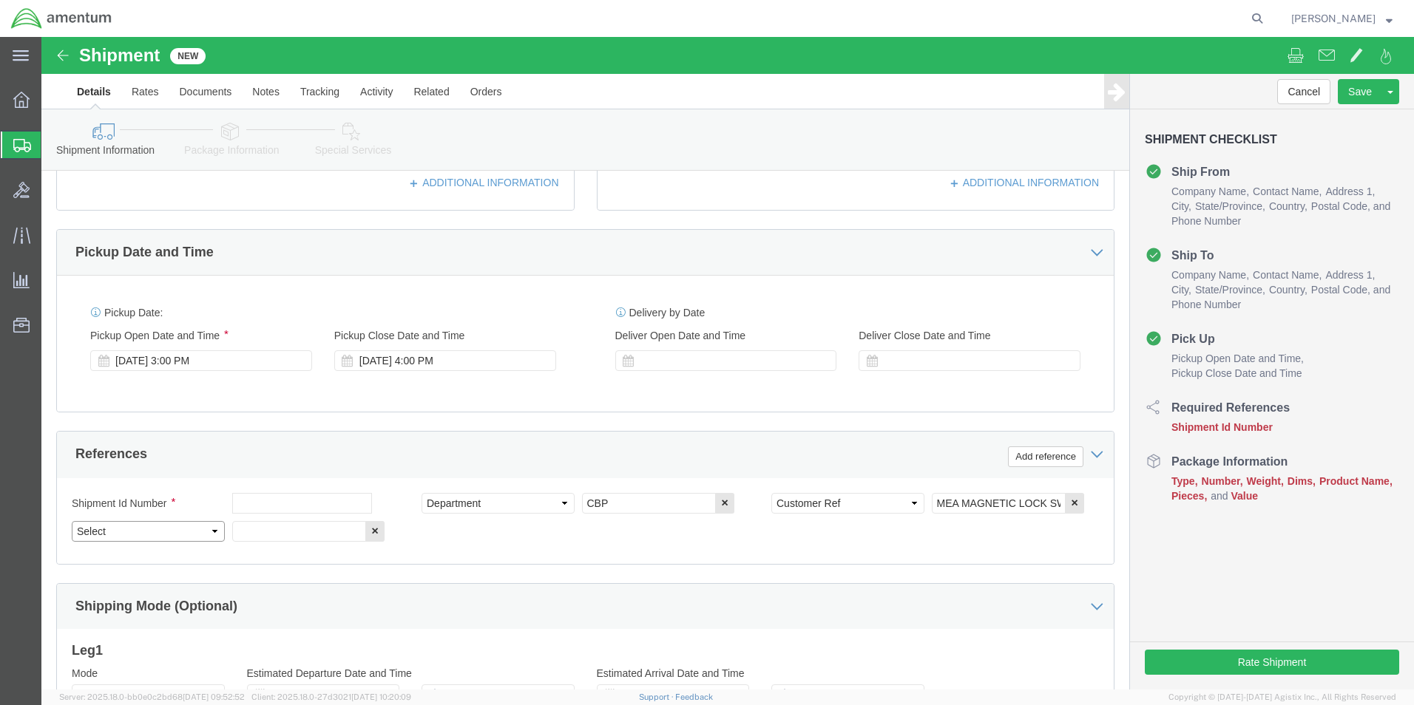
click select "Select Account Type Activity ID Airline Appointment Number ASN Batch Request # …"
select select "PROJNUM"
click select "Select Account Type Activity ID Airline Appointment Number ASN Batch Request # …"
click input "text"
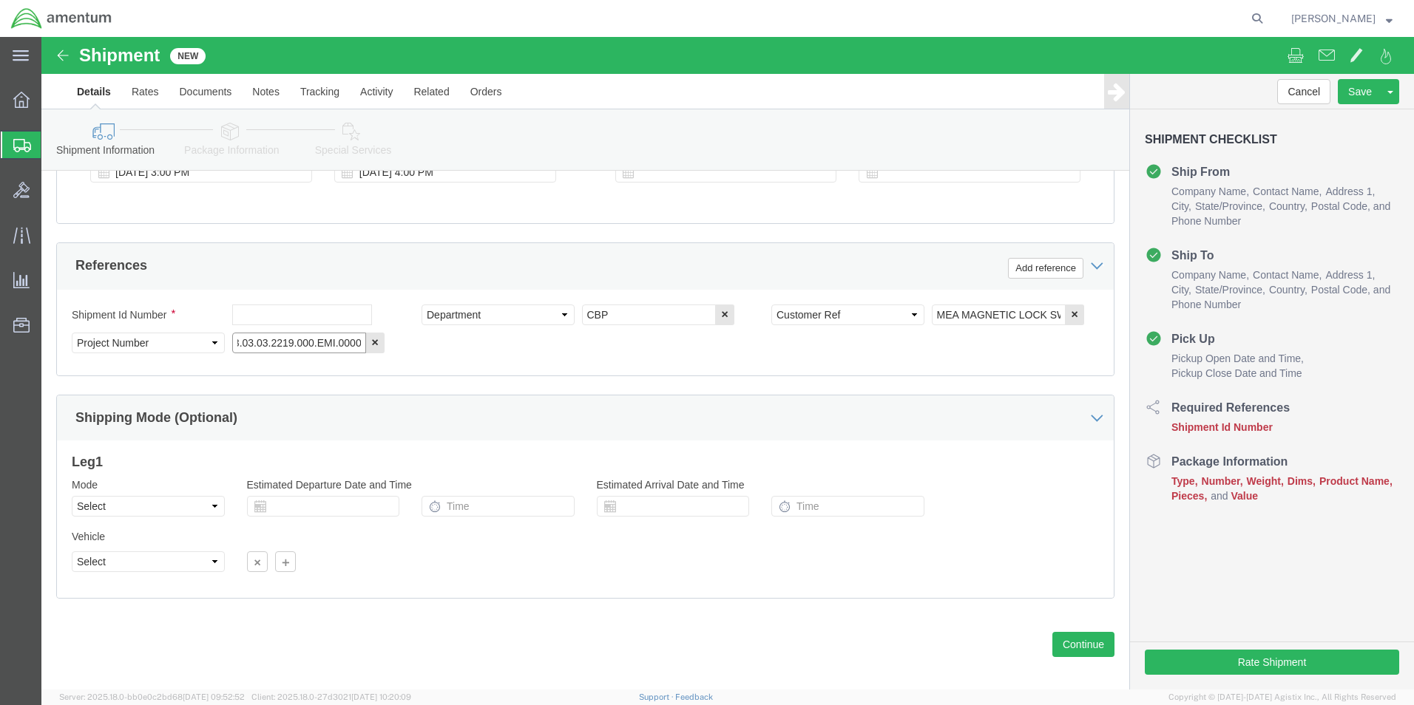
scroll to position [645, 0]
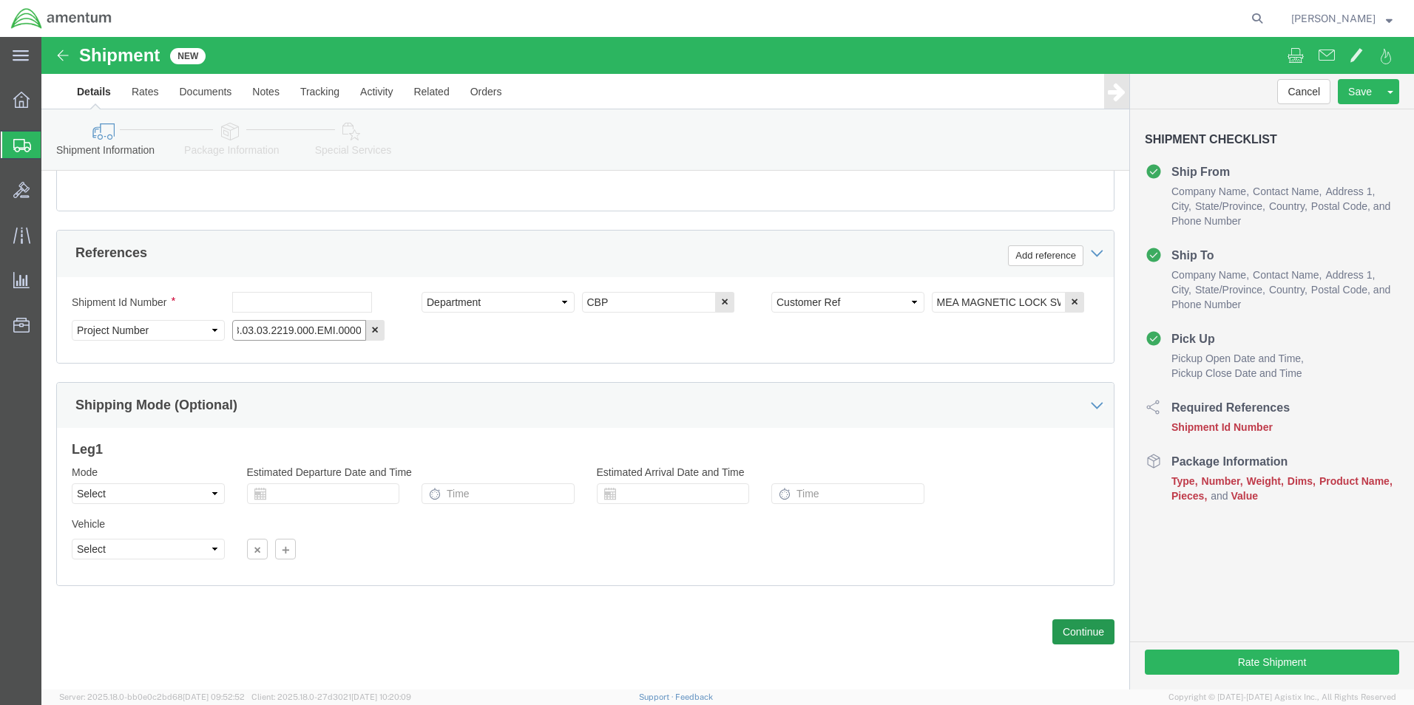
type input "6118.03.03.2219.000.EMI.0000"
click button "Continue"
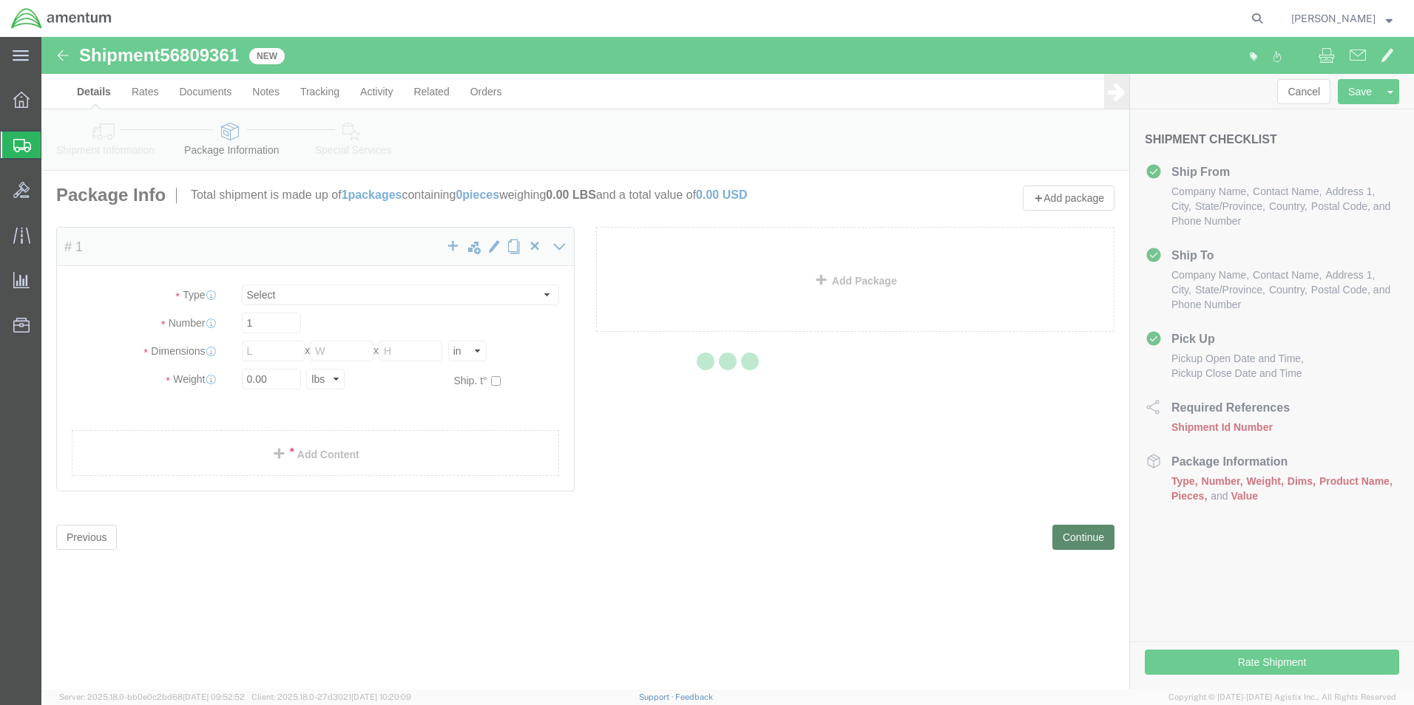
select select "CBOX"
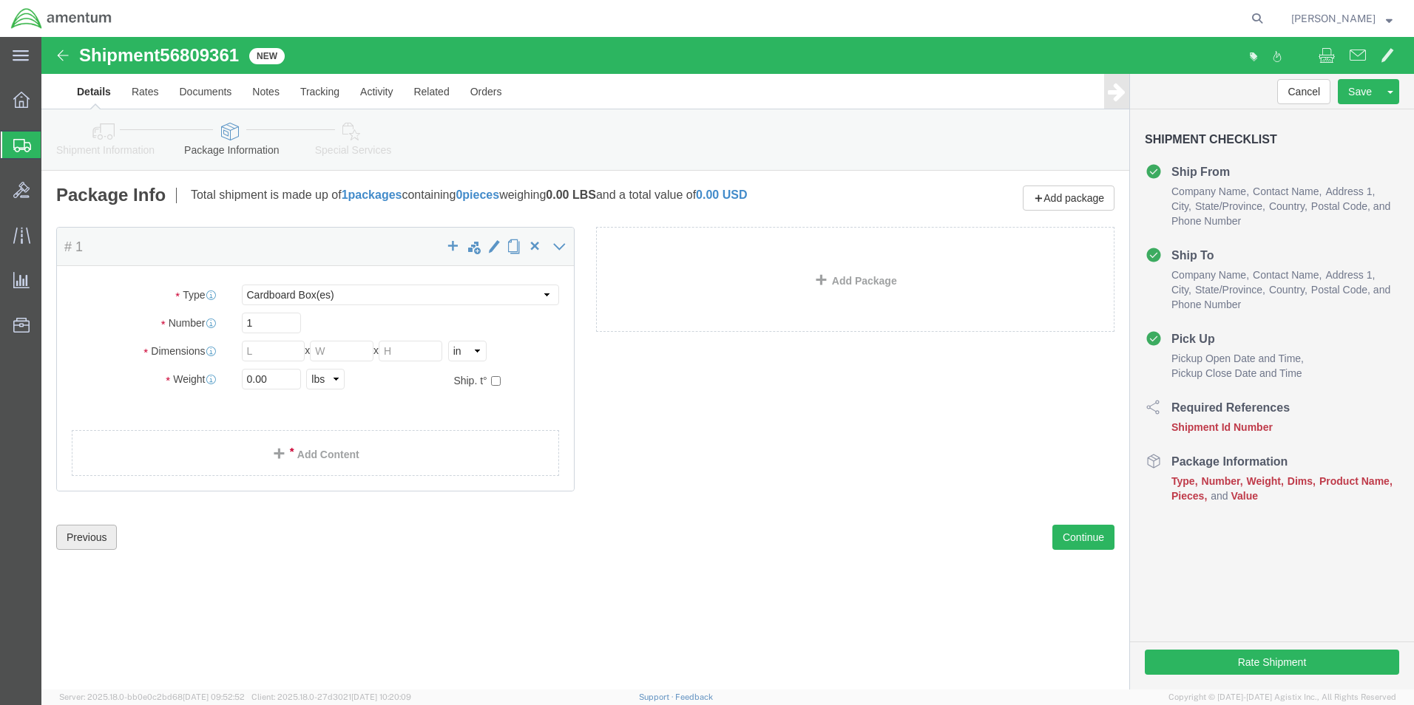
click button "Previous"
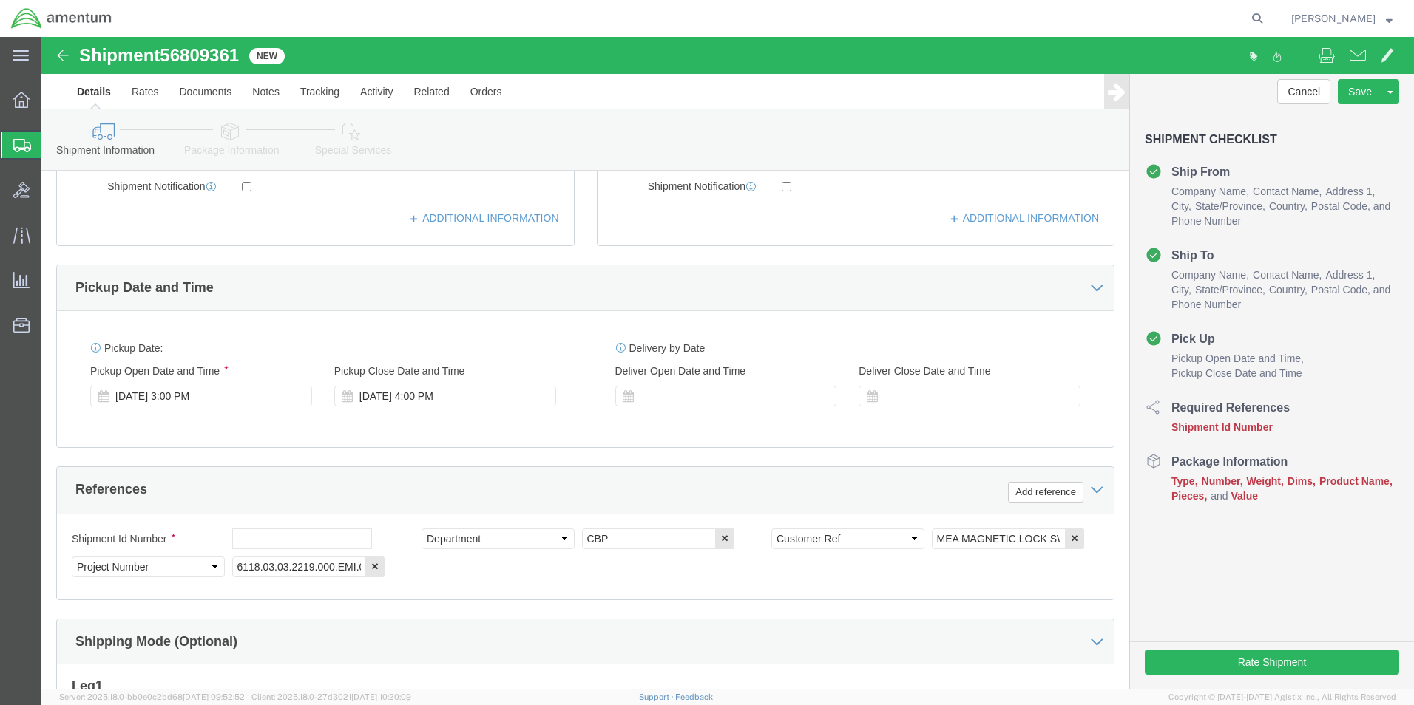
scroll to position [444, 0]
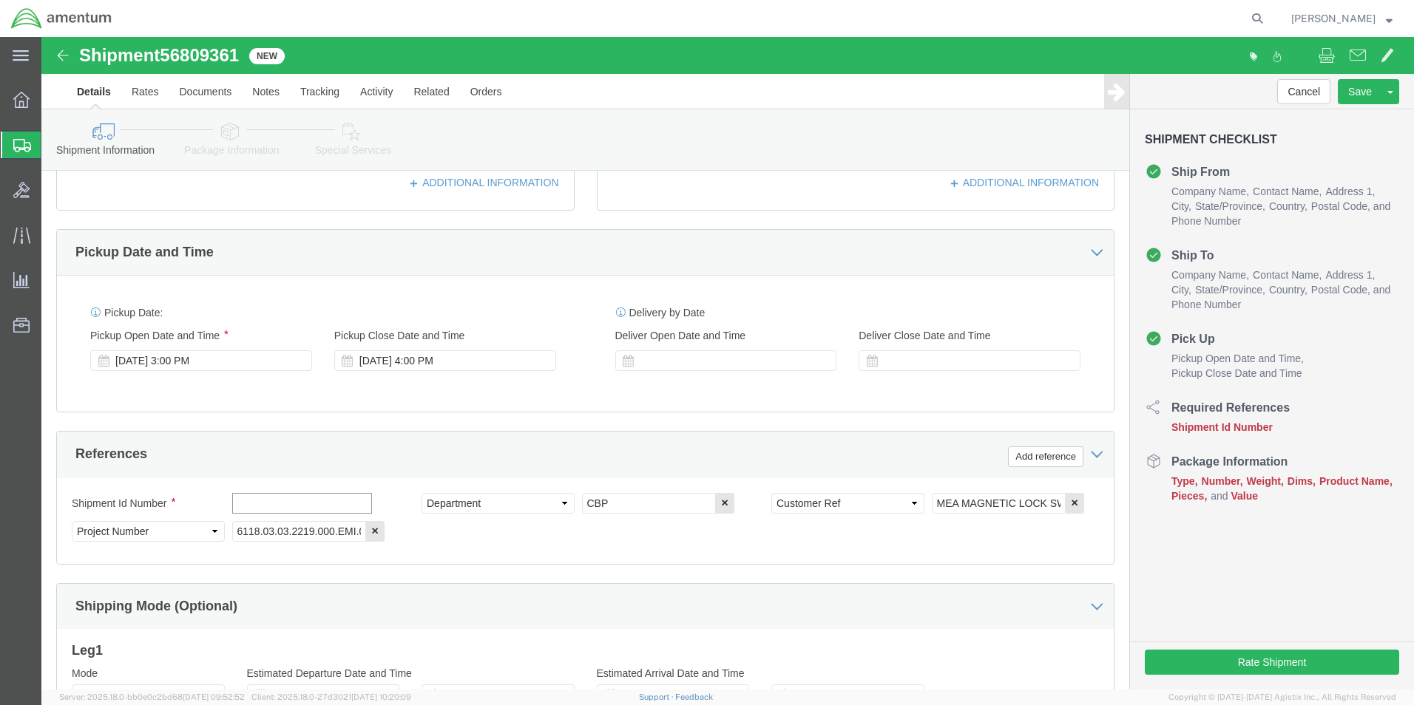
click input "text"
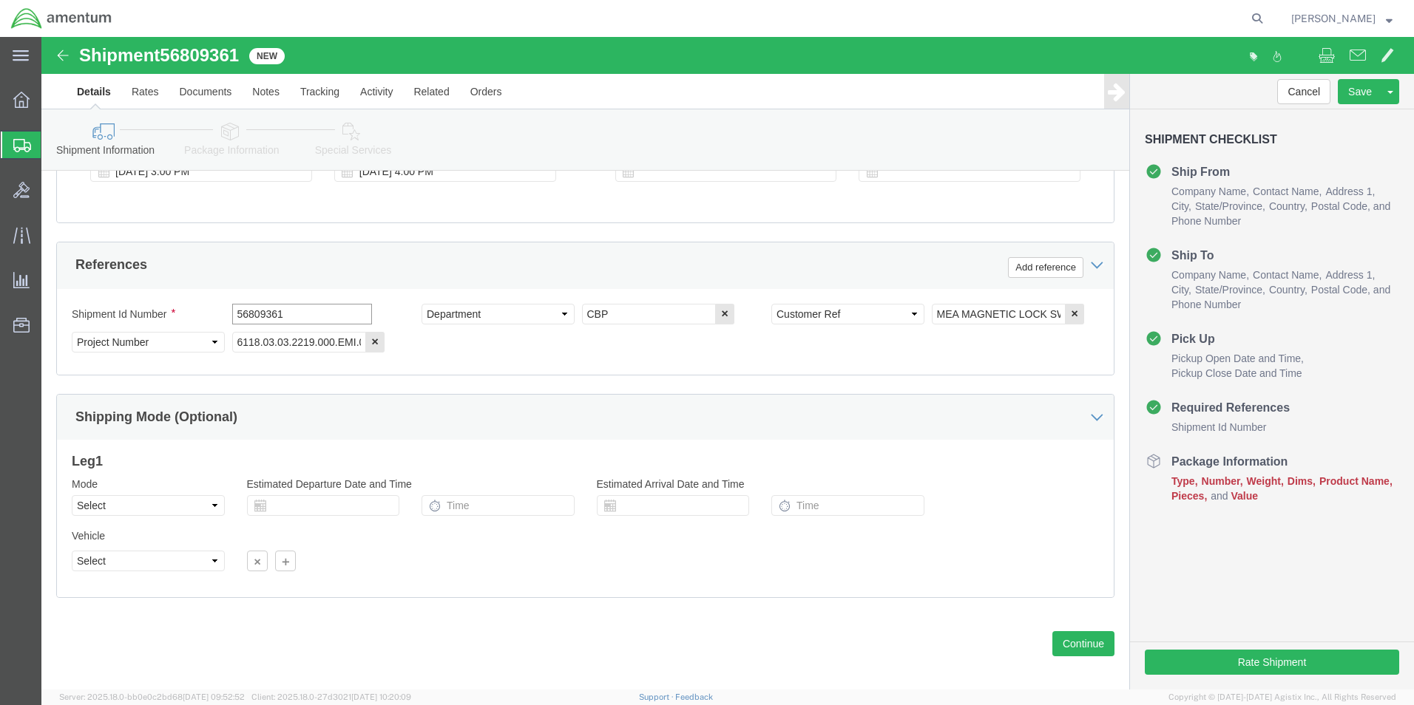
scroll to position [645, 0]
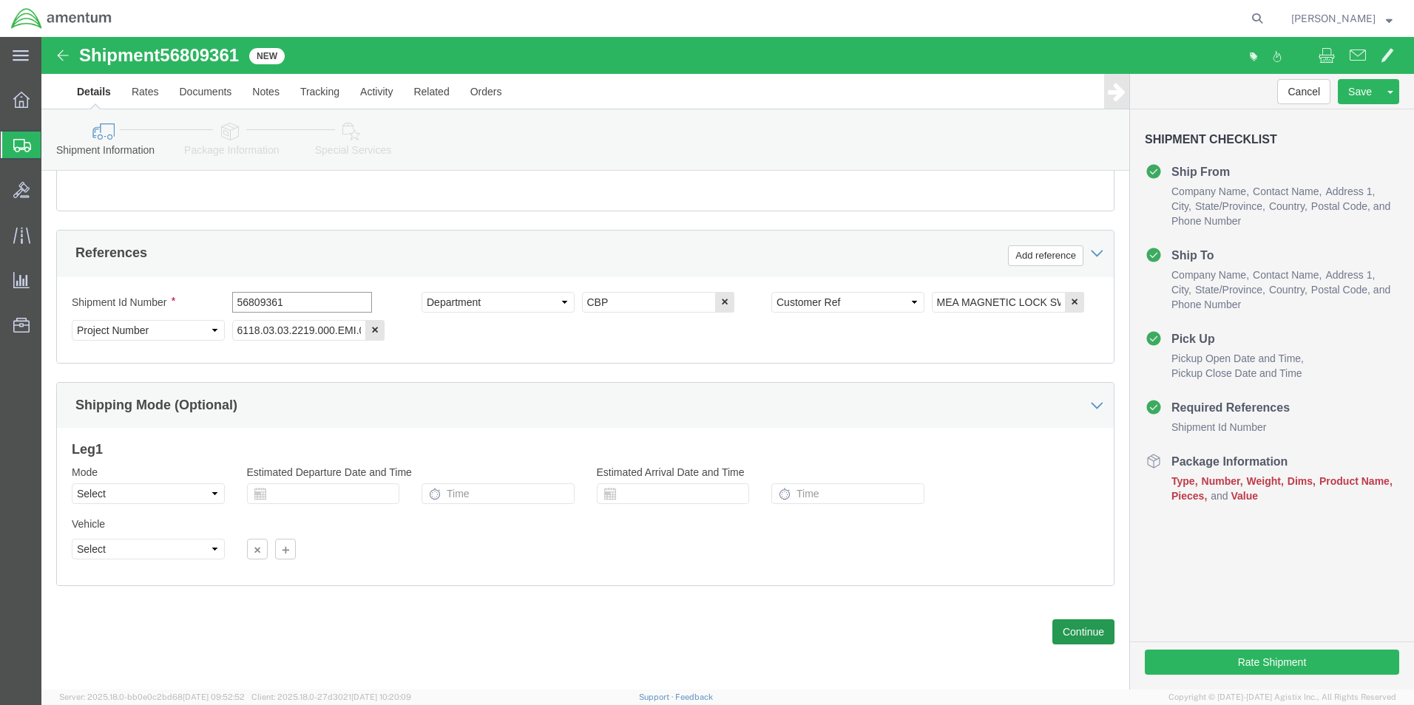
type input "56809361"
click button "Continue"
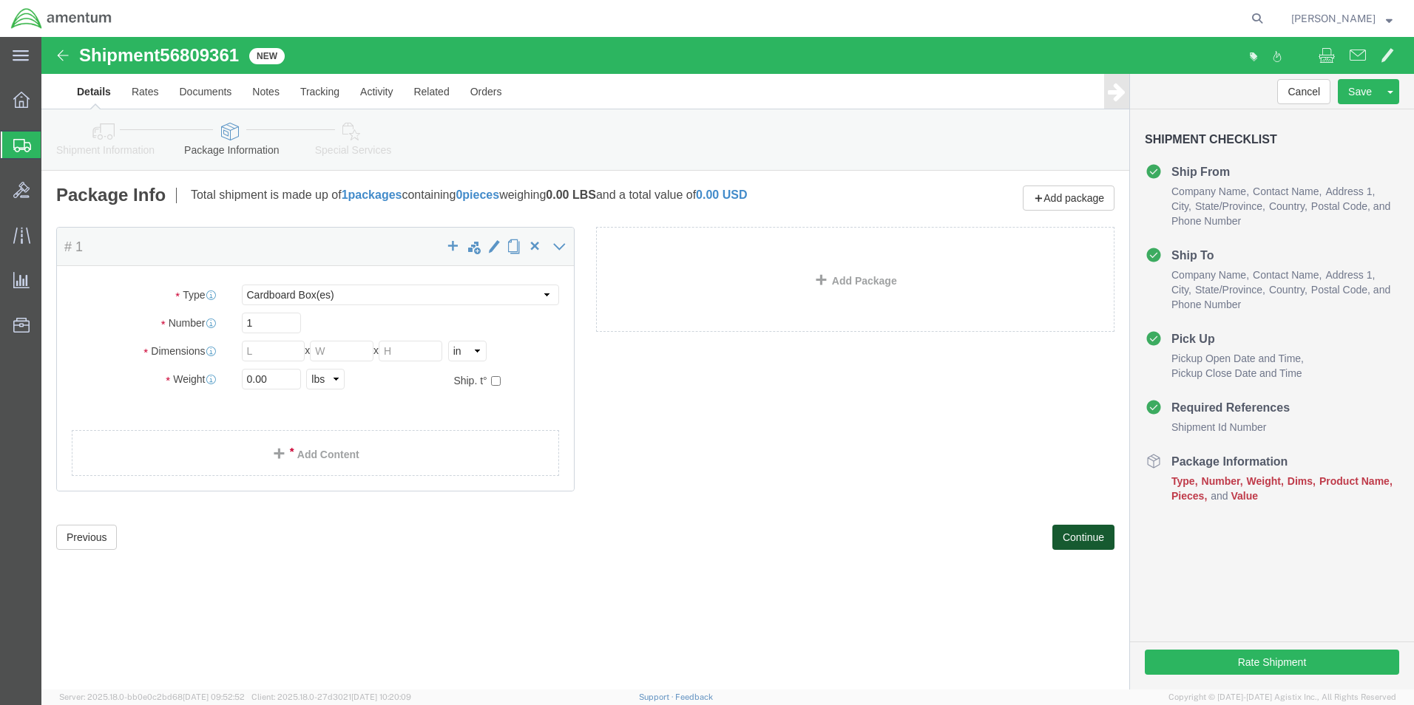
scroll to position [0, 0]
click button "Previous"
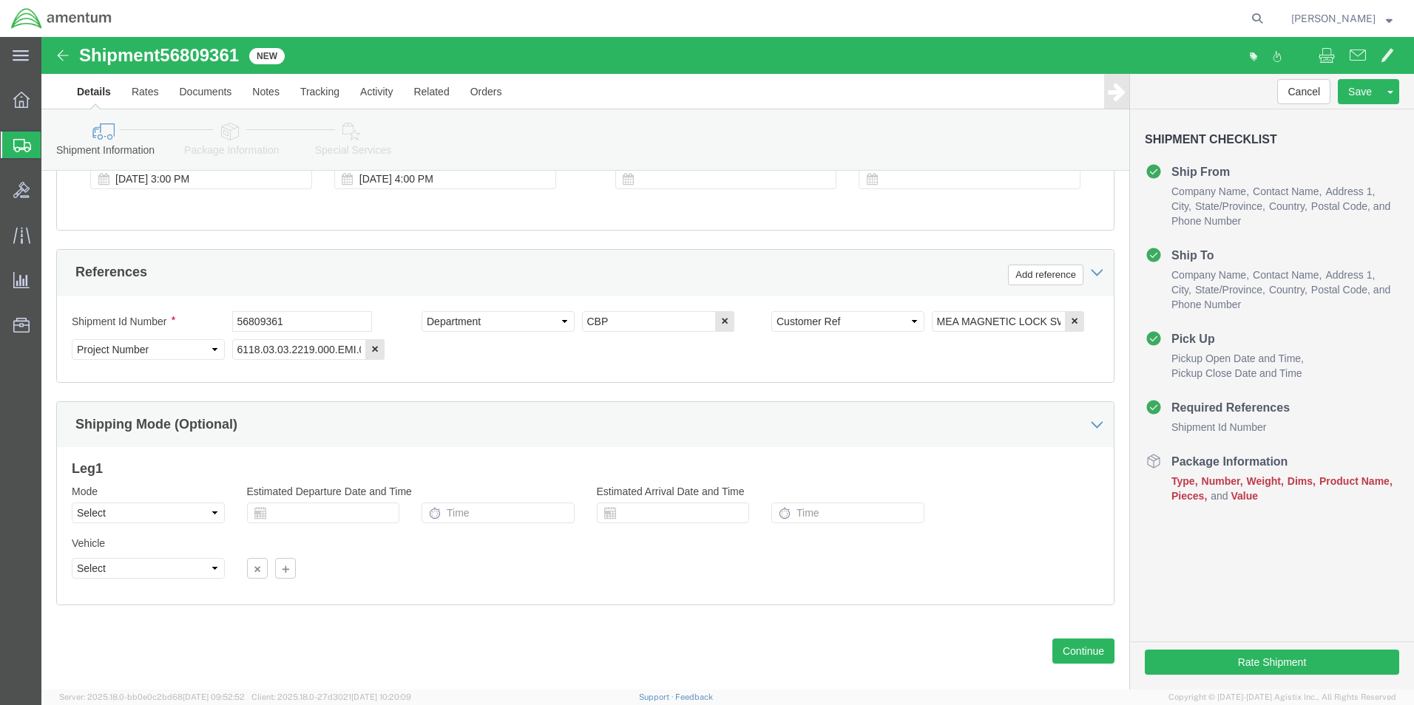
scroll to position [645, 0]
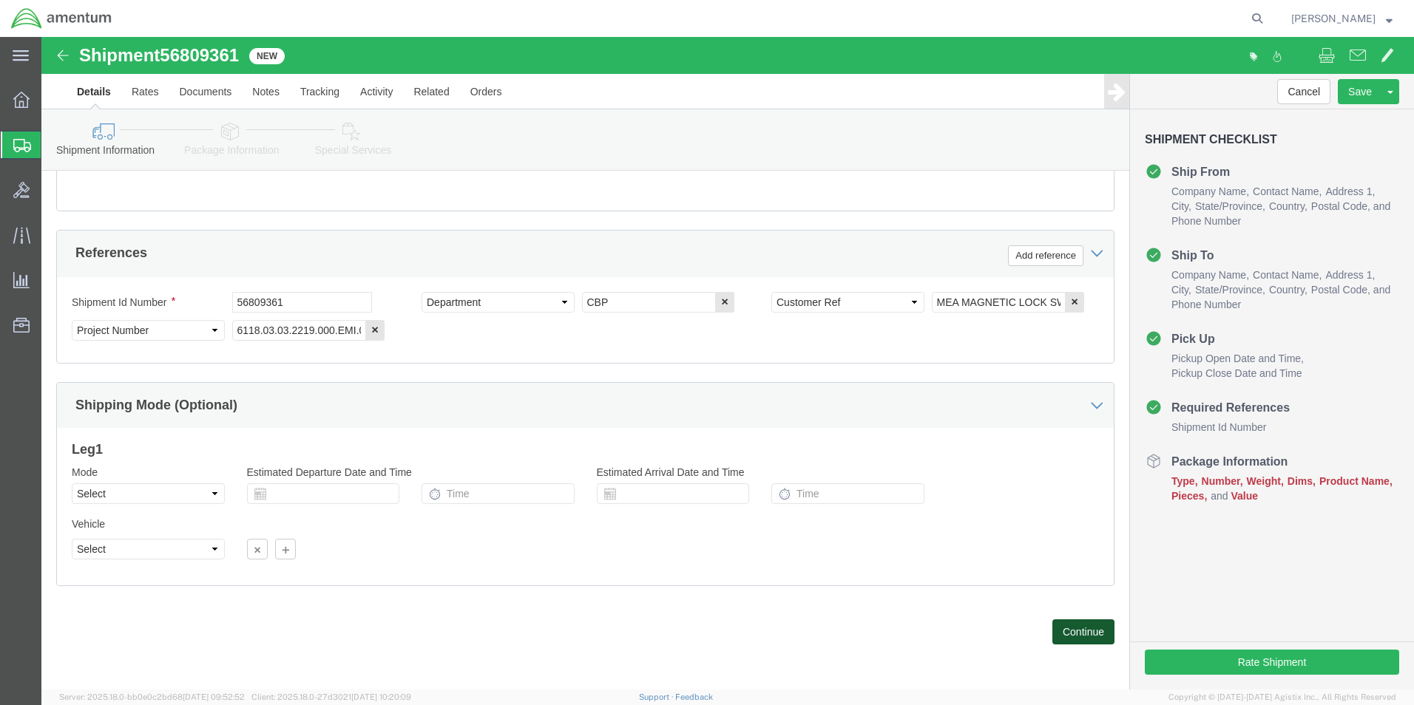
click button "Continue"
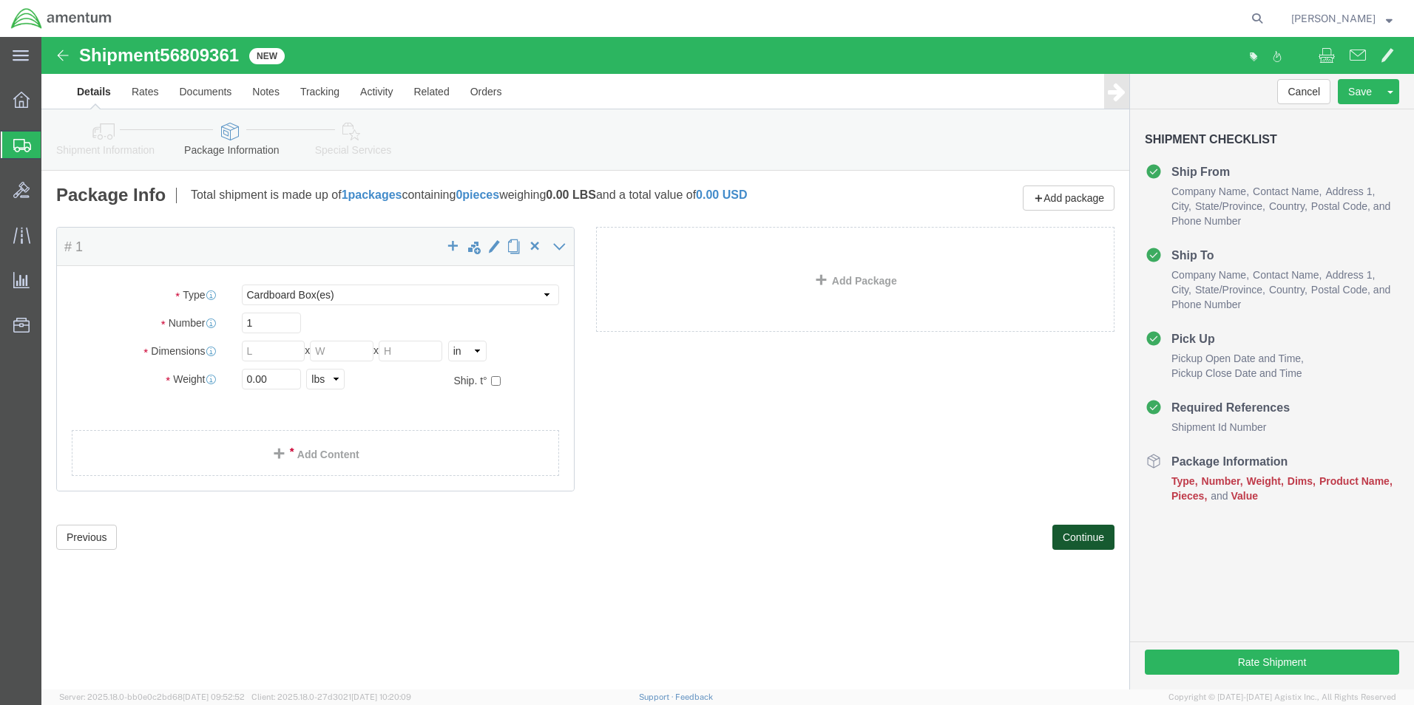
scroll to position [0, 0]
click select "Select BCK Boxes Bale(s) Basket(s) Bolt(s) Bottle(s) Buckets Bulk Bundle(s) Can…"
select select "PAK"
click select "Select BCK Boxes Bale(s) Basket(s) Bolt(s) Bottle(s) Buckets Bulk Bundle(s) Can…"
type input "10.25"
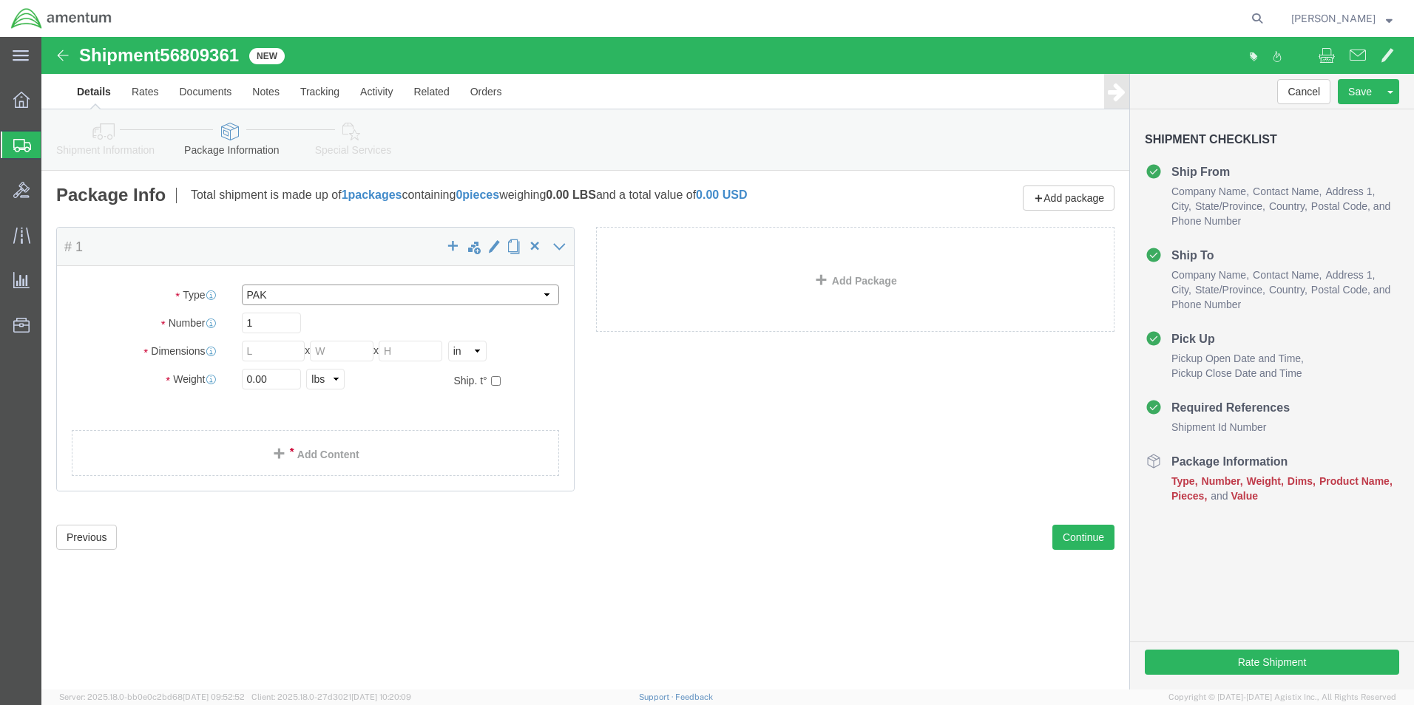
type input "12.75"
type input "1.00"
click input "0.00"
type input "1.00"
click span
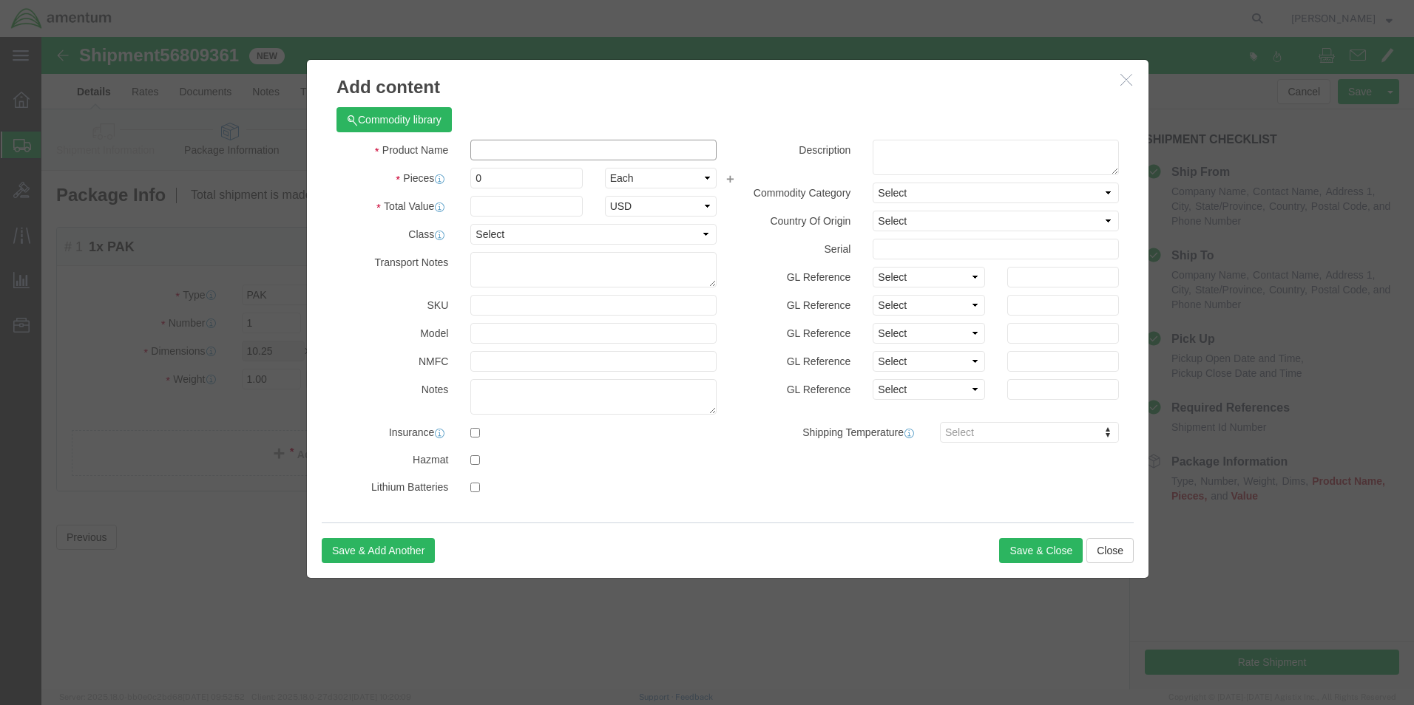
click input "text"
click input "MEA MAGNETIC LOCKSWITCH"
type input "MEA MAGNETIC LOCK SWITCH"
click input "0"
type input "25"
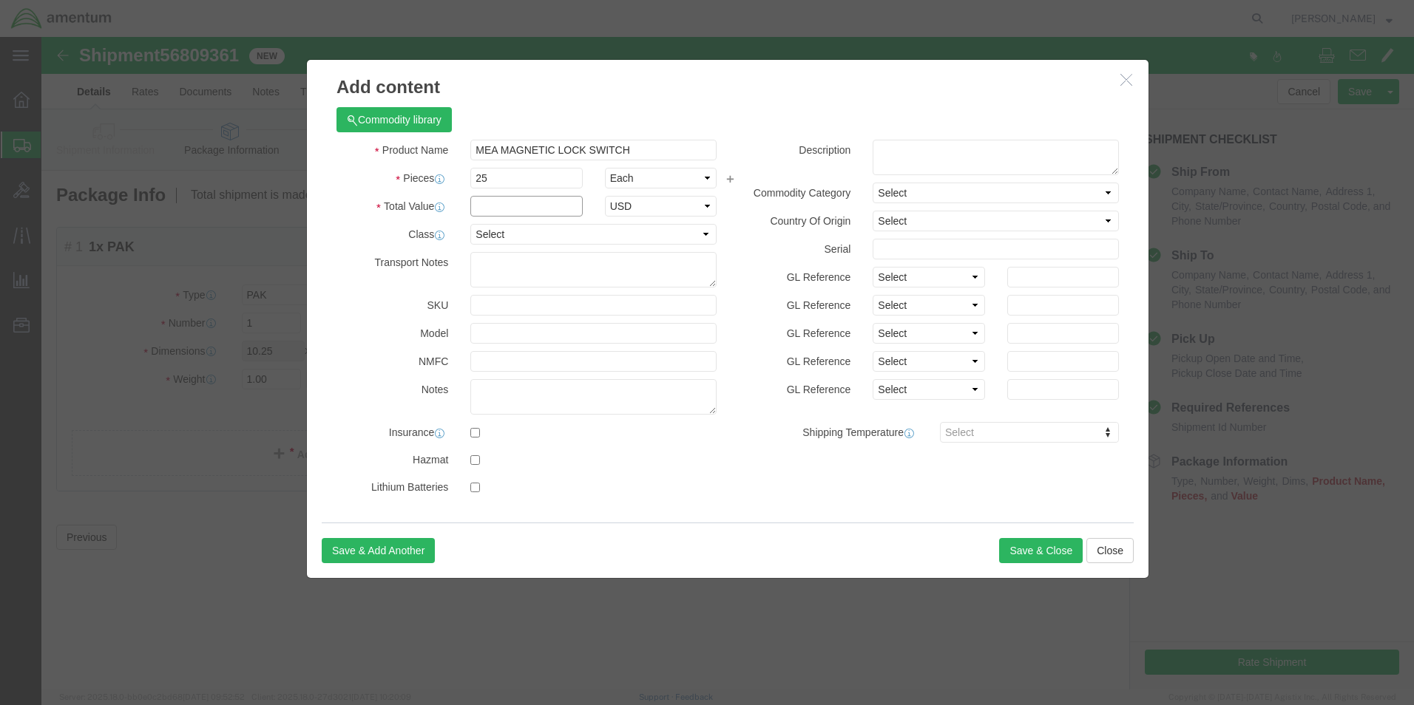
click input "text"
type input "50.00"
click button "Save & Close"
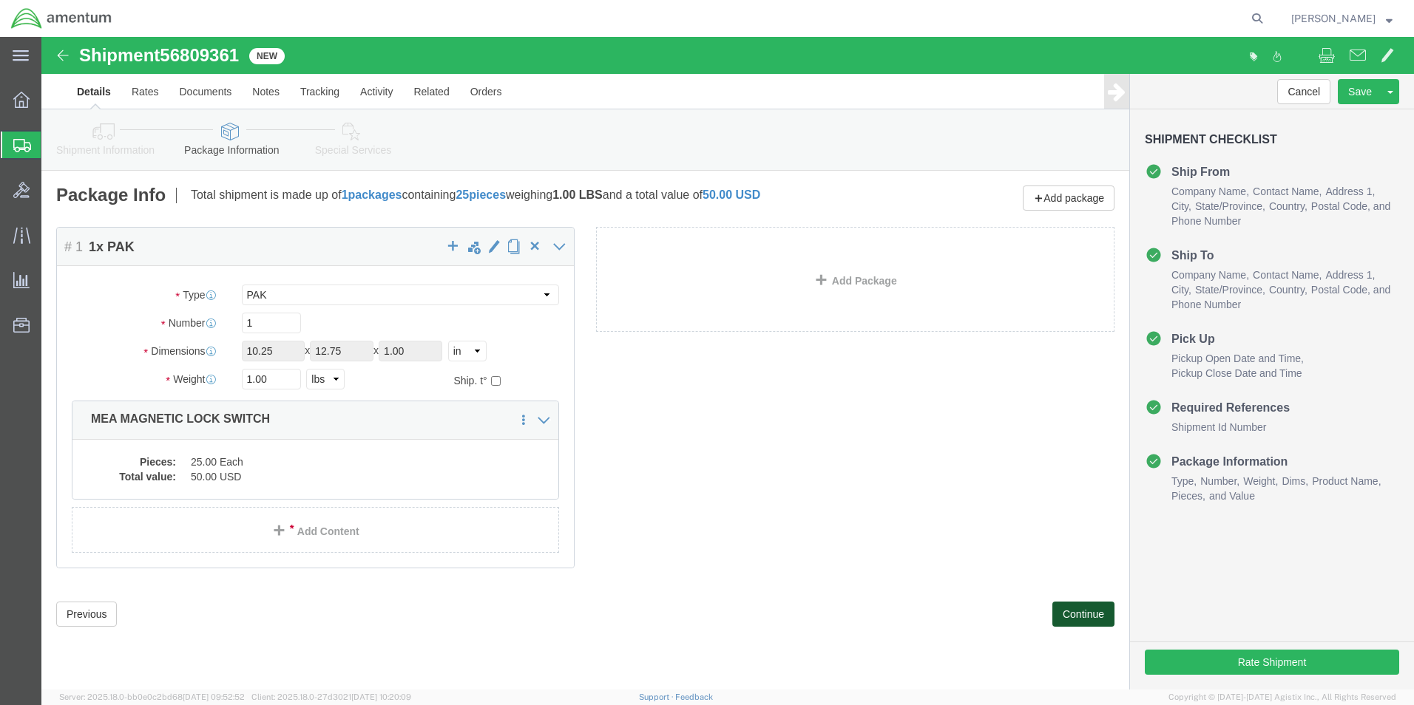
click button "Continue"
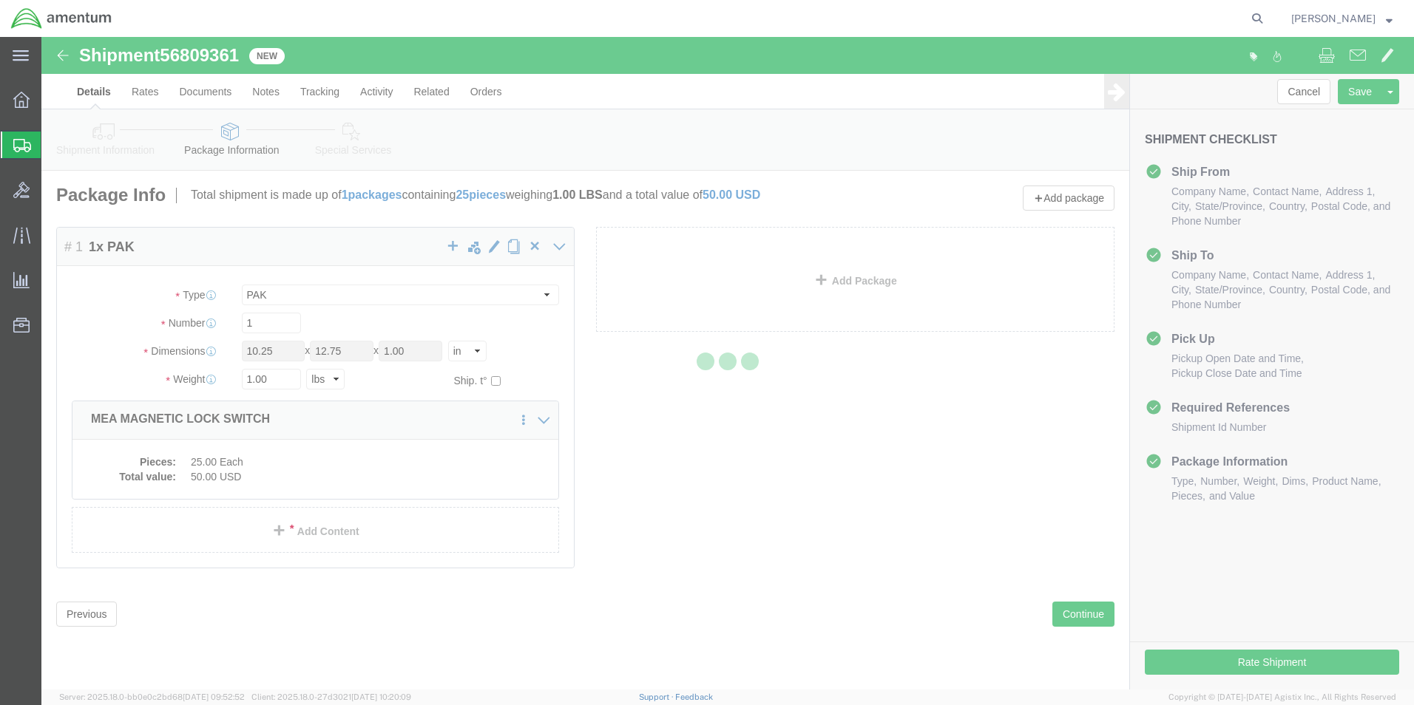
select select
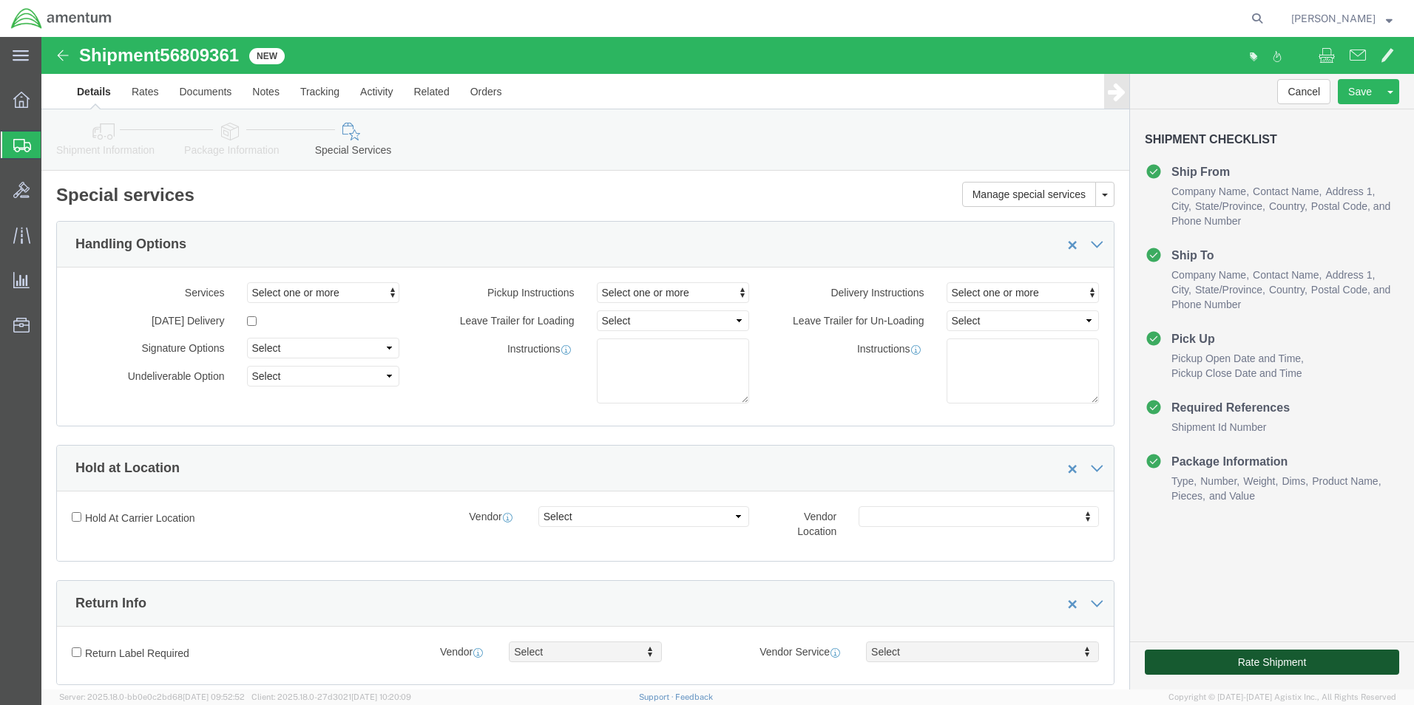
click button "Rate Shipment"
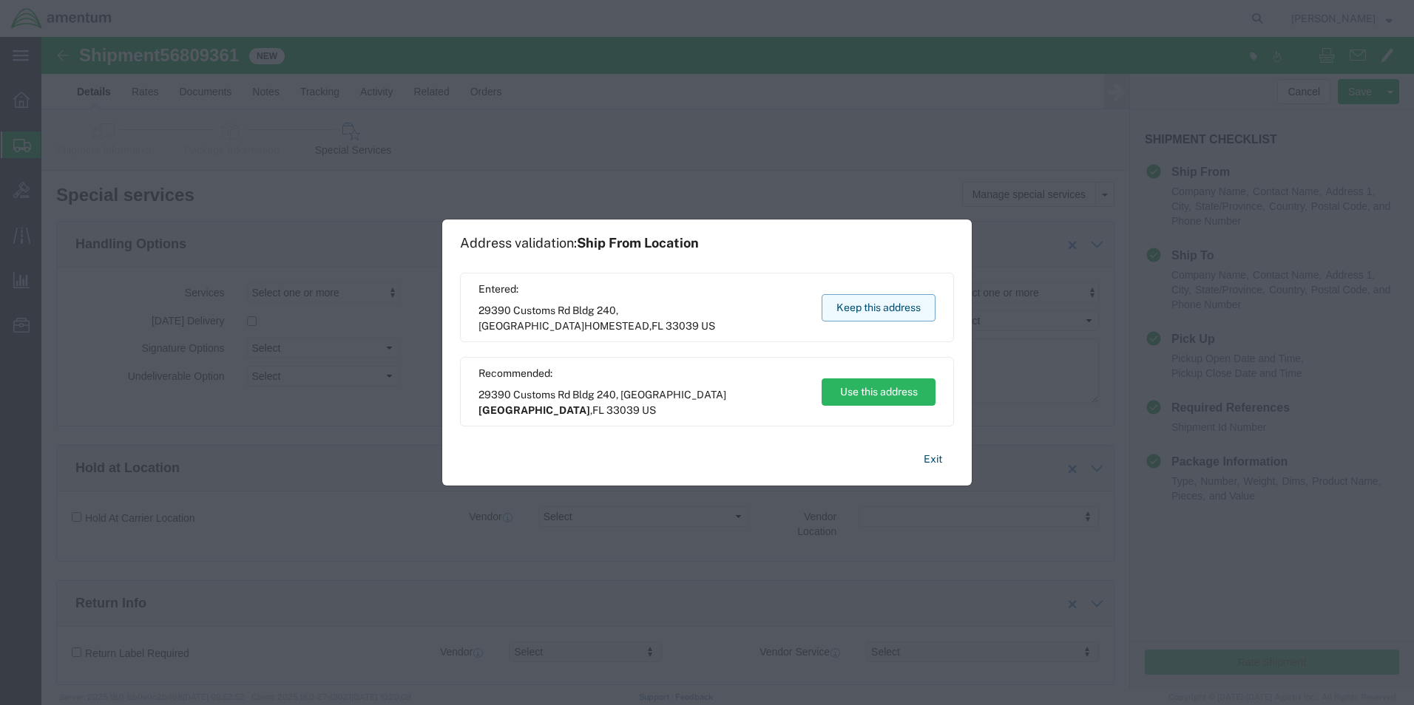
click at [893, 308] on button "Keep this address" at bounding box center [878, 307] width 114 height 27
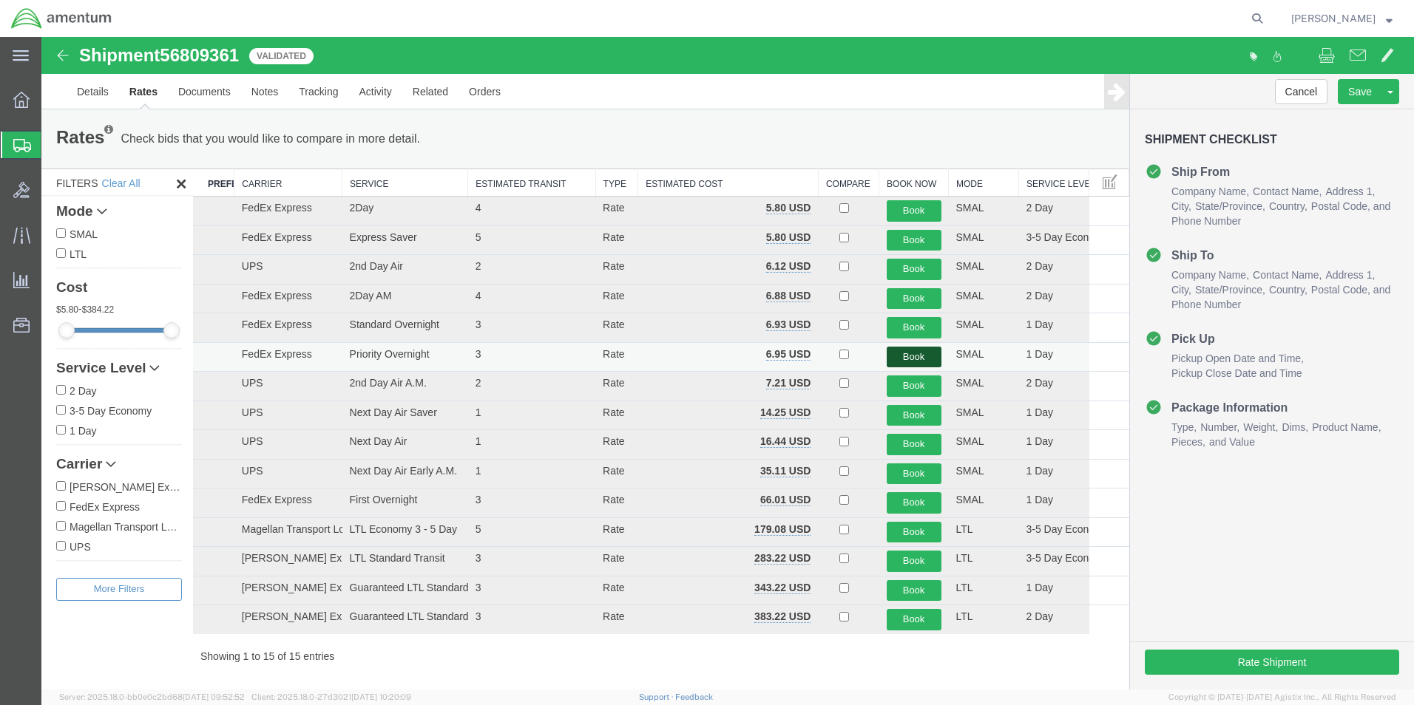
click at [898, 357] on button "Book" at bounding box center [913, 357] width 55 height 21
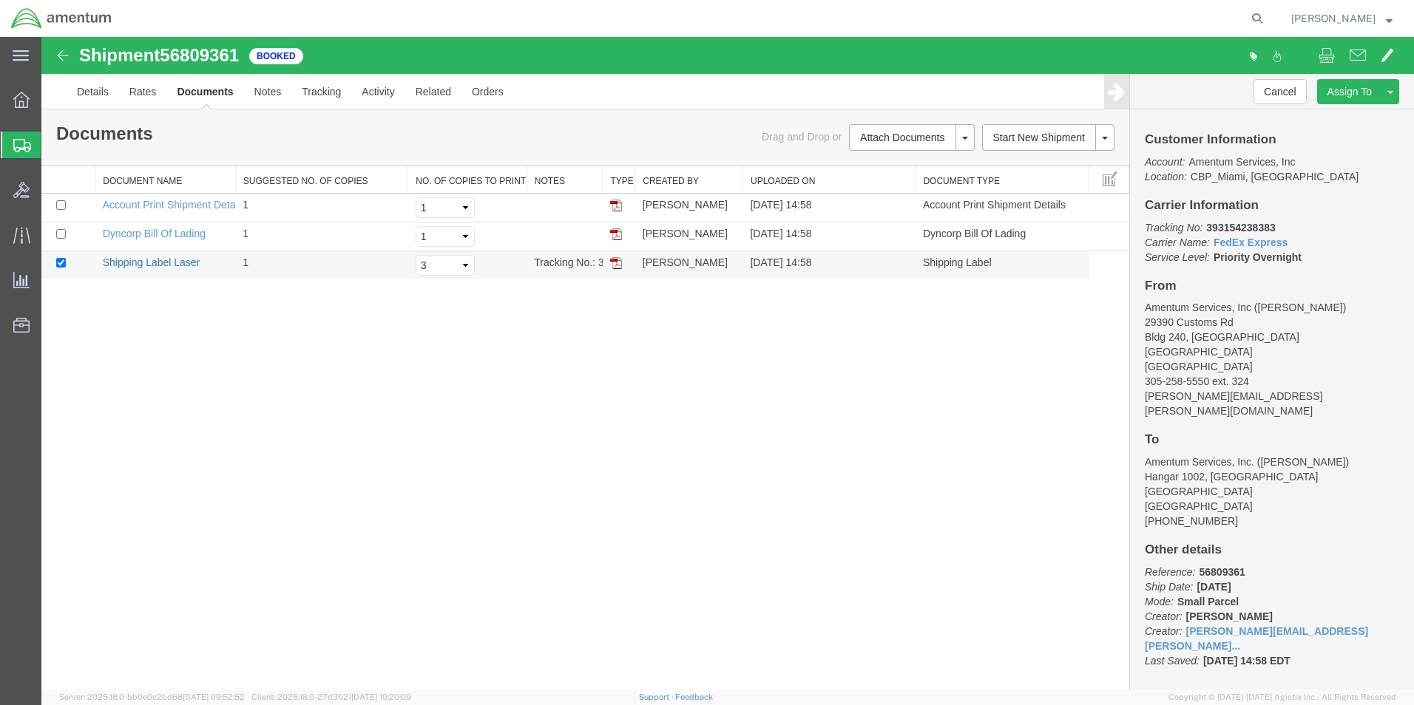
click at [172, 264] on link "Shipping Label Laser" at bounding box center [152, 263] width 98 height 12
